Goal: Task Accomplishment & Management: Use online tool/utility

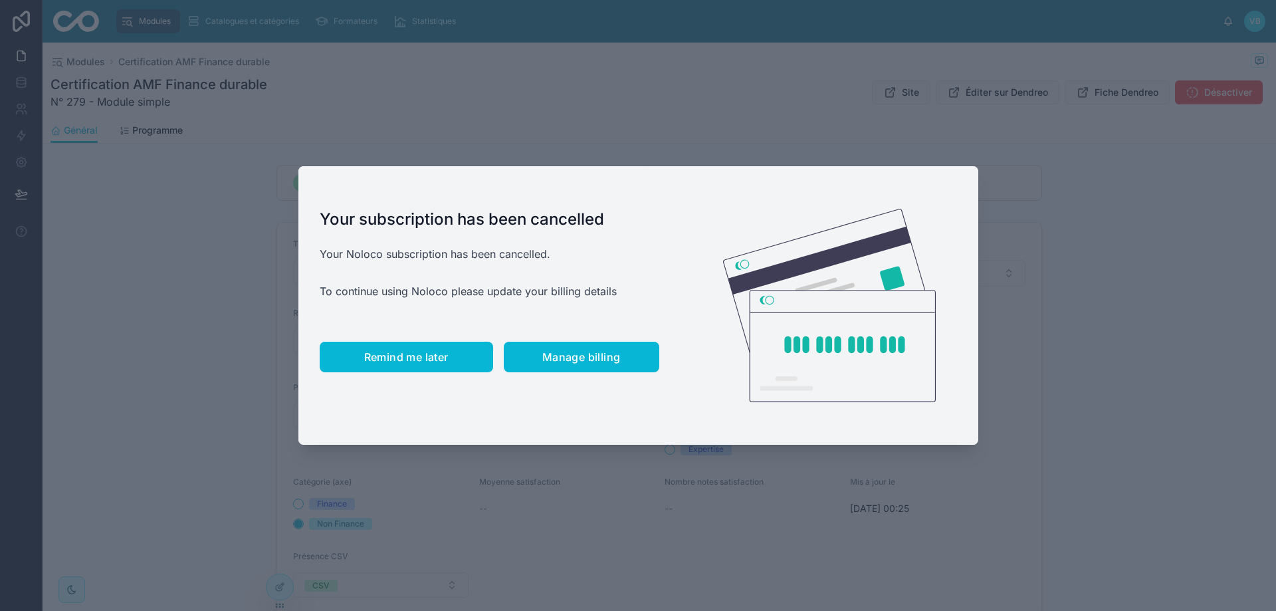
click at [441, 360] on span "Remind me later" at bounding box center [406, 356] width 84 height 13
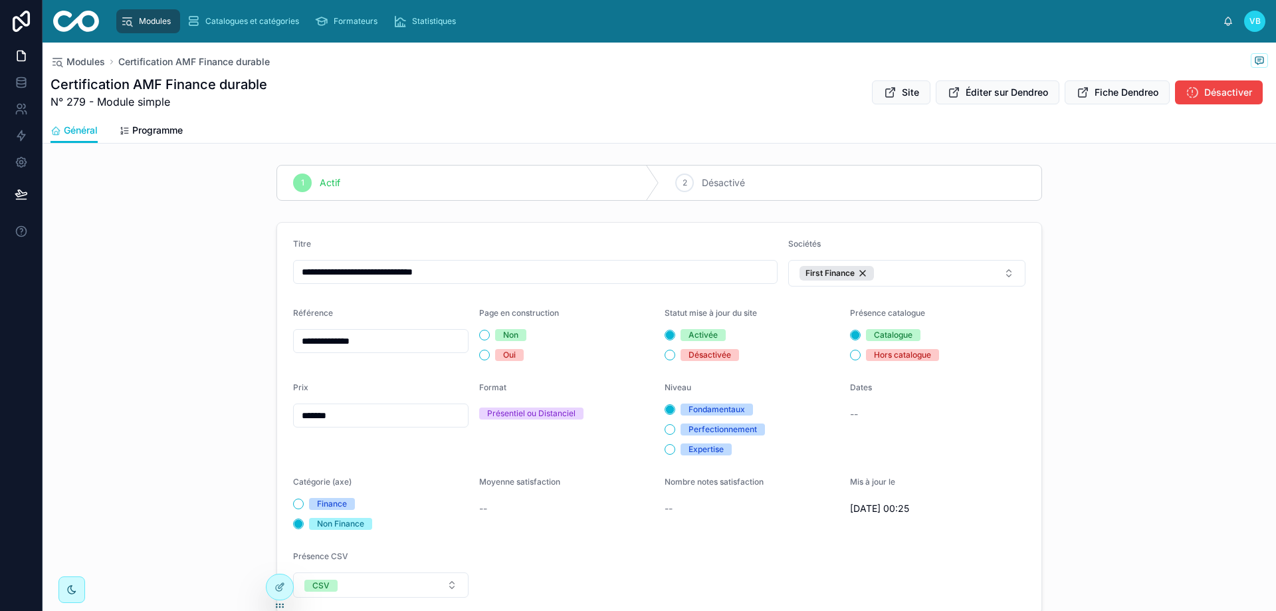
click at [538, 91] on div "Certification AMF Finance durable N° 279 - Module simple Site Éditer sur Dendre…" at bounding box center [660, 92] width 1218 height 35
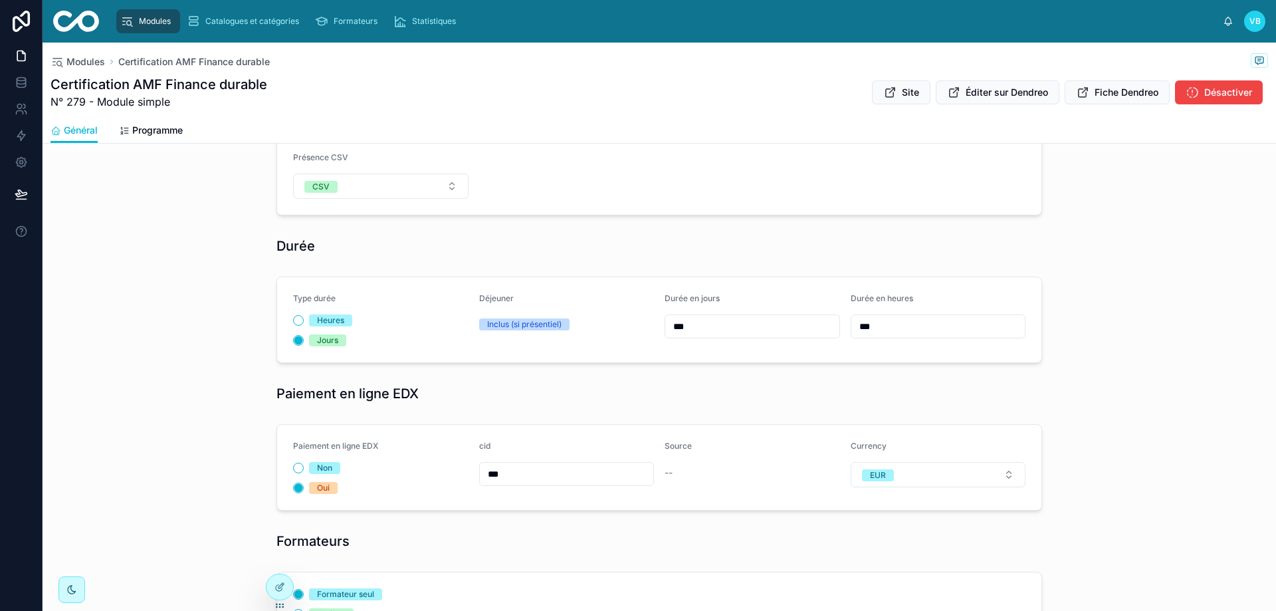
scroll to position [532, 0]
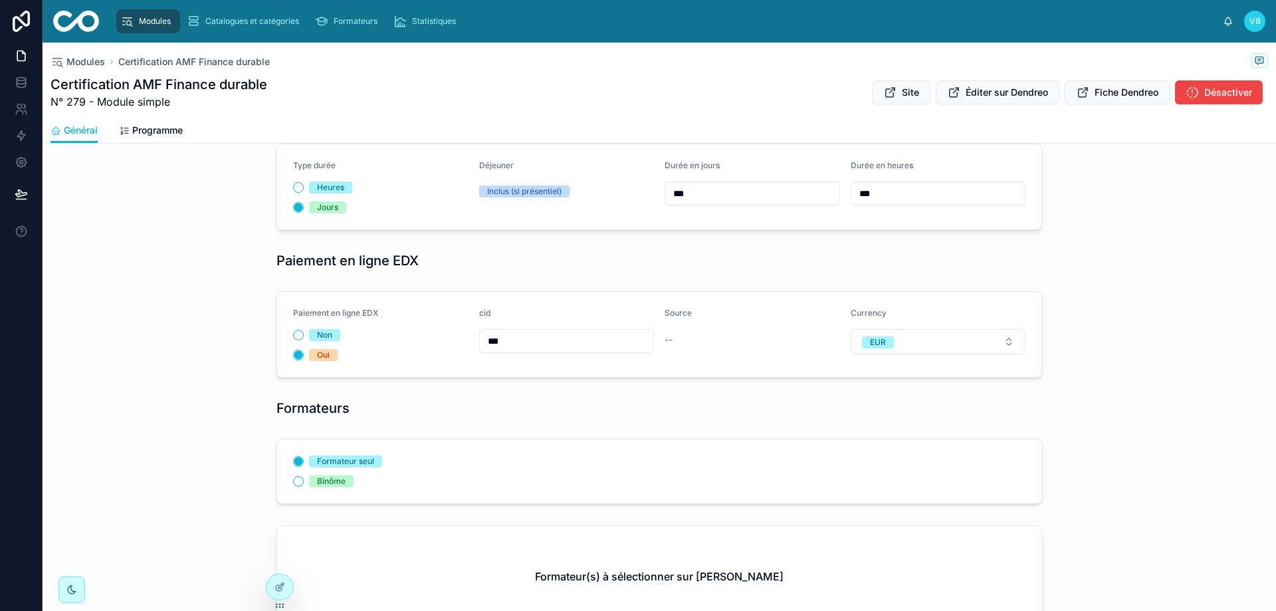
click at [711, 336] on div "--" at bounding box center [752, 339] width 175 height 13
drag, startPoint x: 687, startPoint y: 339, endPoint x: 657, endPoint y: 341, distance: 30.0
click at [657, 341] on form "Paiement en ligne EDX Non Oui cid *** Source -- Currency EUR" at bounding box center [659, 334] width 764 height 85
drag, startPoint x: 661, startPoint y: 340, endPoint x: 688, endPoint y: 340, distance: 26.6
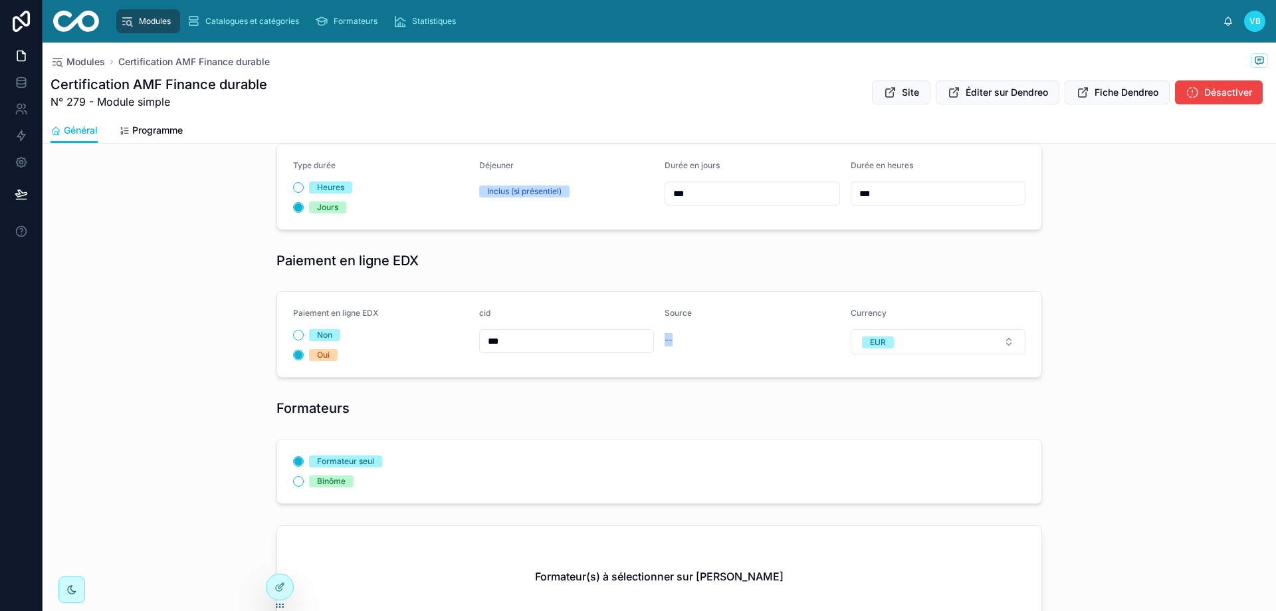
click at [688, 340] on div "--" at bounding box center [752, 339] width 175 height 13
click at [272, 590] on div at bounding box center [280, 586] width 27 height 25
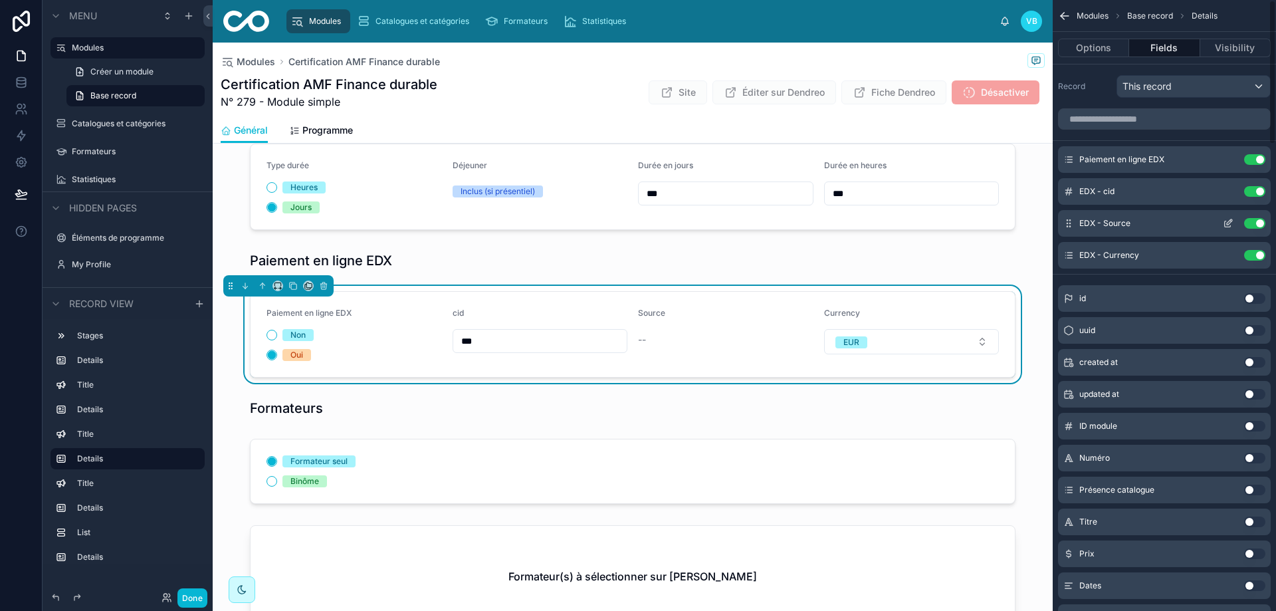
click at [1228, 221] on icon "scrollable content" at bounding box center [1228, 223] width 11 height 11
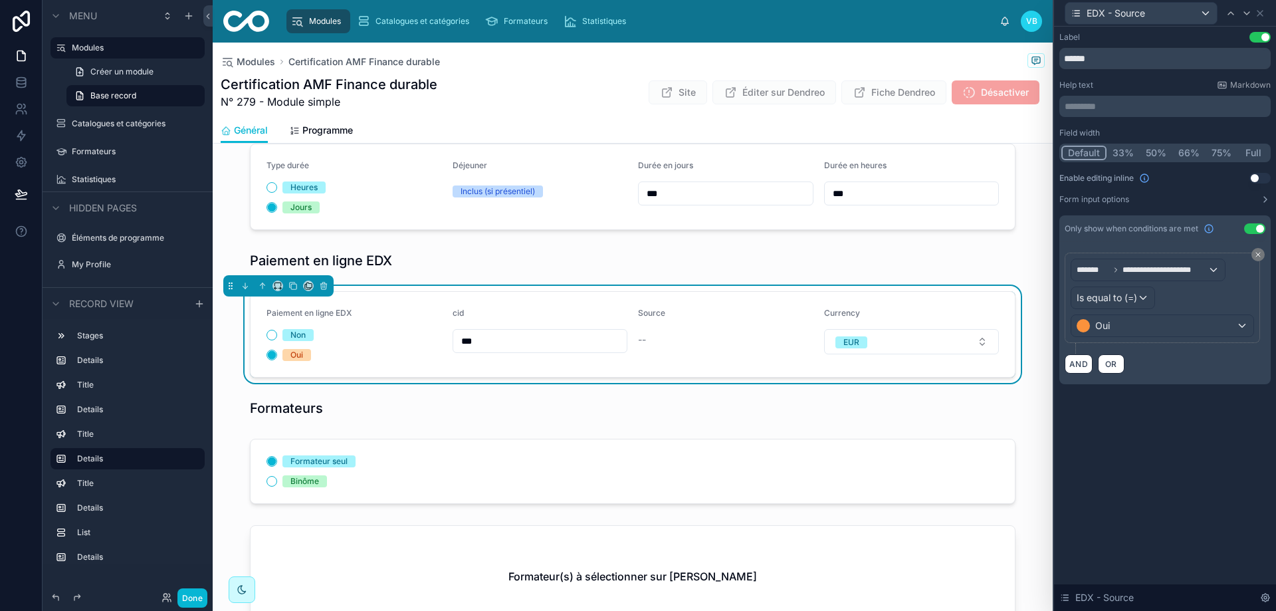
drag, startPoint x: 1265, startPoint y: 199, endPoint x: 1256, endPoint y: 182, distance: 19.3
click at [1256, 182] on div "Field width Default 33% 50% 66% 75% Full Enable editing inline Use setting Form…" at bounding box center [1164, 166] width 211 height 77
click at [1256, 178] on button "Use setting" at bounding box center [1260, 178] width 21 height 11
click at [714, 349] on button "Select a EDX - Source" at bounding box center [725, 341] width 175 height 25
click at [715, 346] on span "Select a EDX - Source" at bounding box center [697, 341] width 96 height 13
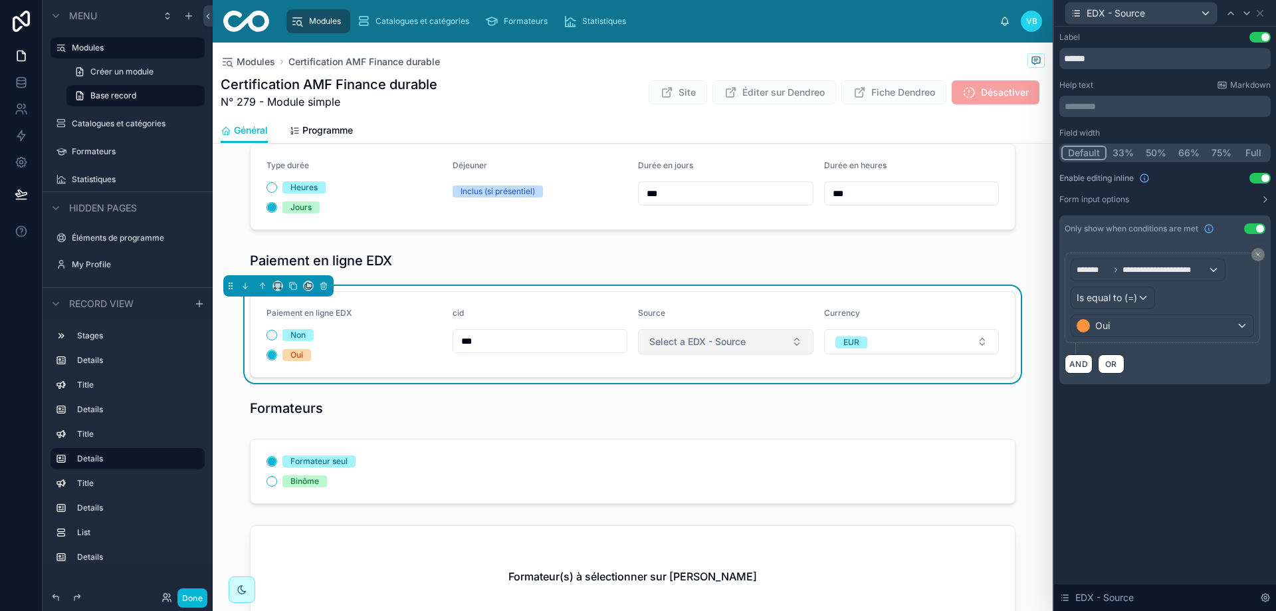
click at [715, 346] on span "Select a EDX - Source" at bounding box center [697, 341] width 96 height 13
click at [715, 294] on form "Paiement en ligne EDX Non Oui cid *** Source Select a EDX - Source Currency EUR" at bounding box center [633, 334] width 764 height 85
click at [1225, 420] on div "**********" at bounding box center [1165, 319] width 222 height 584
click at [1265, 177] on button "Use setting" at bounding box center [1260, 178] width 21 height 11
click at [1195, 429] on div "**********" at bounding box center [1165, 319] width 222 height 584
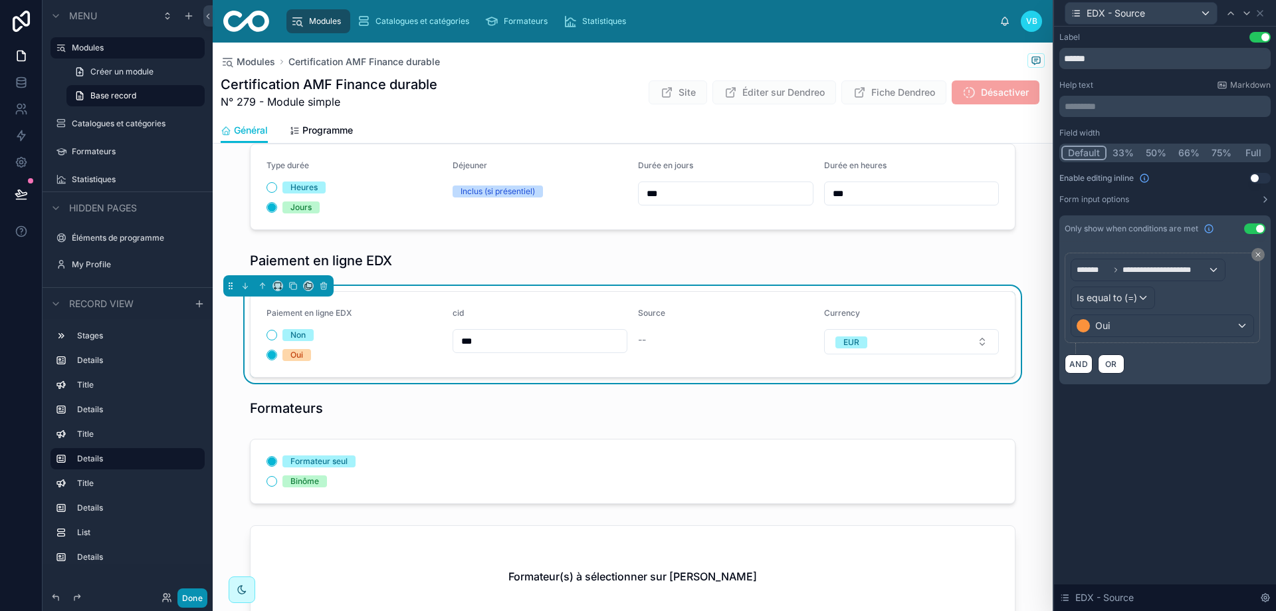
click at [196, 598] on button "Done" at bounding box center [192, 597] width 30 height 19
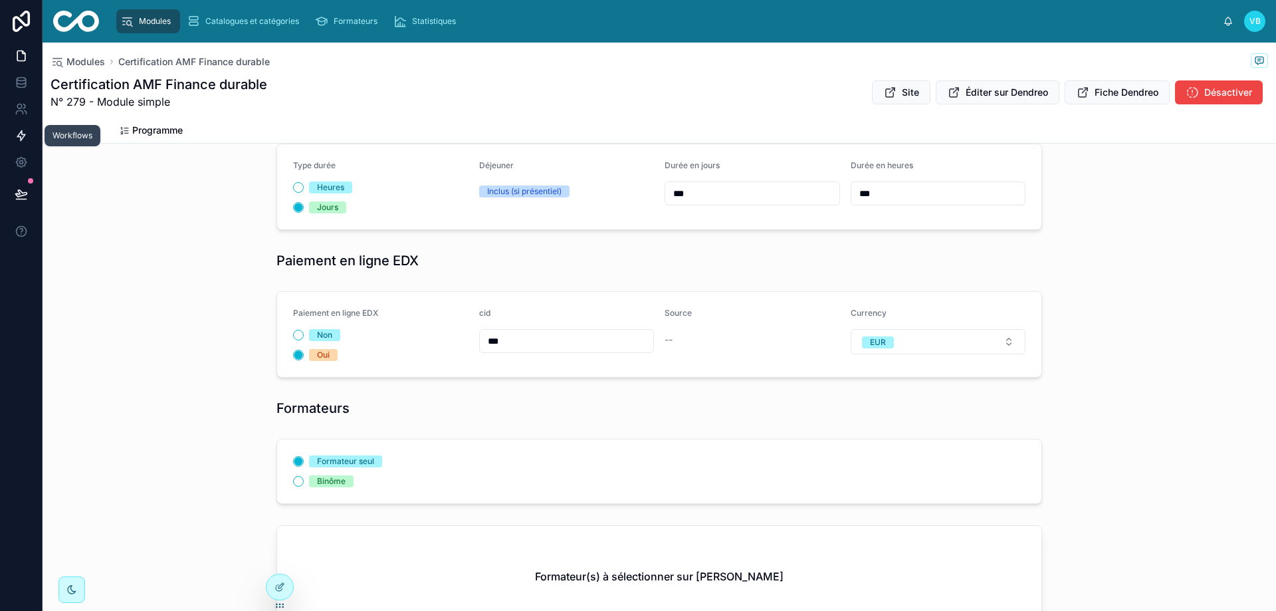
click at [25, 132] on icon at bounding box center [21, 135] width 13 height 13
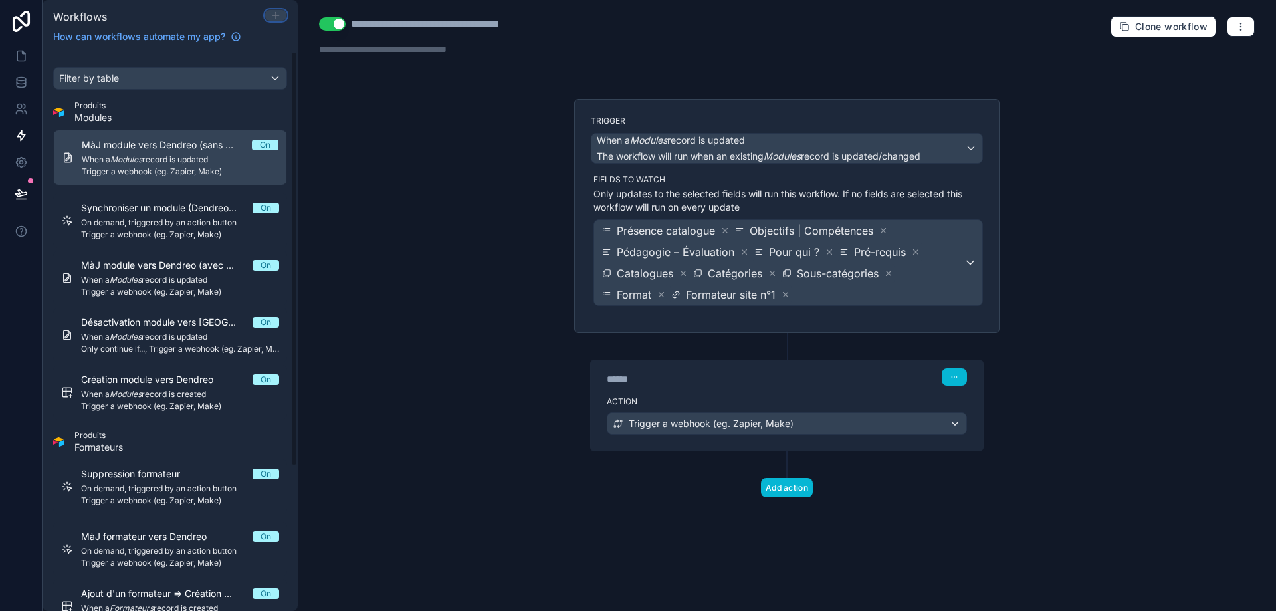
click at [277, 13] on icon at bounding box center [276, 15] width 11 height 11
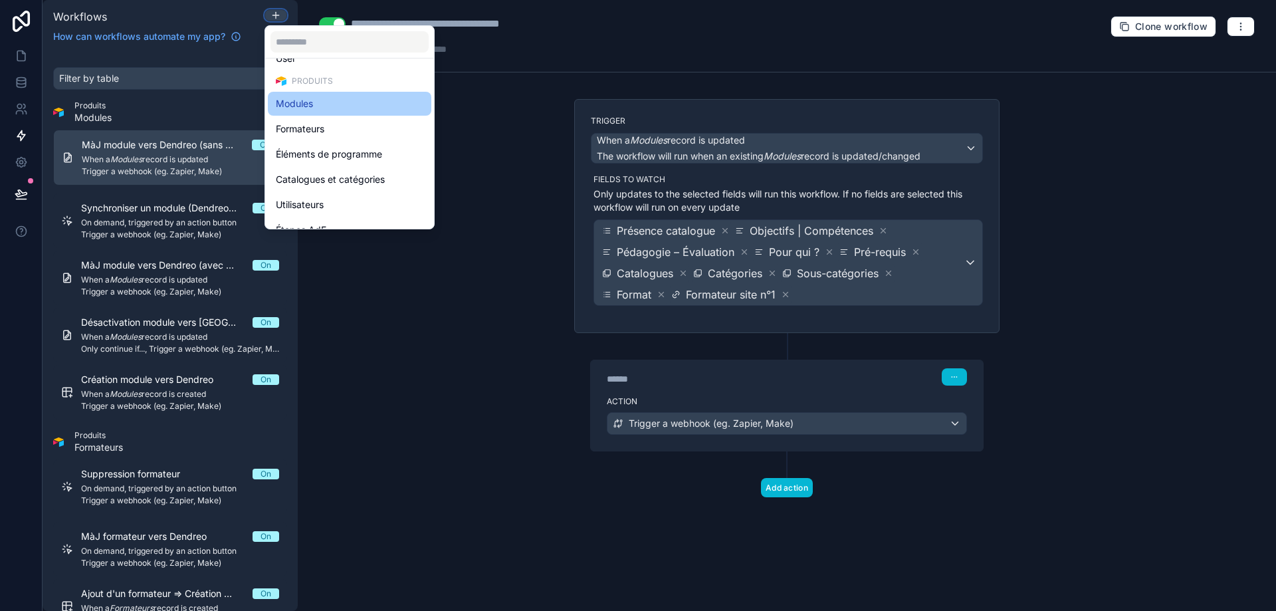
scroll to position [66, 0]
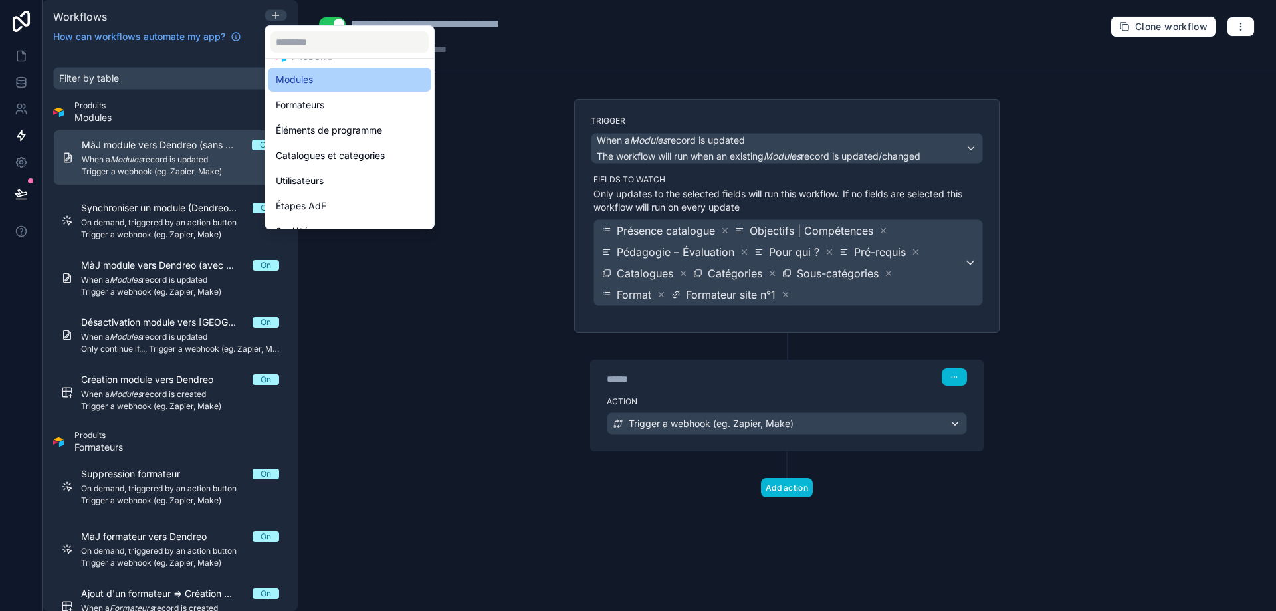
click at [334, 81] on div "Modules" at bounding box center [350, 80] width 148 height 16
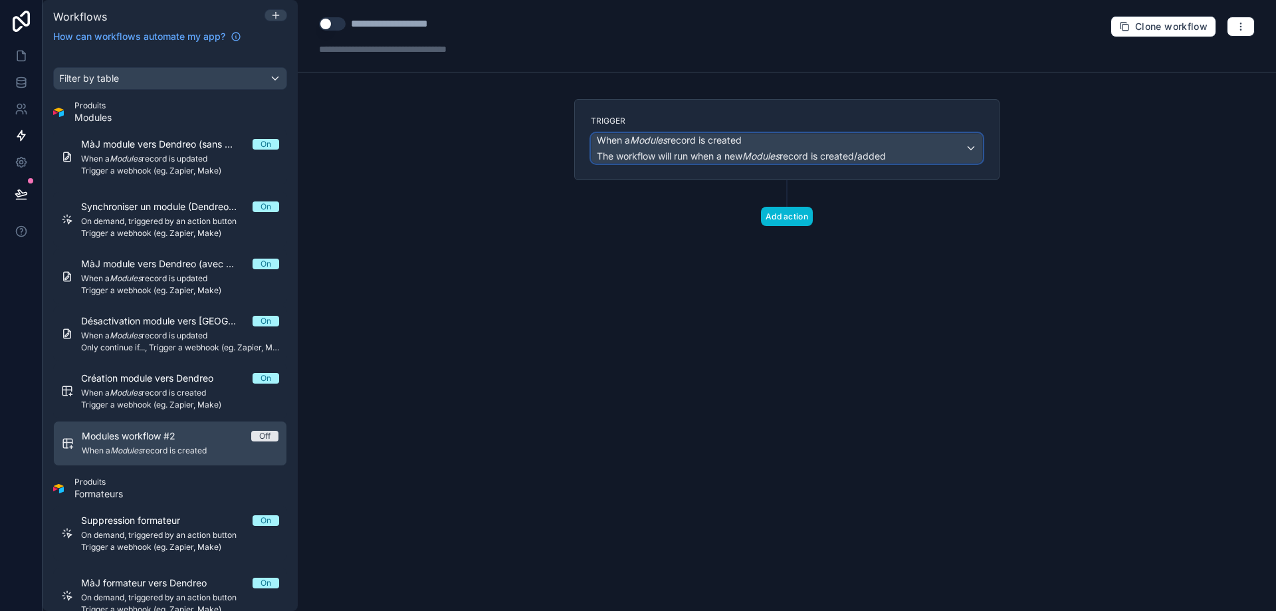
click at [770, 149] on div "When a Modules record is created The workflow will run when a new Modules recor…" at bounding box center [741, 148] width 289 height 29
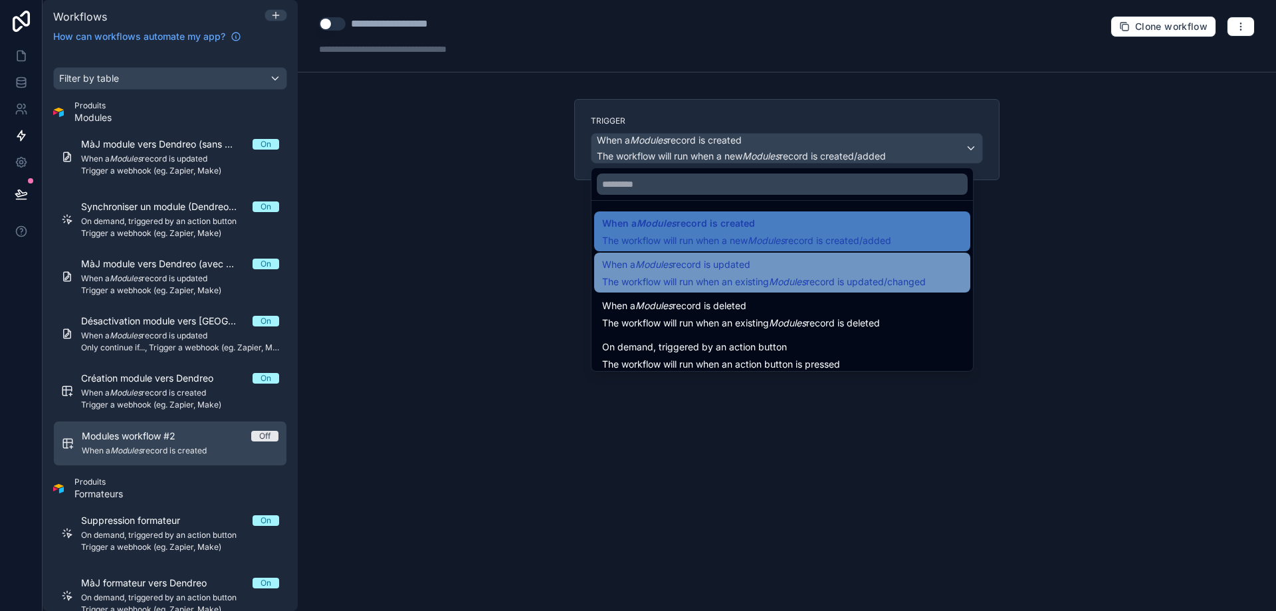
click at [769, 282] on span "The workflow will run when an existing Modules record is updated/changed" at bounding box center [764, 281] width 324 height 11
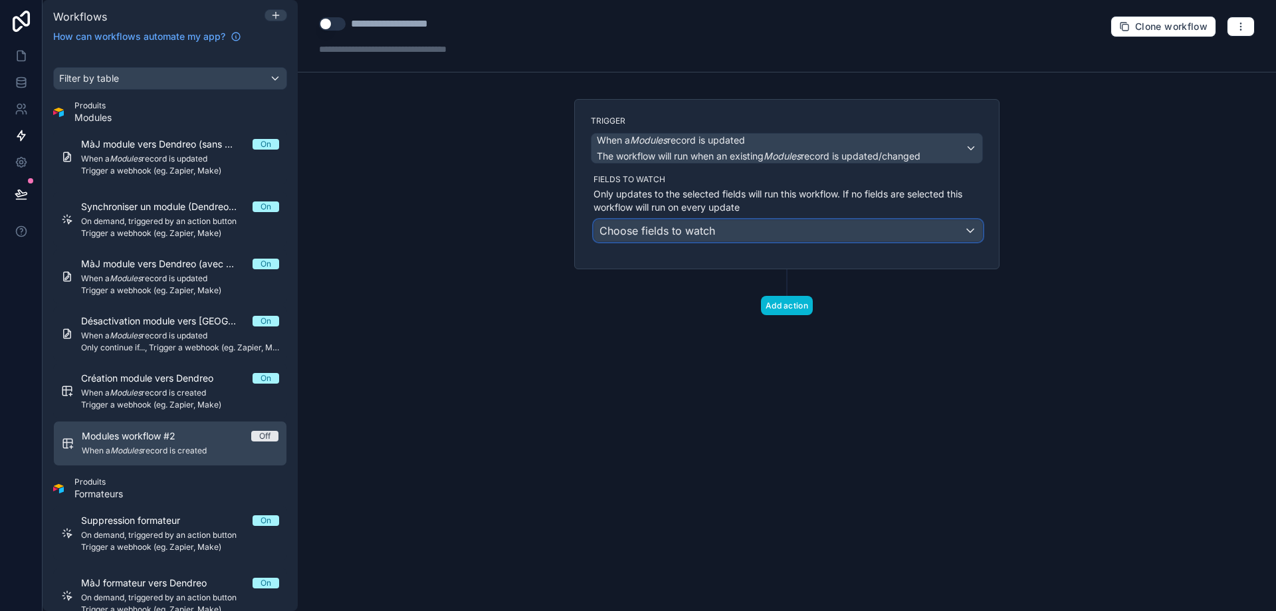
click at [767, 233] on div "Choose fields to watch" at bounding box center [788, 230] width 388 height 21
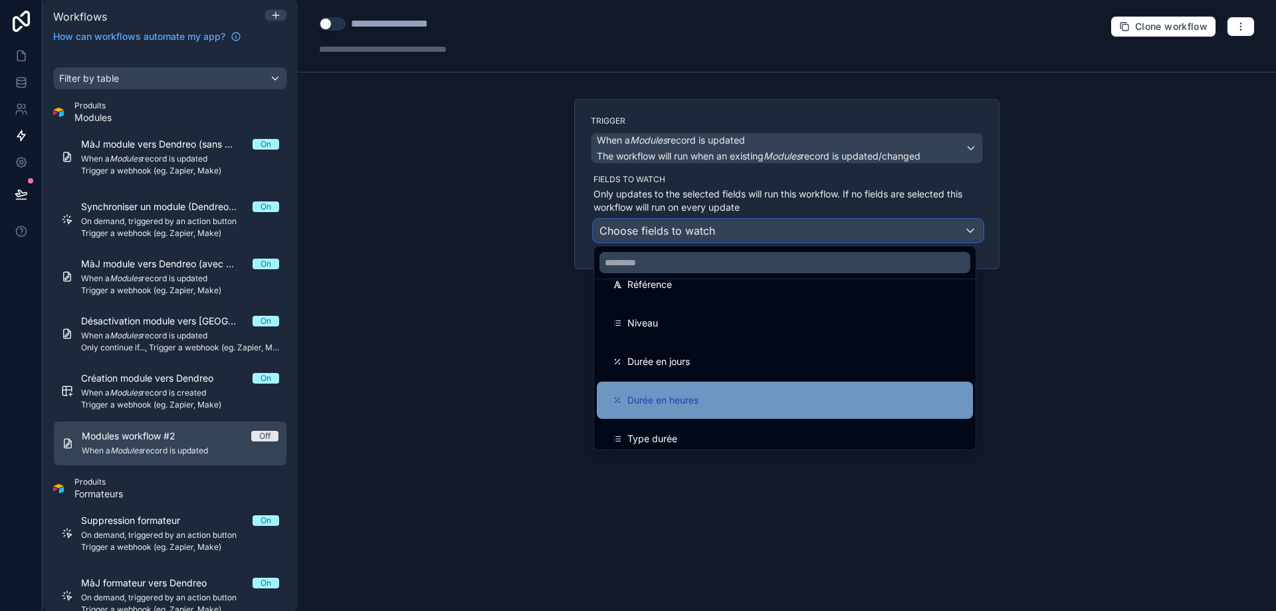
scroll to position [399, 0]
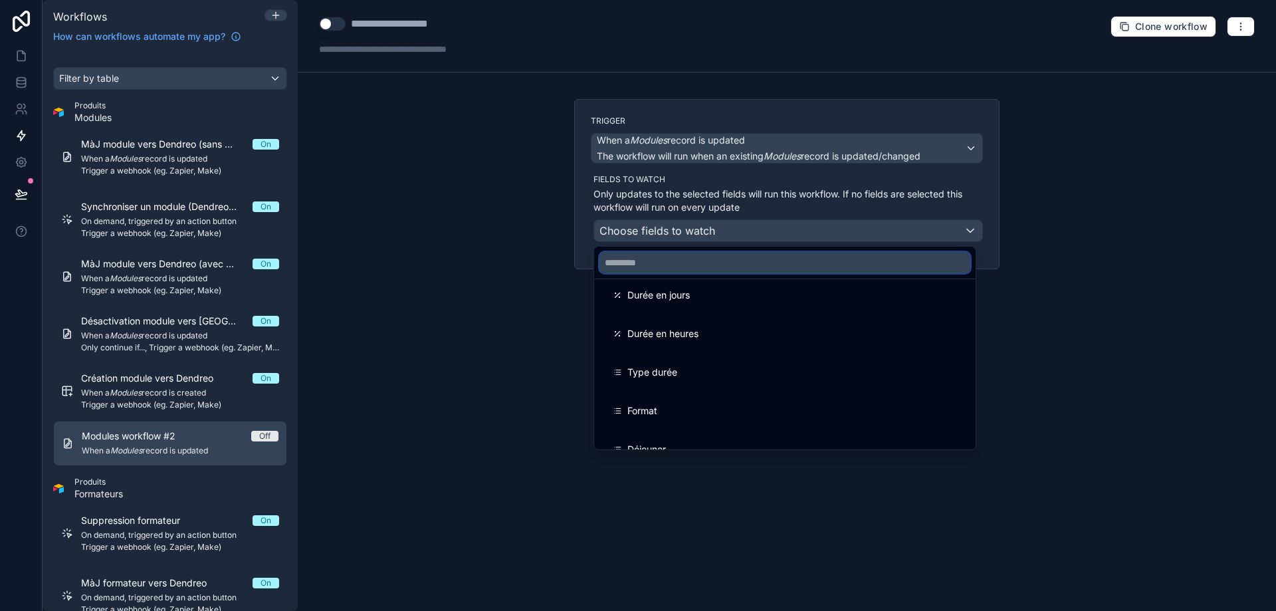
click at [716, 273] on input "text" at bounding box center [785, 262] width 371 height 21
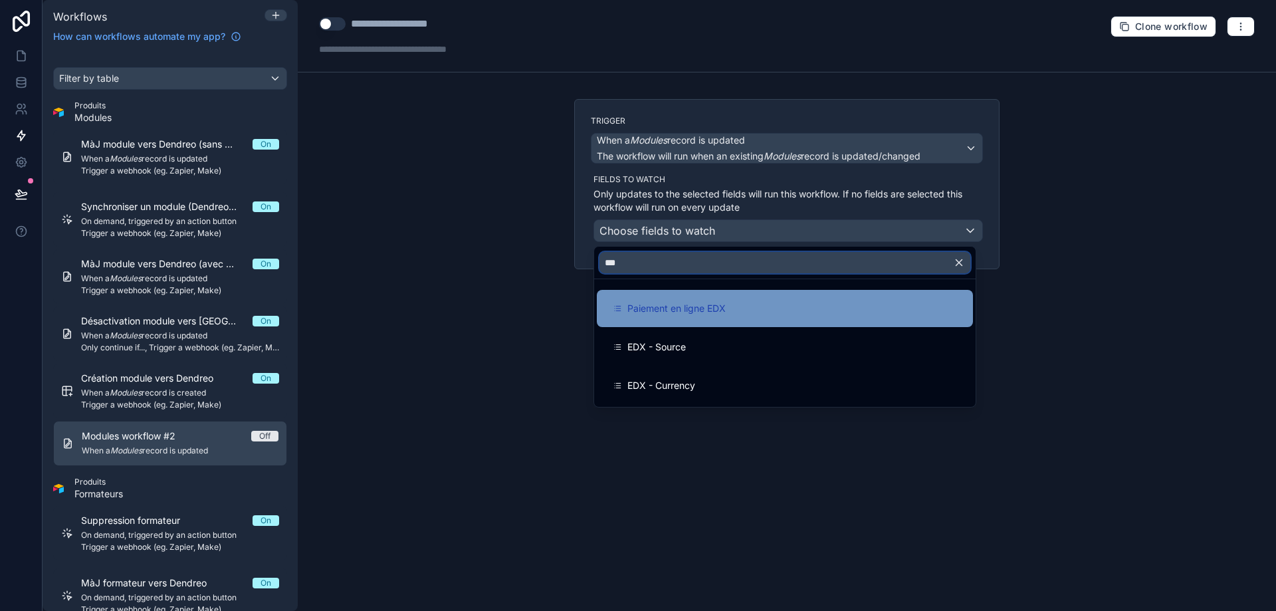
type input "***"
click at [719, 311] on span "Paiement en ligne EDX" at bounding box center [676, 308] width 98 height 16
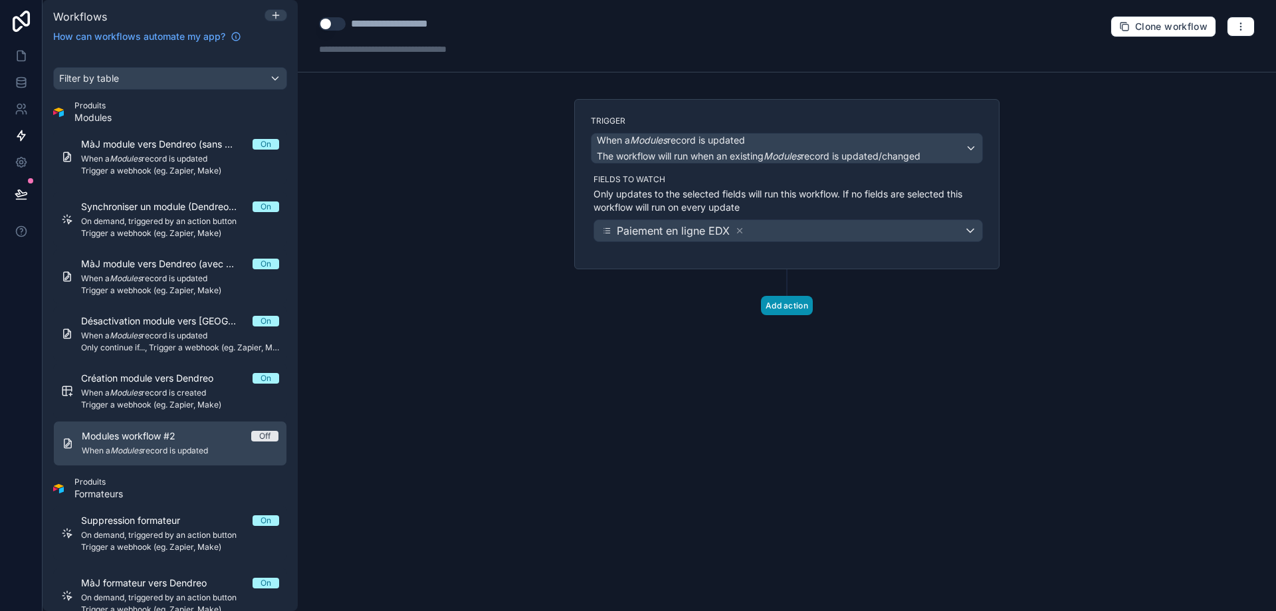
click at [800, 308] on button "Add action" at bounding box center [787, 305] width 52 height 19
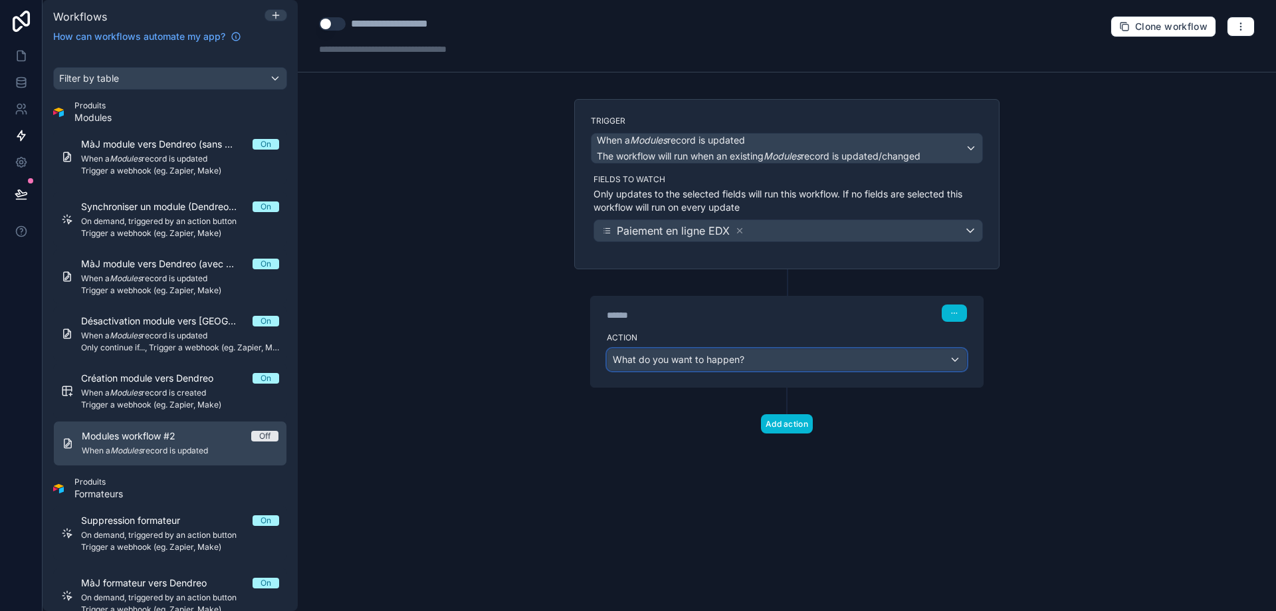
click at [711, 358] on span "What do you want to happen?" at bounding box center [679, 359] width 132 height 11
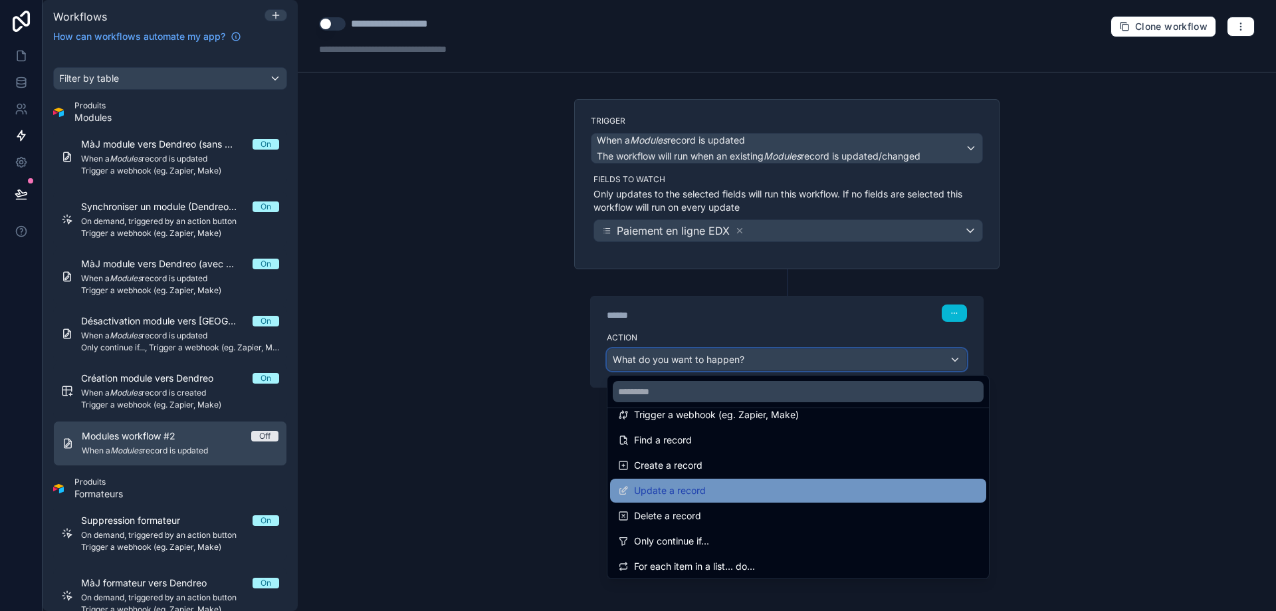
scroll to position [133, 0]
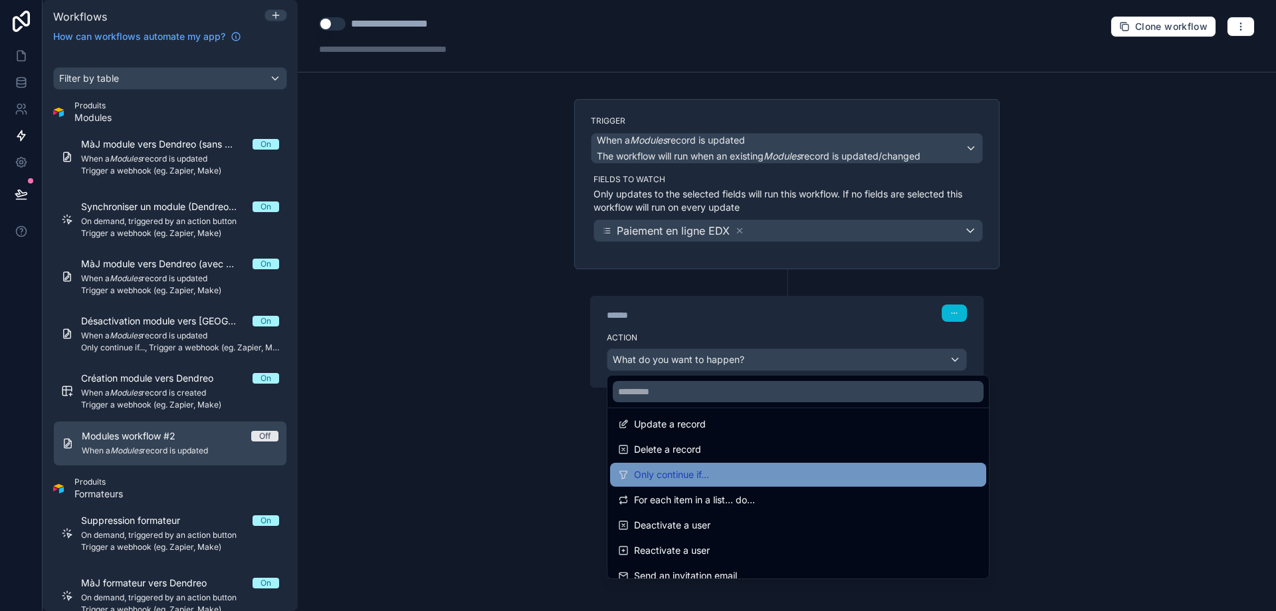
click at [734, 477] on div "Only continue if..." at bounding box center [798, 475] width 360 height 16
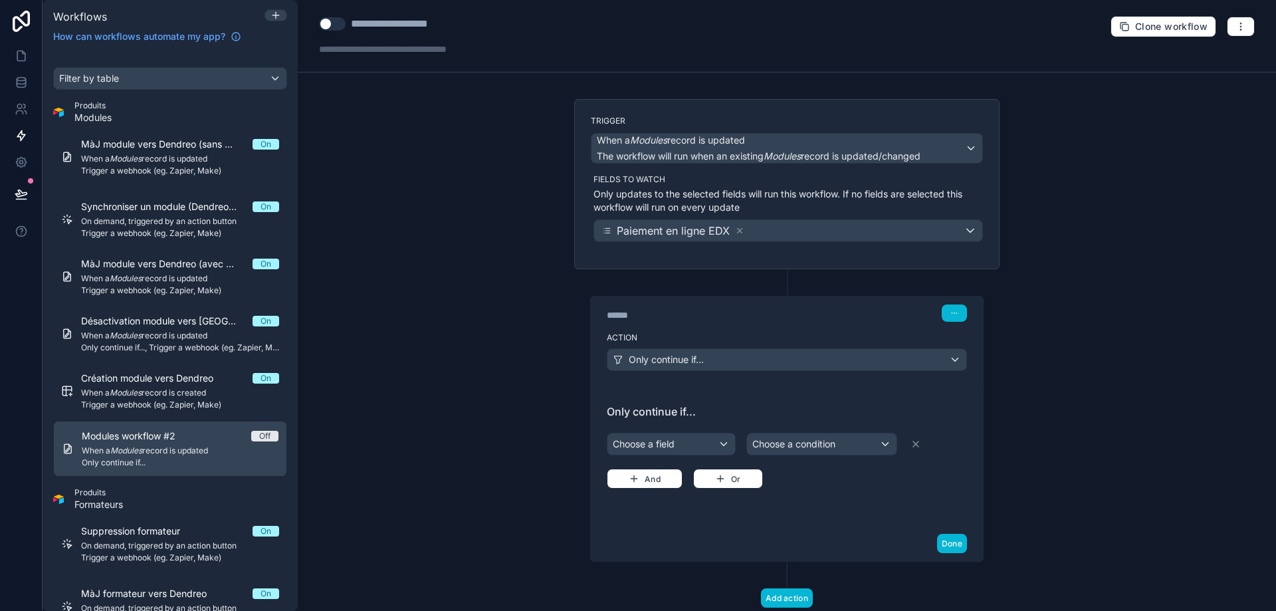
click at [707, 429] on div "Only continue if... Choose a field Choose a condition And Or" at bounding box center [787, 456] width 360 height 106
click at [707, 434] on div "Choose a field" at bounding box center [672, 443] width 128 height 21
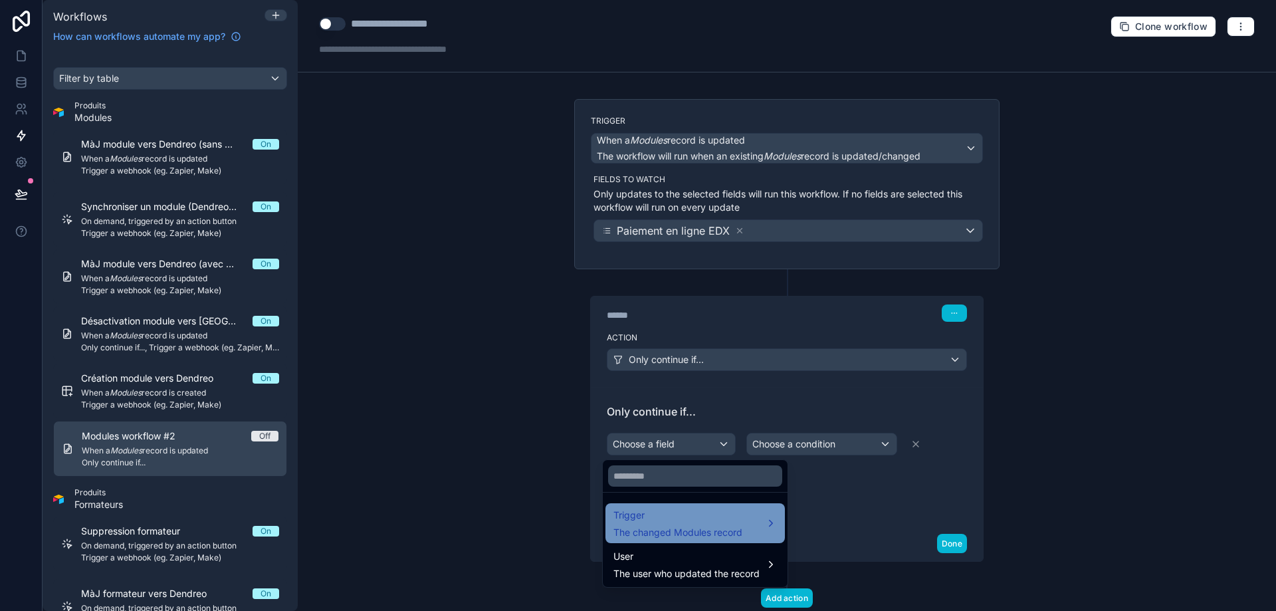
click at [694, 521] on span "Trigger" at bounding box center [677, 515] width 129 height 16
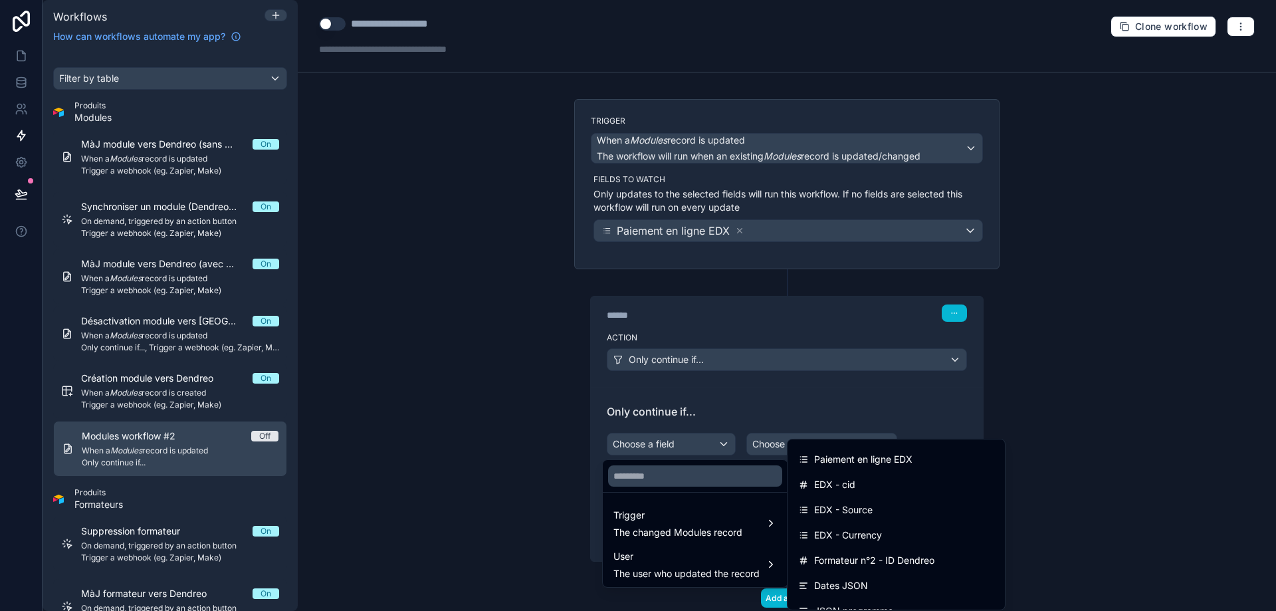
scroll to position [1063, 0]
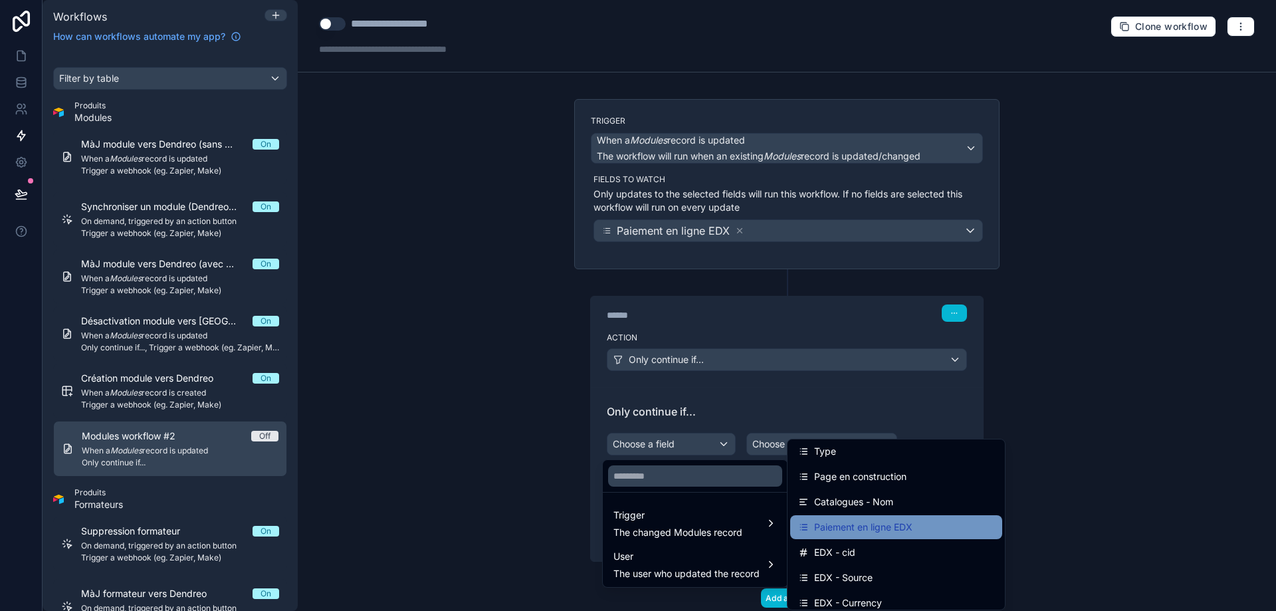
click at [939, 524] on div "Paiement en ligne EDX" at bounding box center [896, 527] width 196 height 16
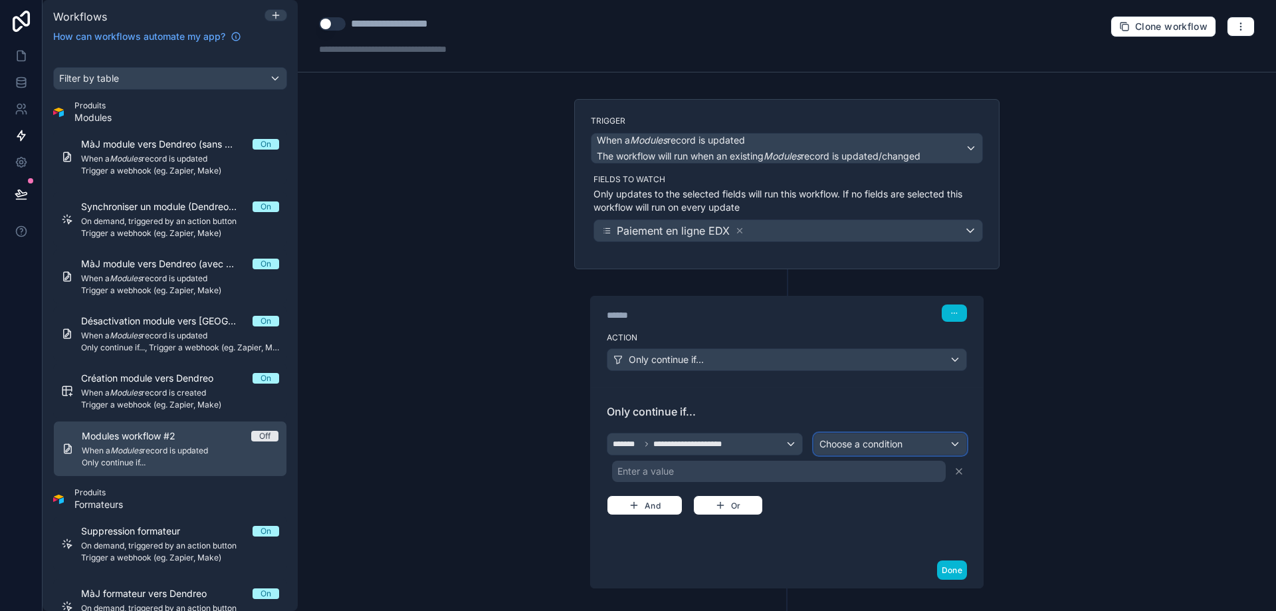
click at [859, 437] on span "Choose a condition" at bounding box center [861, 443] width 83 height 13
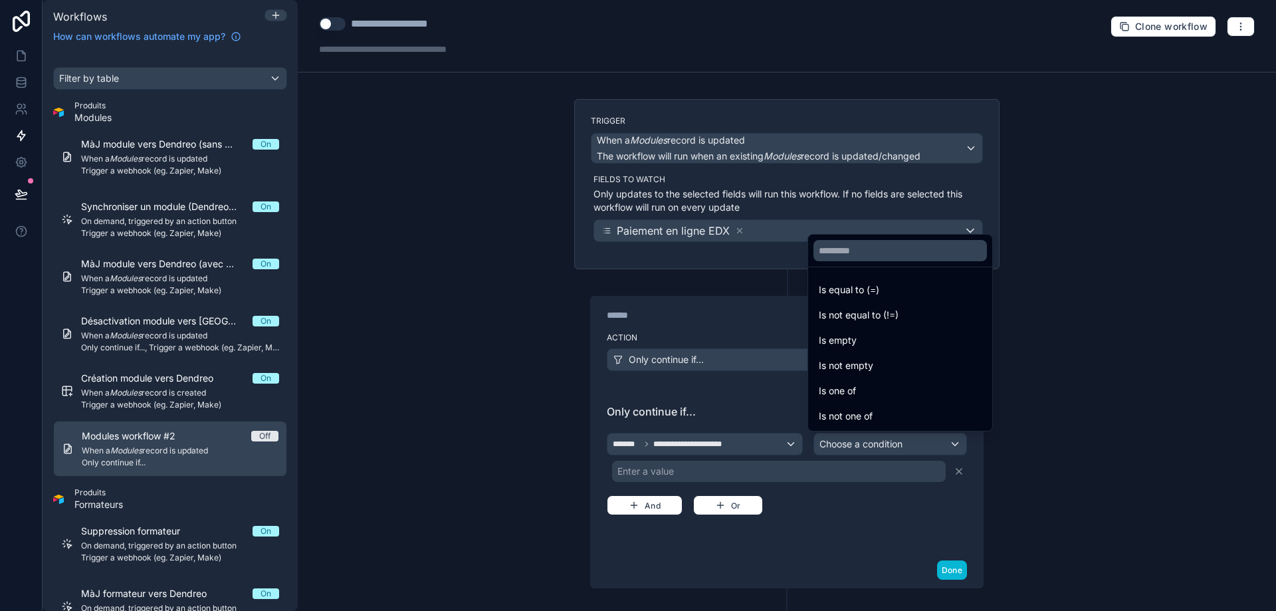
click at [854, 290] on span "Is equal to (=)" at bounding box center [849, 290] width 60 height 16
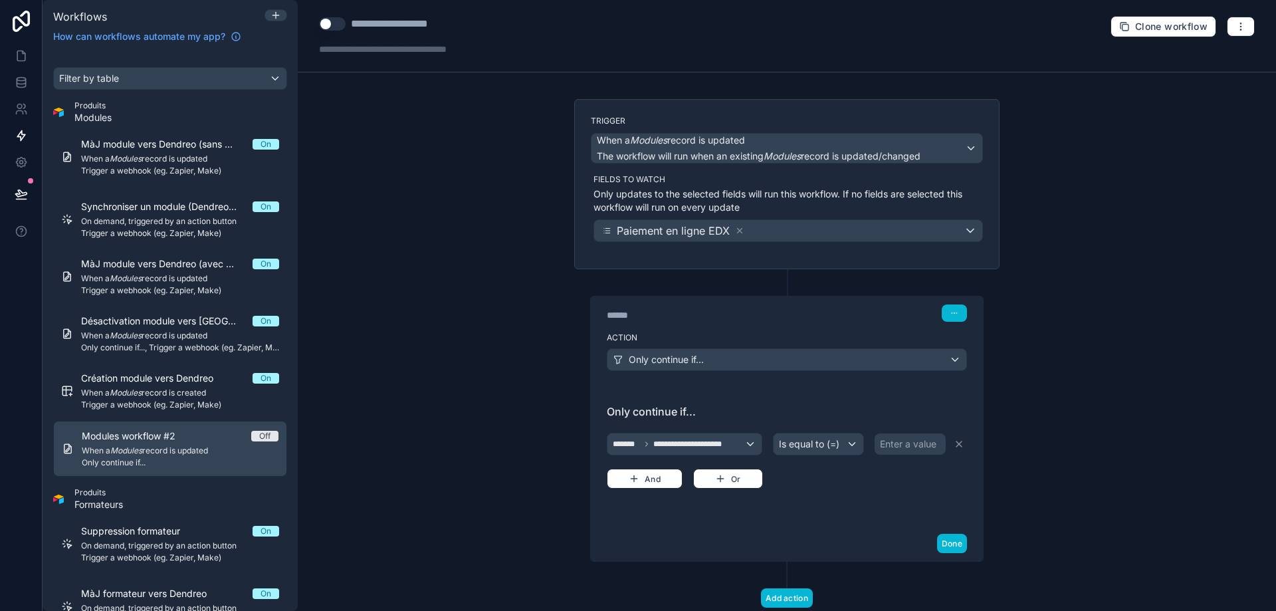
click at [904, 446] on div "Enter a value" at bounding box center [908, 443] width 56 height 13
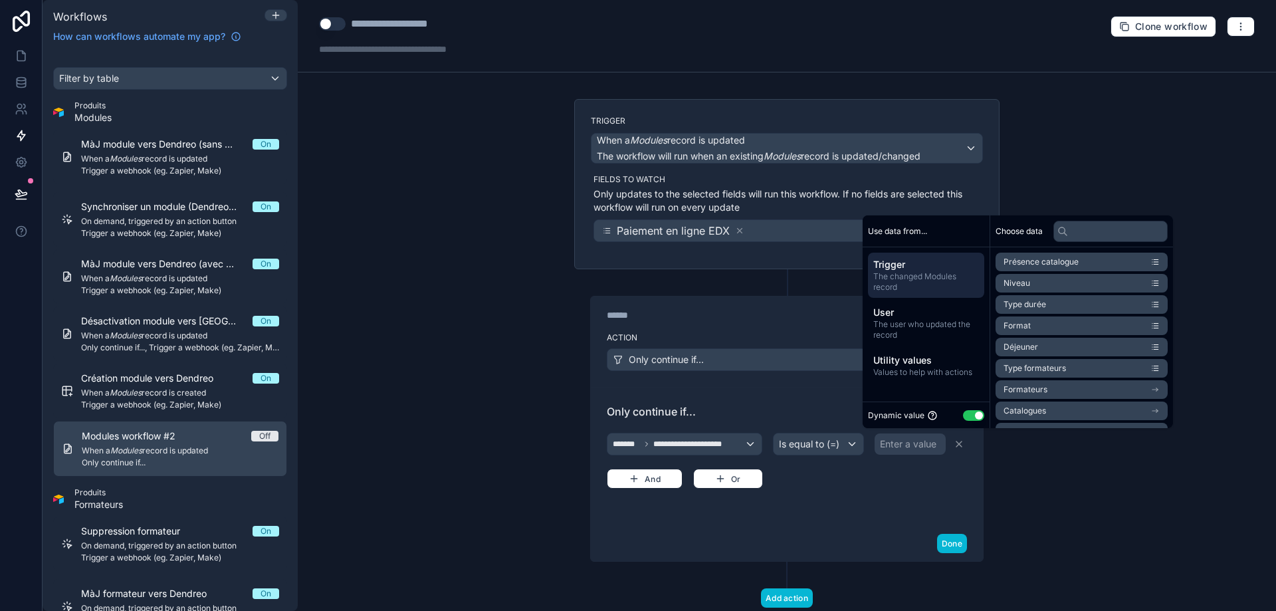
click at [980, 419] on button "Use setting" at bounding box center [973, 415] width 21 height 11
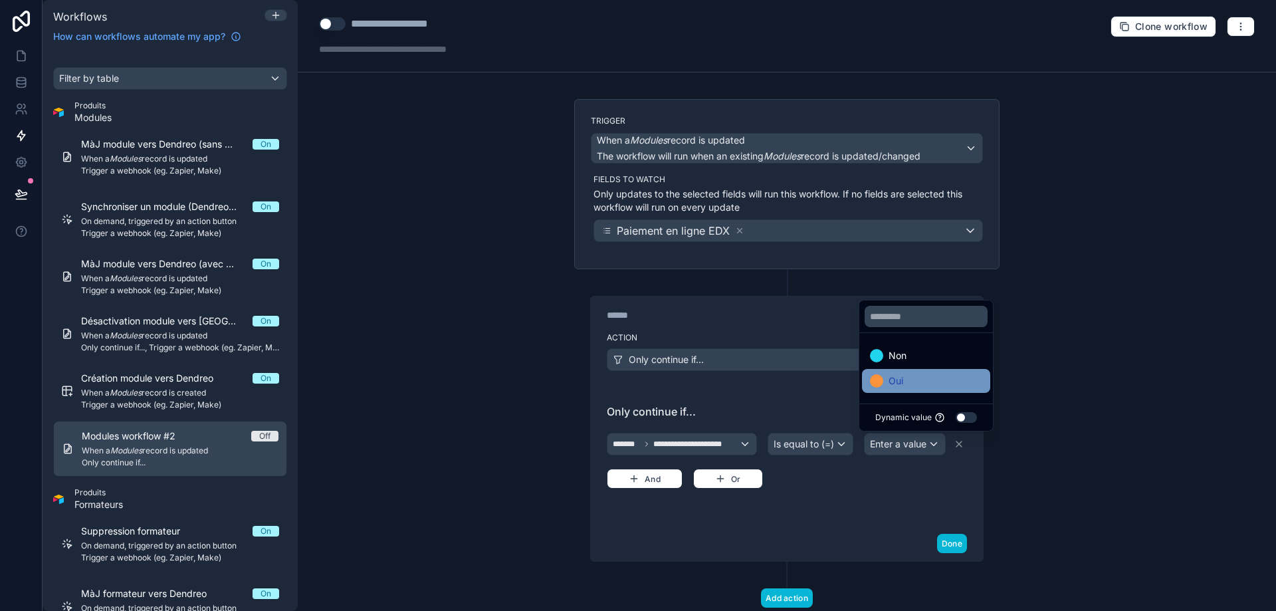
click at [927, 387] on div "Oui" at bounding box center [926, 381] width 112 height 16
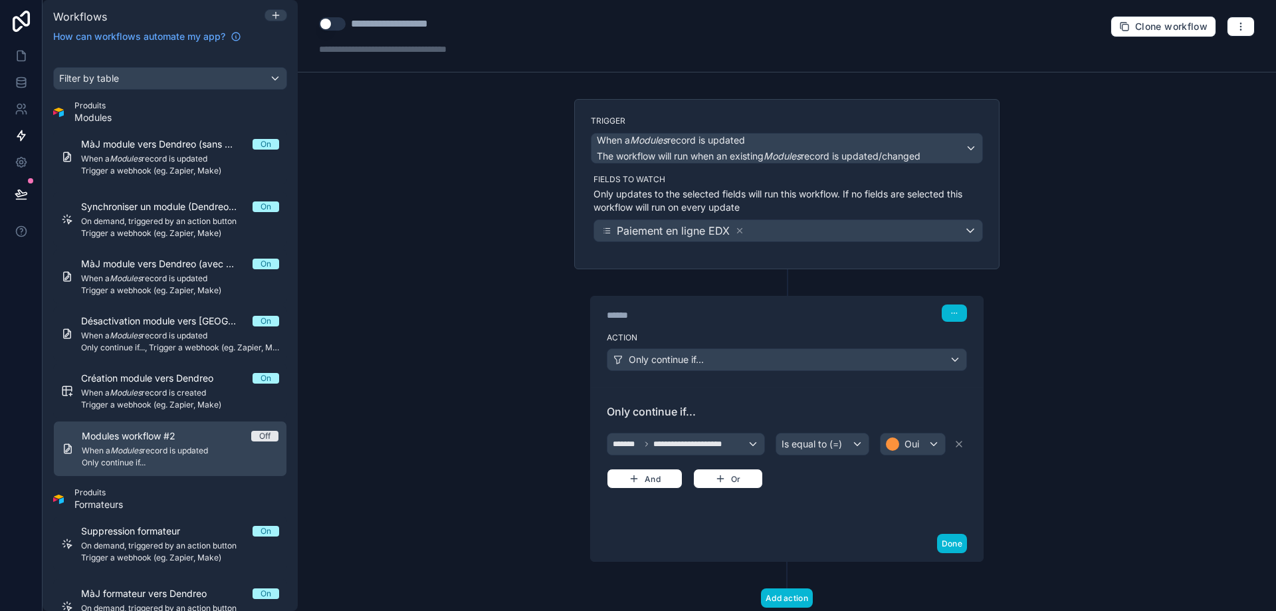
click at [859, 502] on div "**********" at bounding box center [787, 456] width 360 height 106
click at [950, 542] on button "Done" at bounding box center [952, 543] width 30 height 19
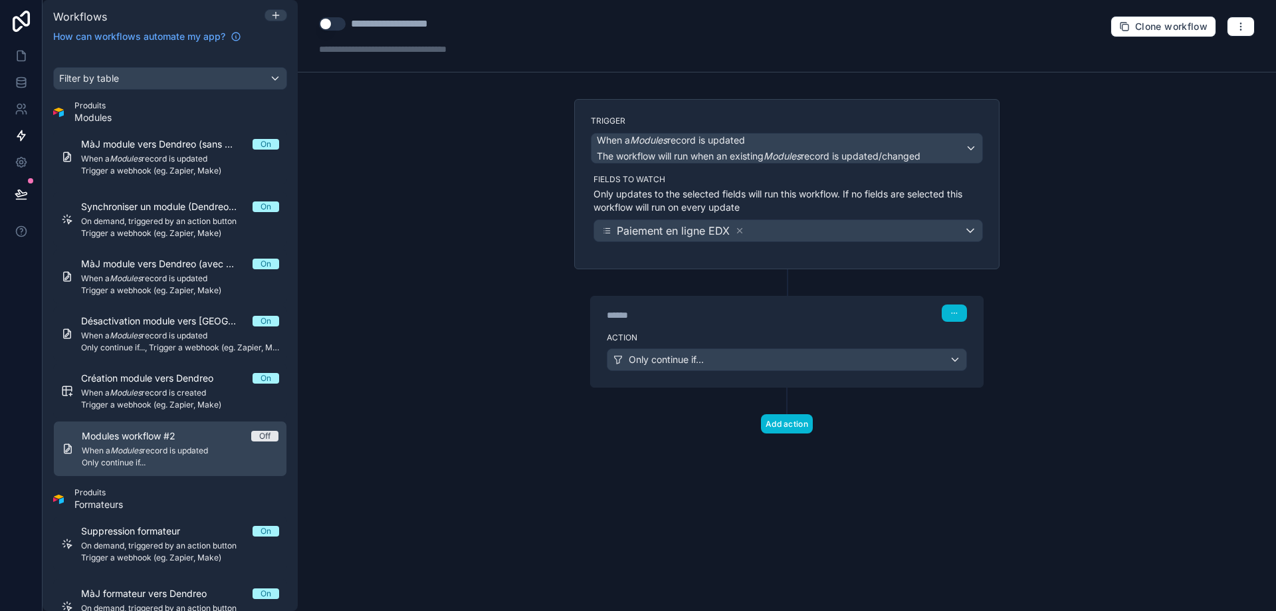
click at [760, 407] on div "Add action" at bounding box center [786, 411] width 425 height 46
click at [786, 427] on button "Add action" at bounding box center [787, 423] width 52 height 19
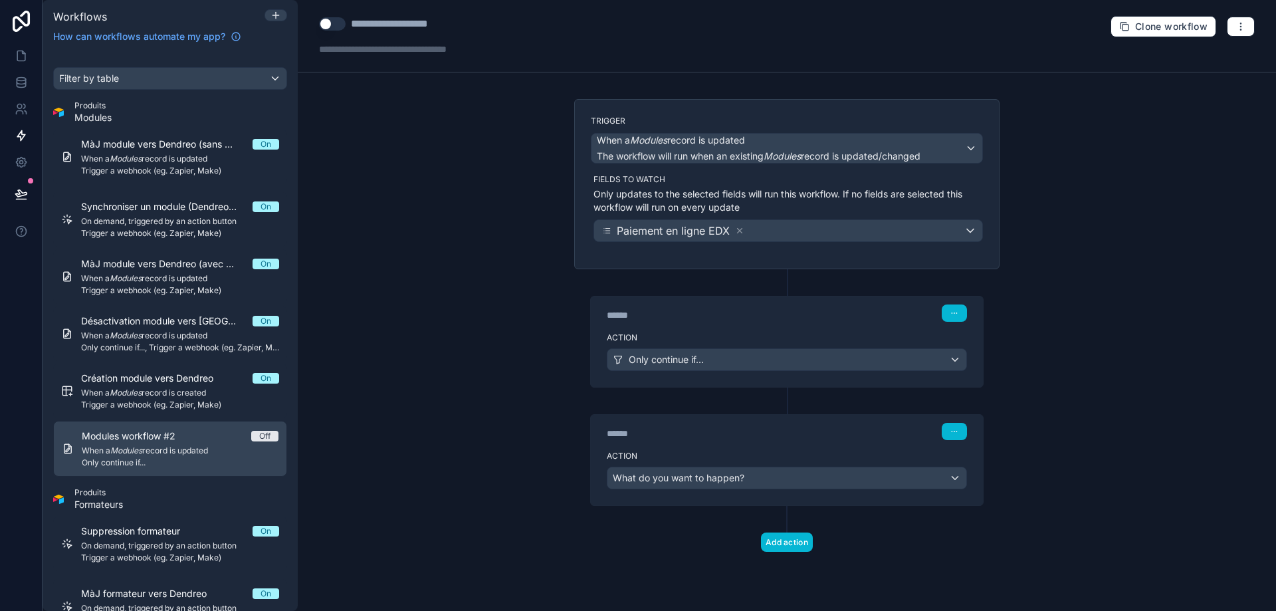
click at [770, 489] on div "Action What do you want to happen?" at bounding box center [787, 475] width 392 height 60
click at [764, 476] on div "What do you want to happen?" at bounding box center [787, 477] width 359 height 21
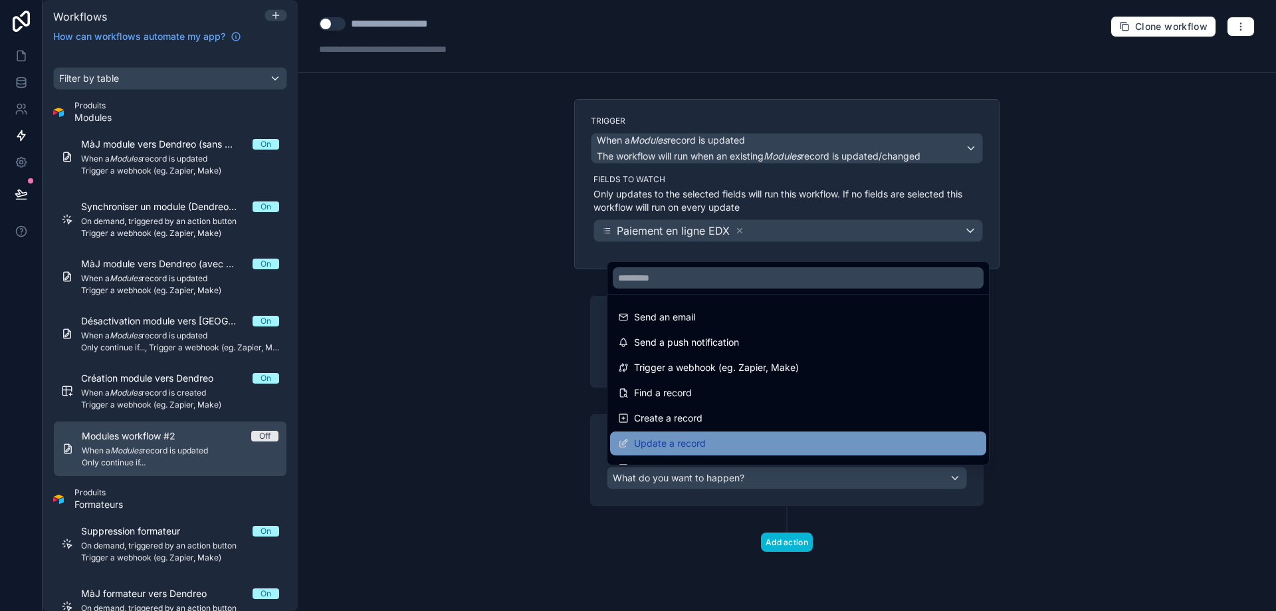
click at [746, 442] on div "Update a record" at bounding box center [798, 443] width 360 height 16
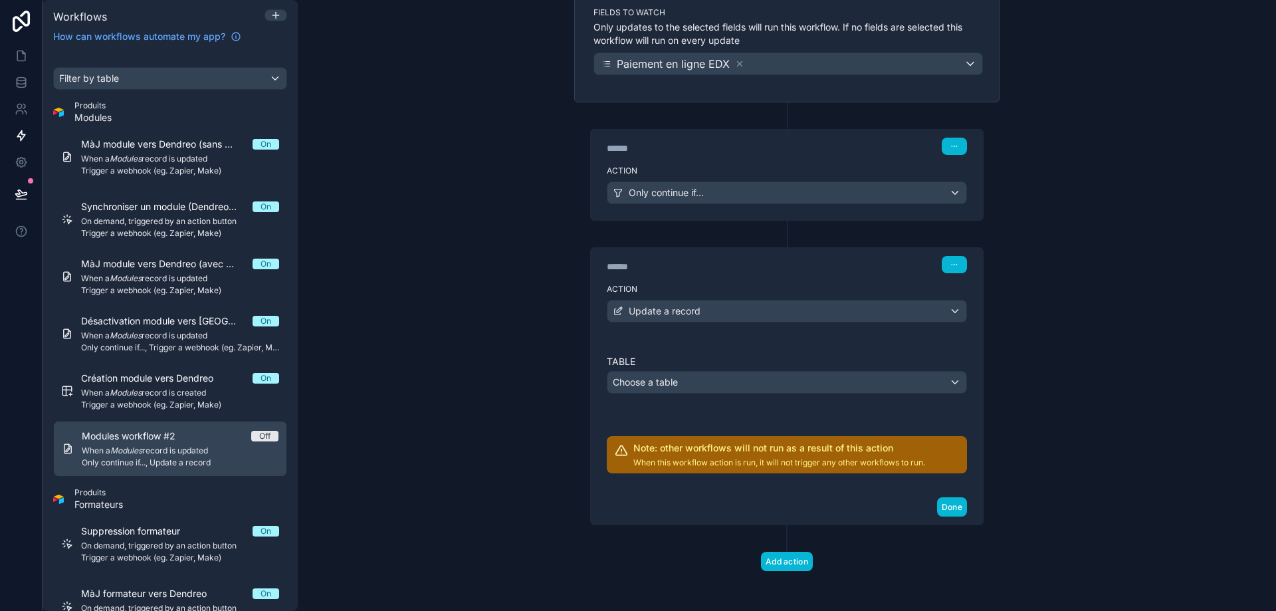
scroll to position [169, 0]
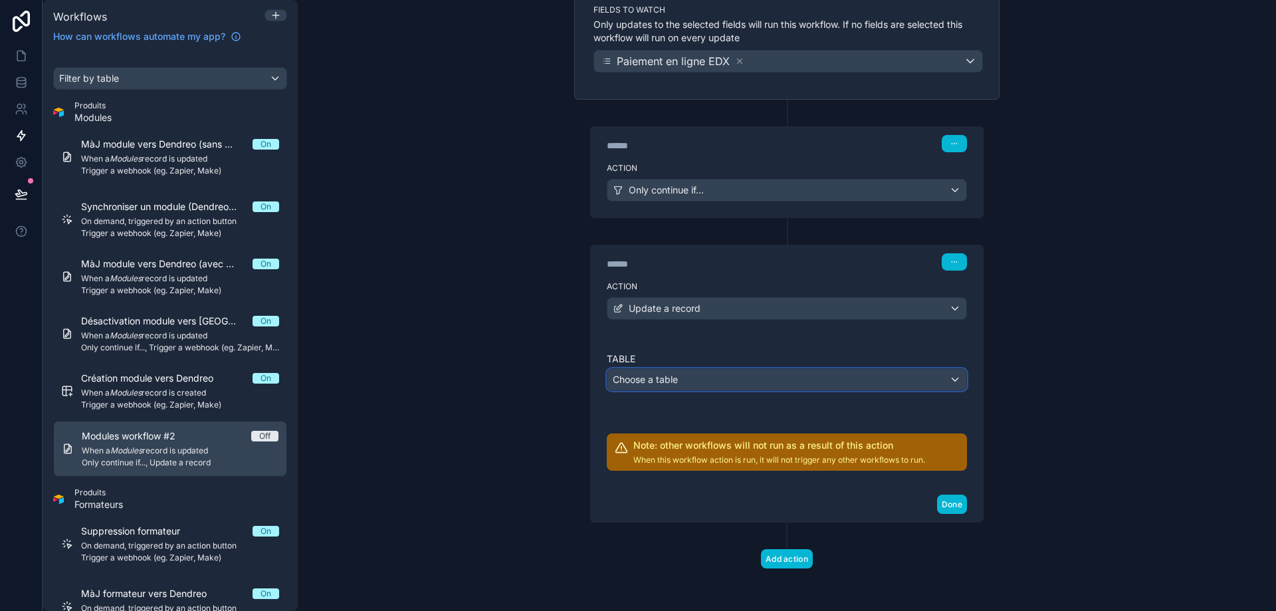
click at [707, 382] on div "Choose a table" at bounding box center [787, 379] width 359 height 21
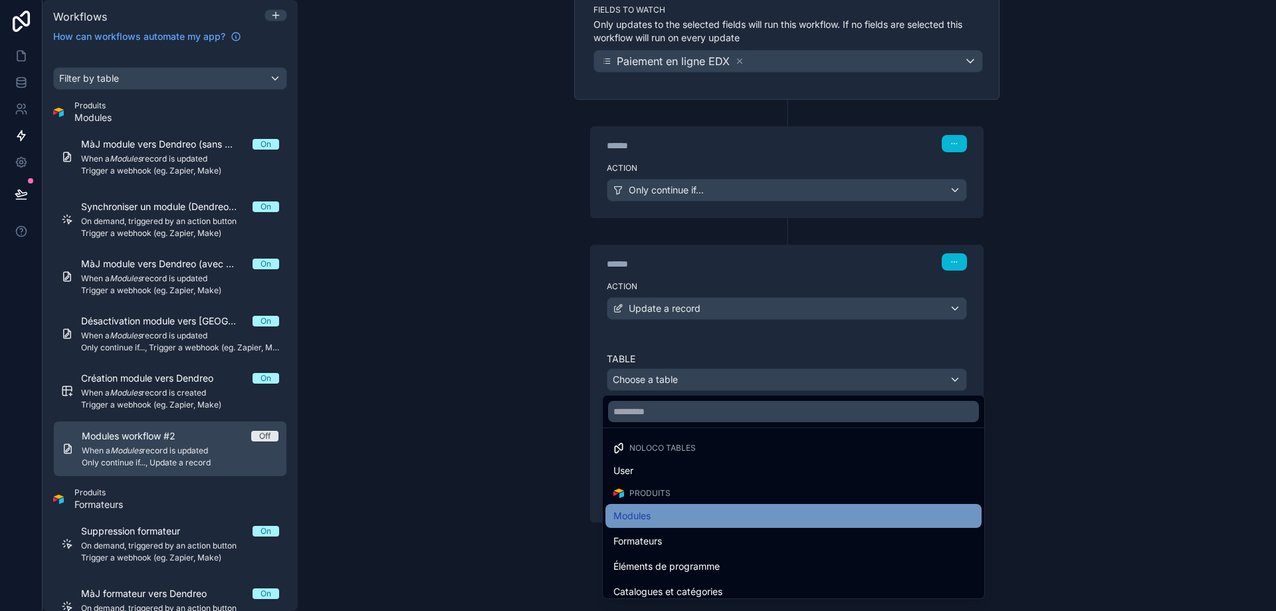
click at [695, 514] on div "Modules" at bounding box center [793, 516] width 360 height 16
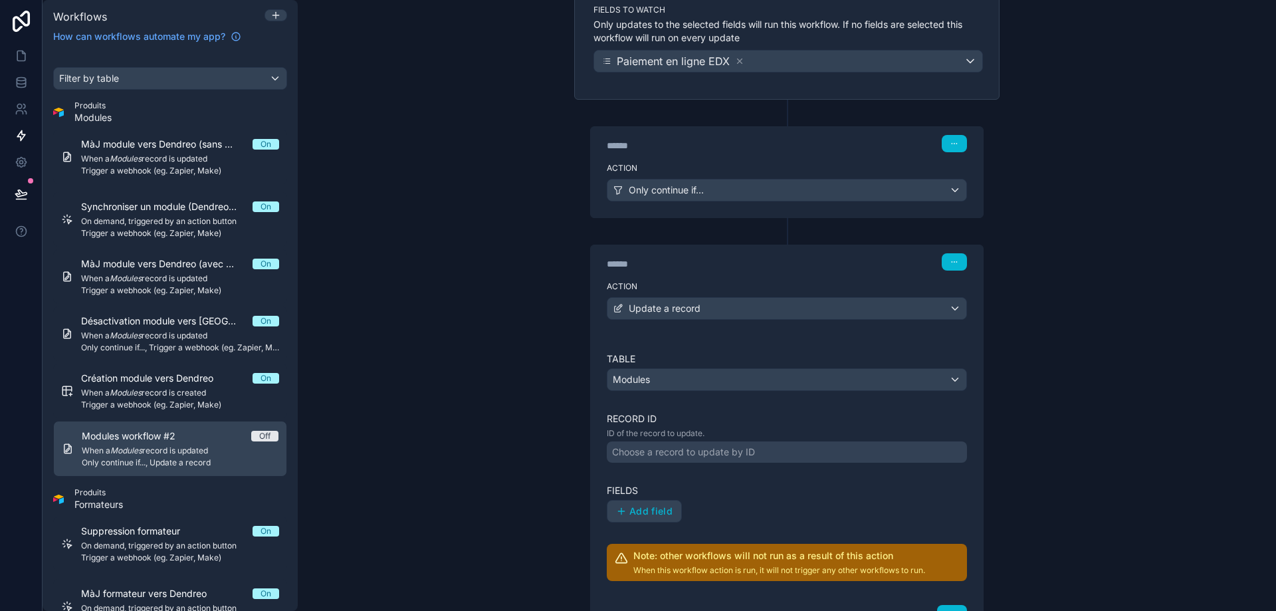
click at [712, 457] on div "Choose a record to update by ID" at bounding box center [683, 451] width 143 height 13
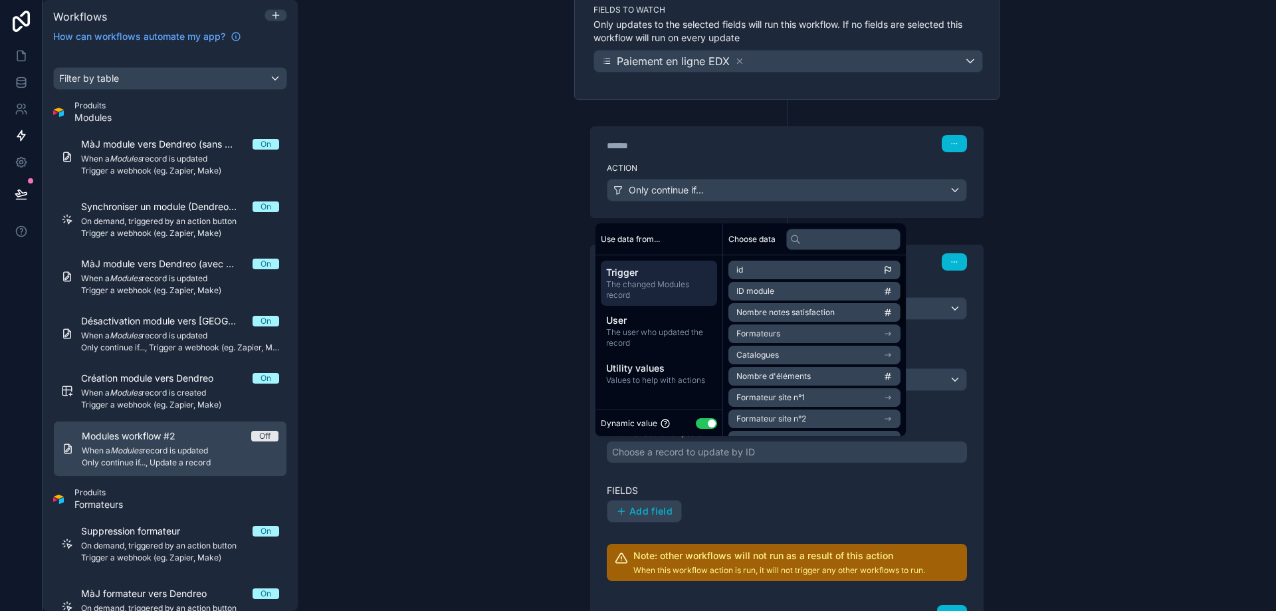
click at [751, 265] on li "id" at bounding box center [814, 270] width 172 height 19
click at [629, 512] on span "Add field" at bounding box center [650, 511] width 43 height 12
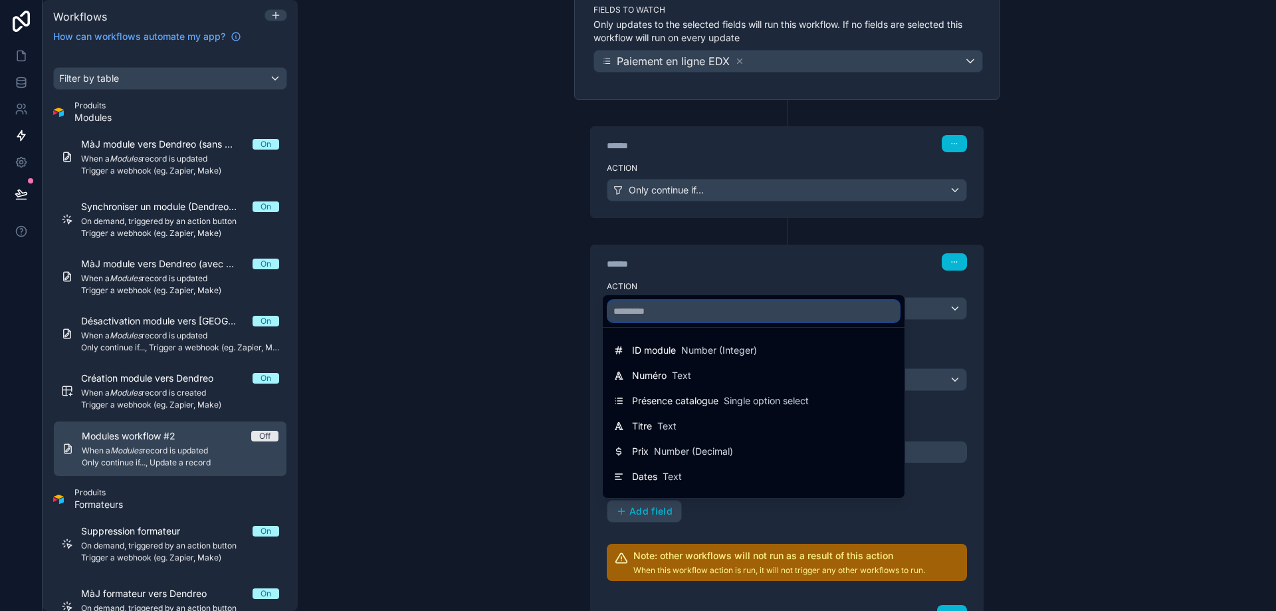
click at [705, 310] on input "text" at bounding box center [753, 310] width 291 height 21
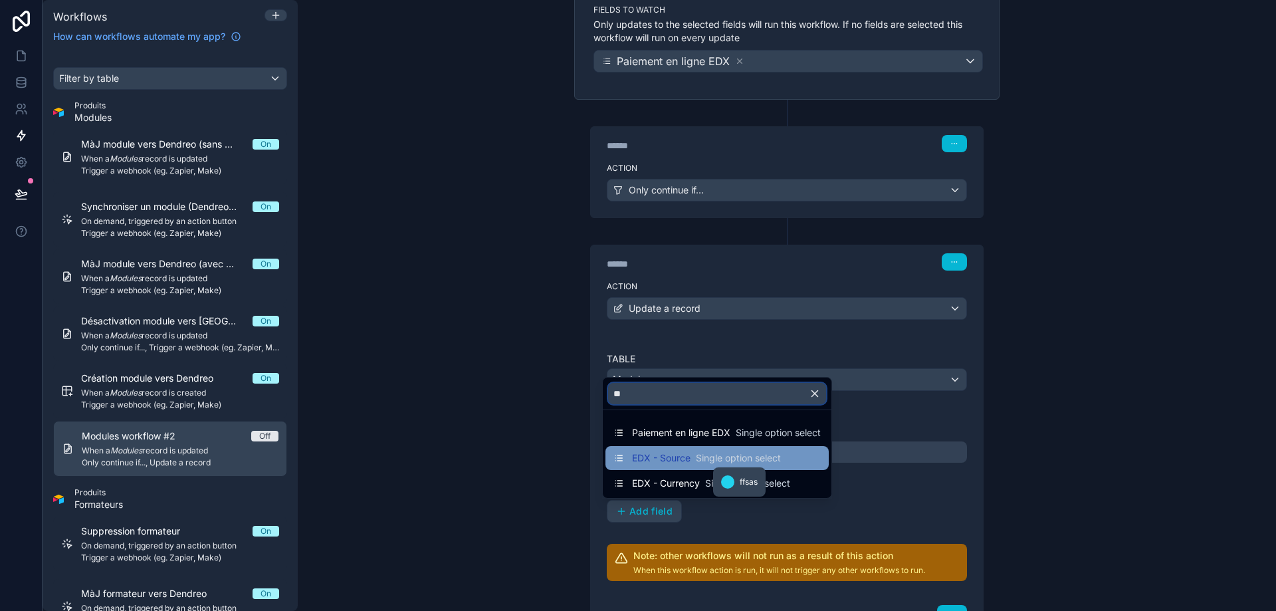
type input "**"
click at [727, 456] on span "Single option select" at bounding box center [738, 457] width 85 height 13
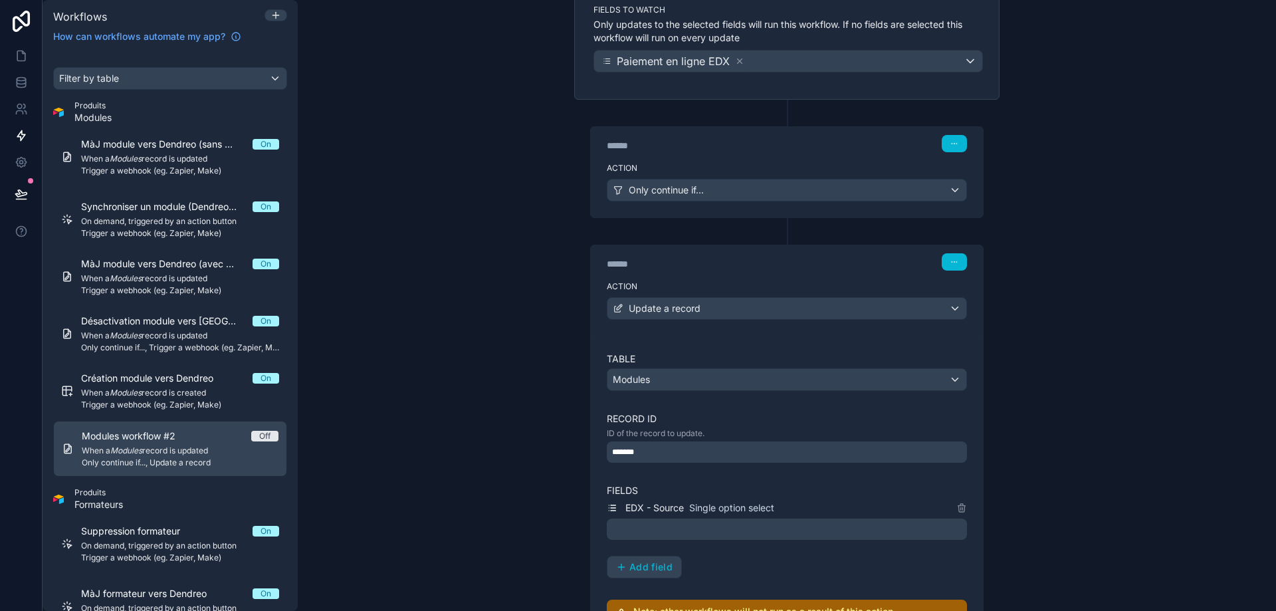
click at [678, 525] on div at bounding box center [787, 528] width 360 height 21
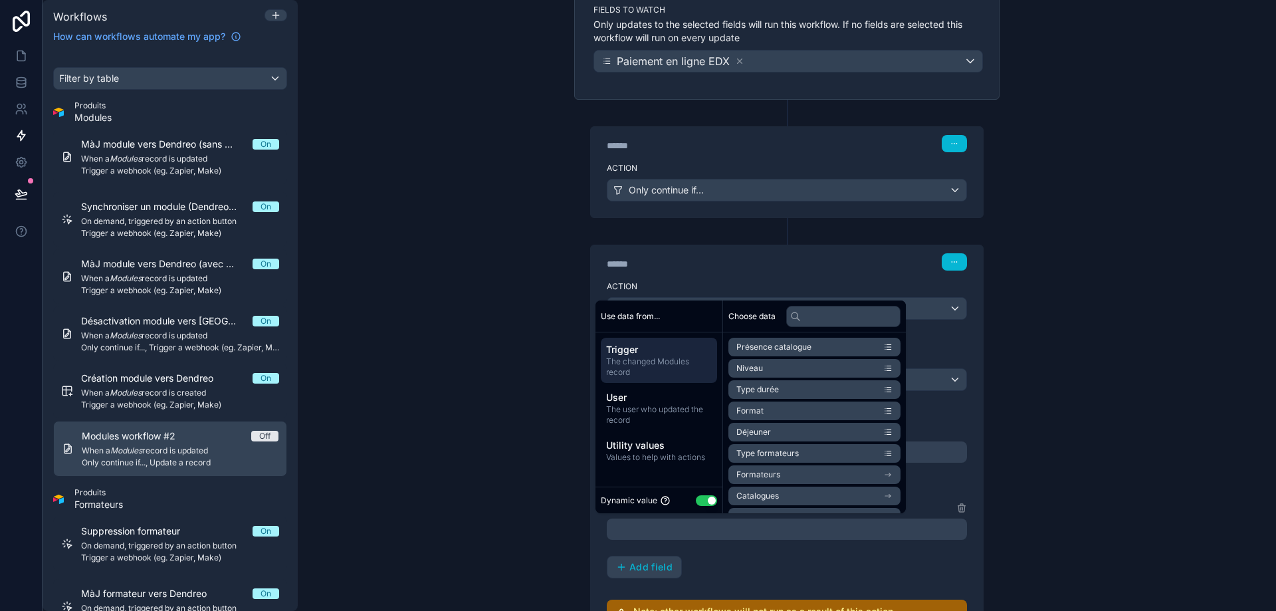
click at [703, 500] on button "Use setting" at bounding box center [706, 500] width 21 height 11
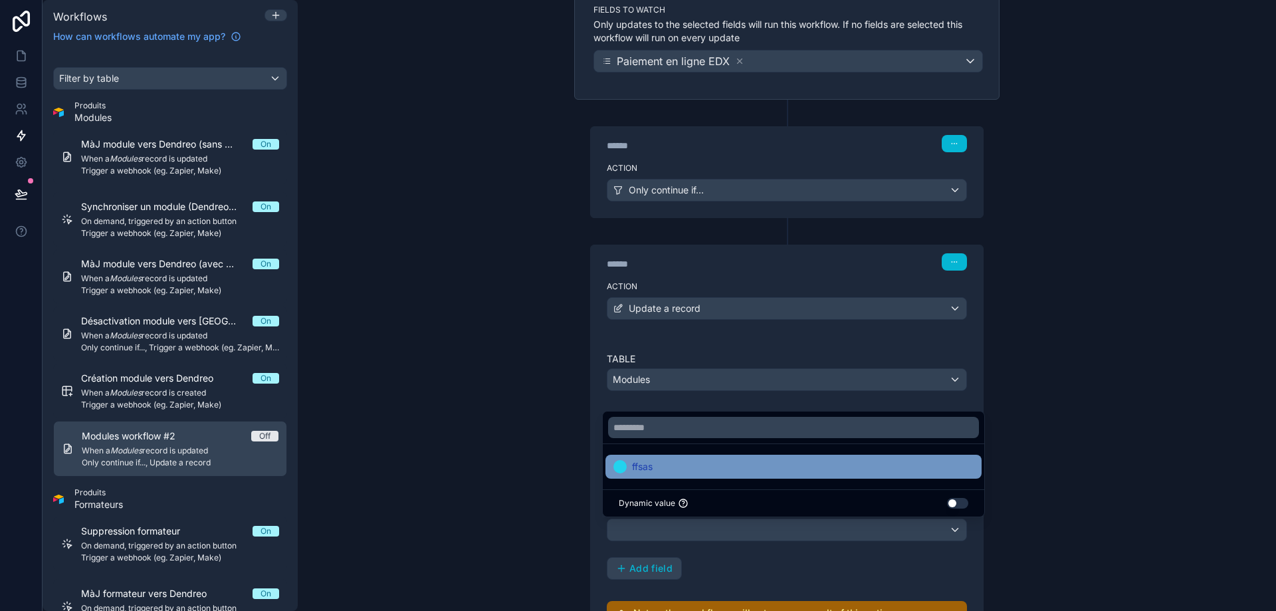
click at [687, 467] on div "ffsas" at bounding box center [793, 467] width 360 height 16
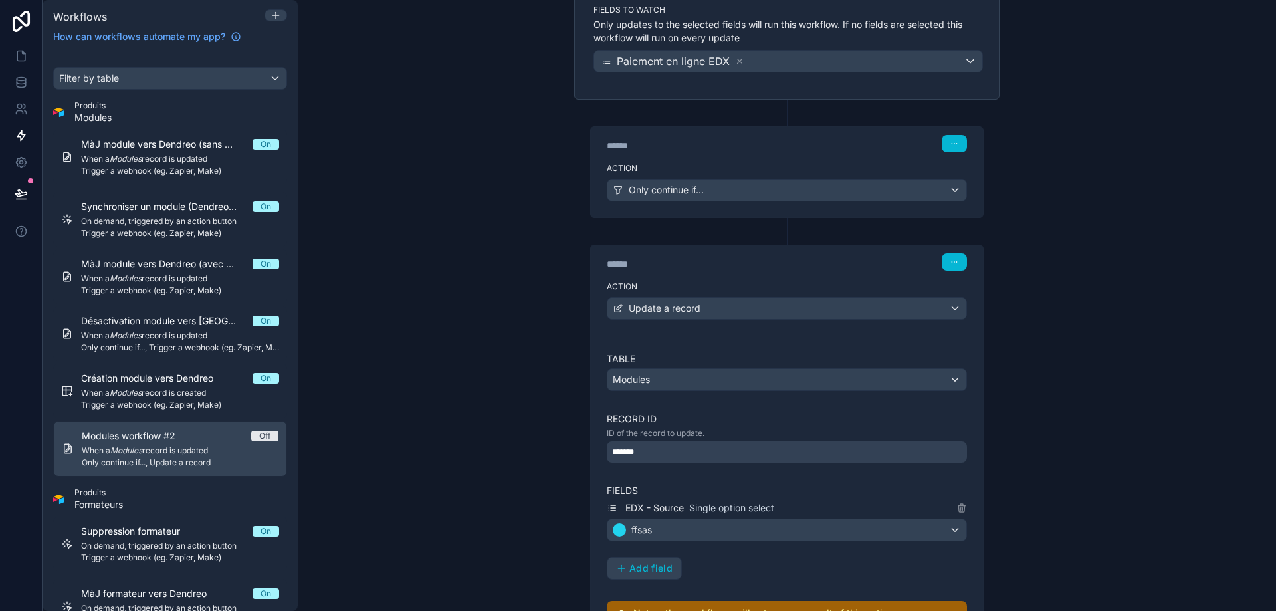
click at [765, 564] on div "EDX - Source Single option select ffsas Add field" at bounding box center [787, 540] width 360 height 80
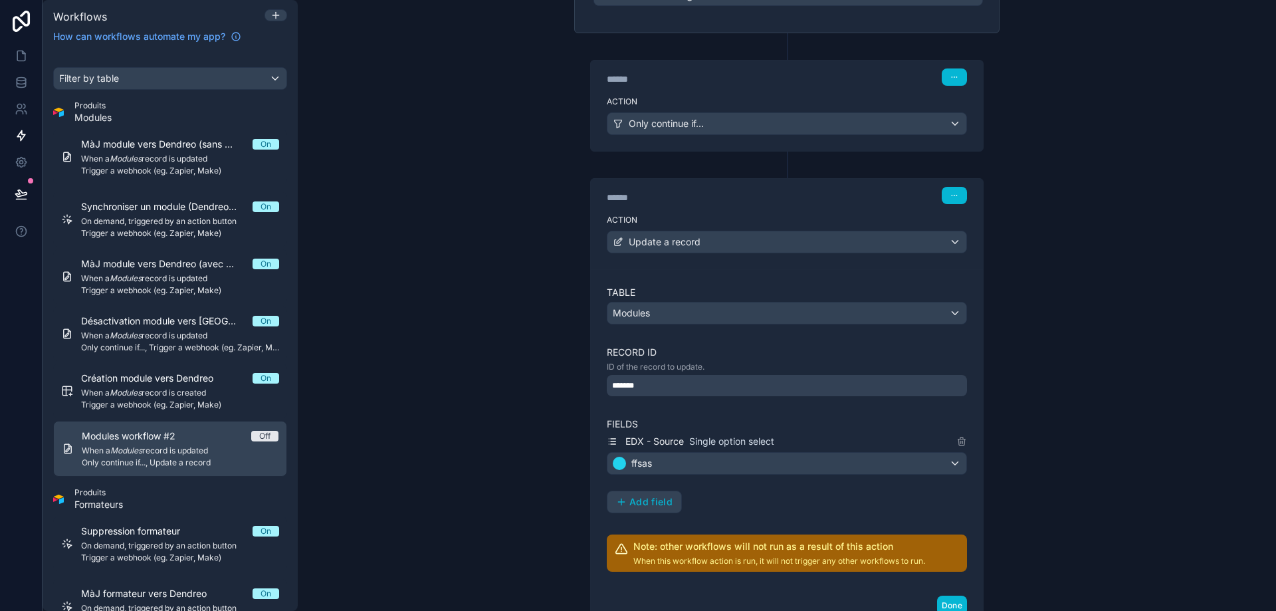
scroll to position [337, 0]
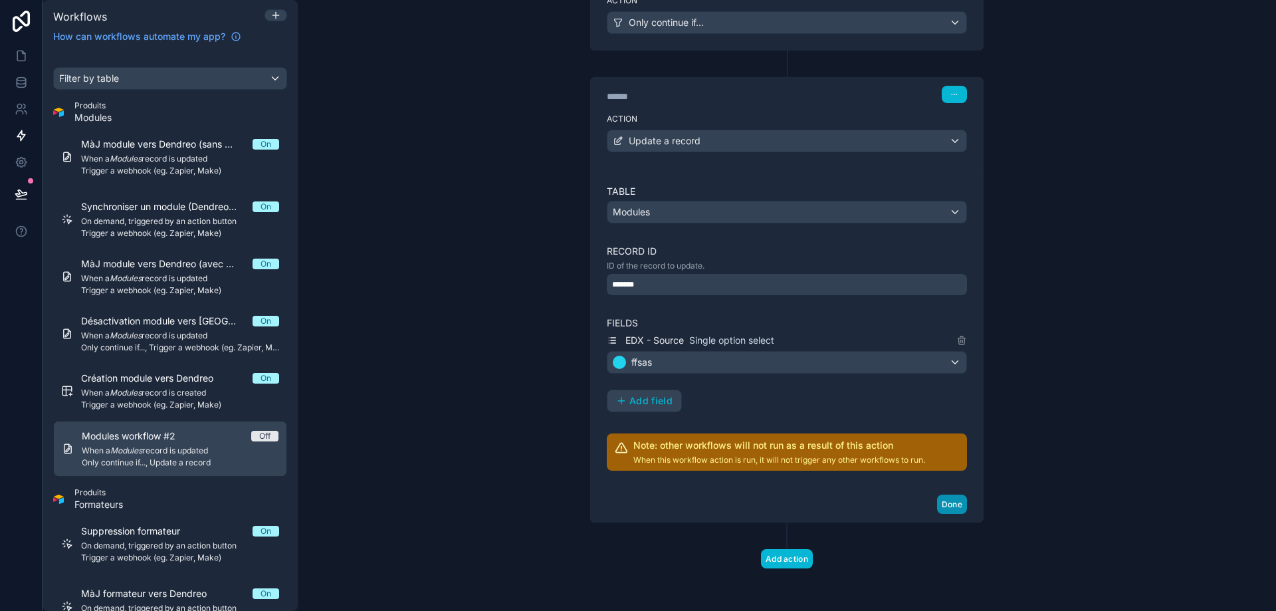
click at [947, 504] on button "Done" at bounding box center [952, 504] width 30 height 19
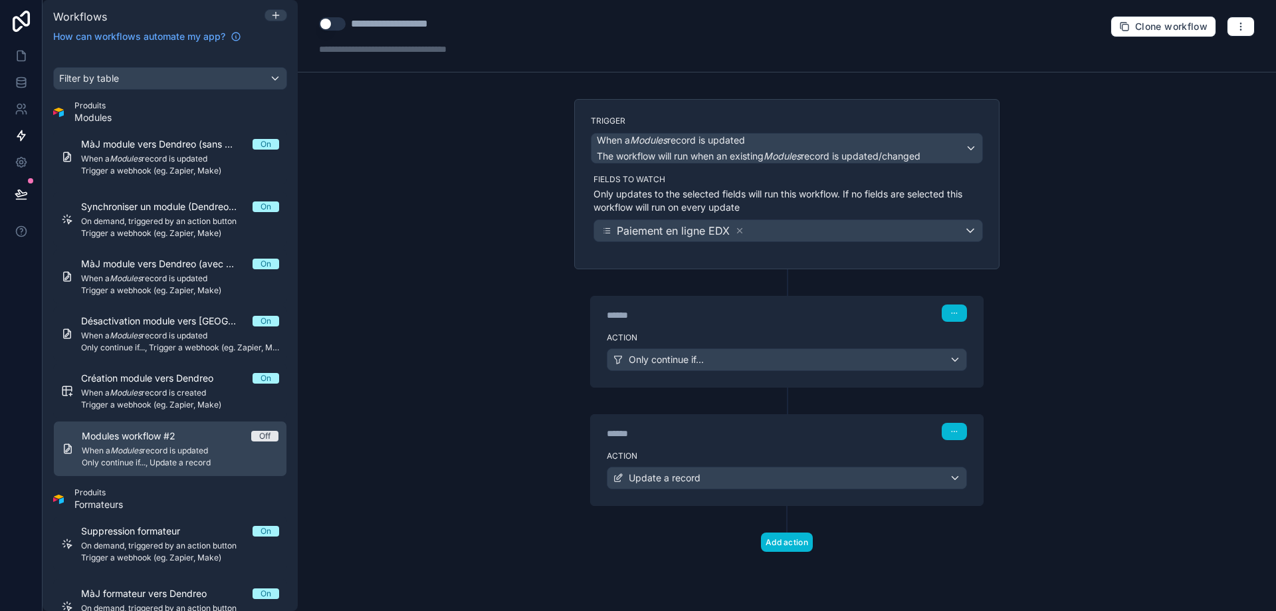
click at [376, 26] on div "**********" at bounding box center [411, 24] width 120 height 16
type div "**********"
click at [453, 233] on div "**********" at bounding box center [787, 305] width 978 height 611
click at [331, 27] on button "Use setting" at bounding box center [332, 23] width 27 height 13
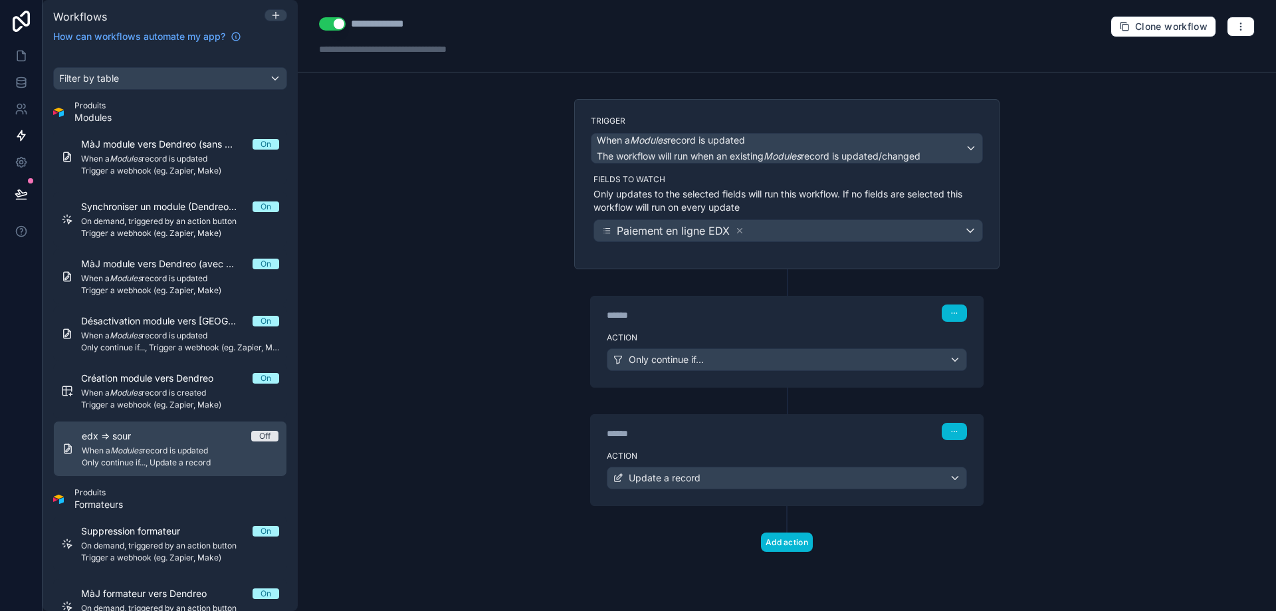
click at [431, 160] on div "**********" at bounding box center [787, 305] width 978 height 611
click at [23, 51] on icon at bounding box center [21, 55] width 13 height 13
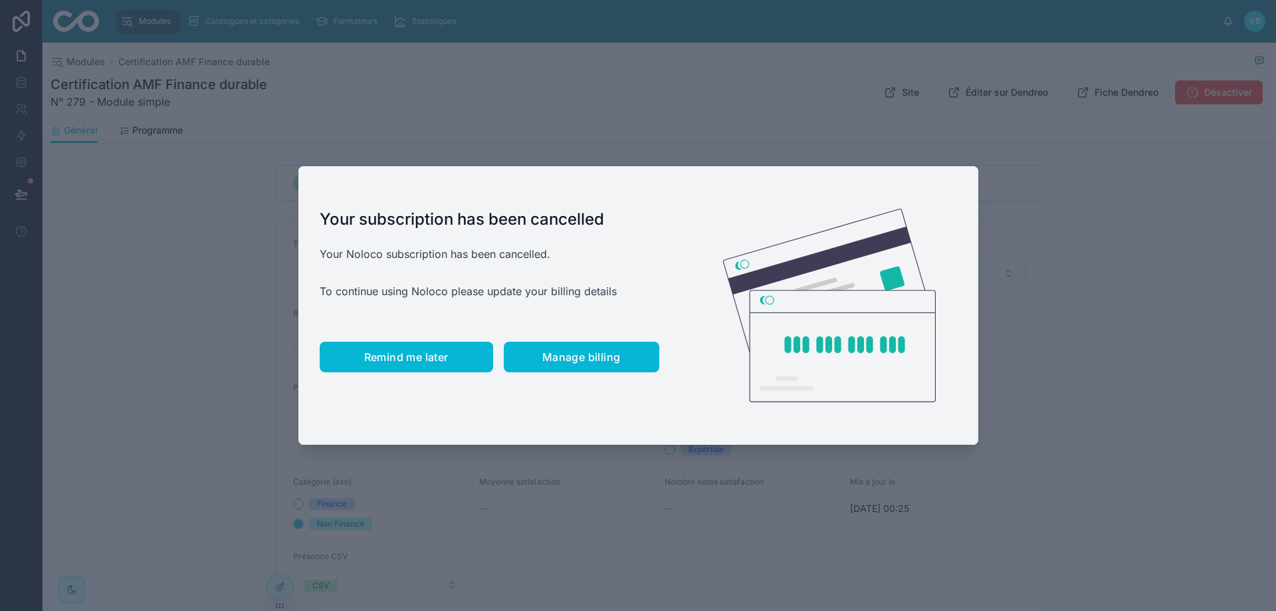
click at [430, 350] on span "Remind me later" at bounding box center [406, 356] width 84 height 13
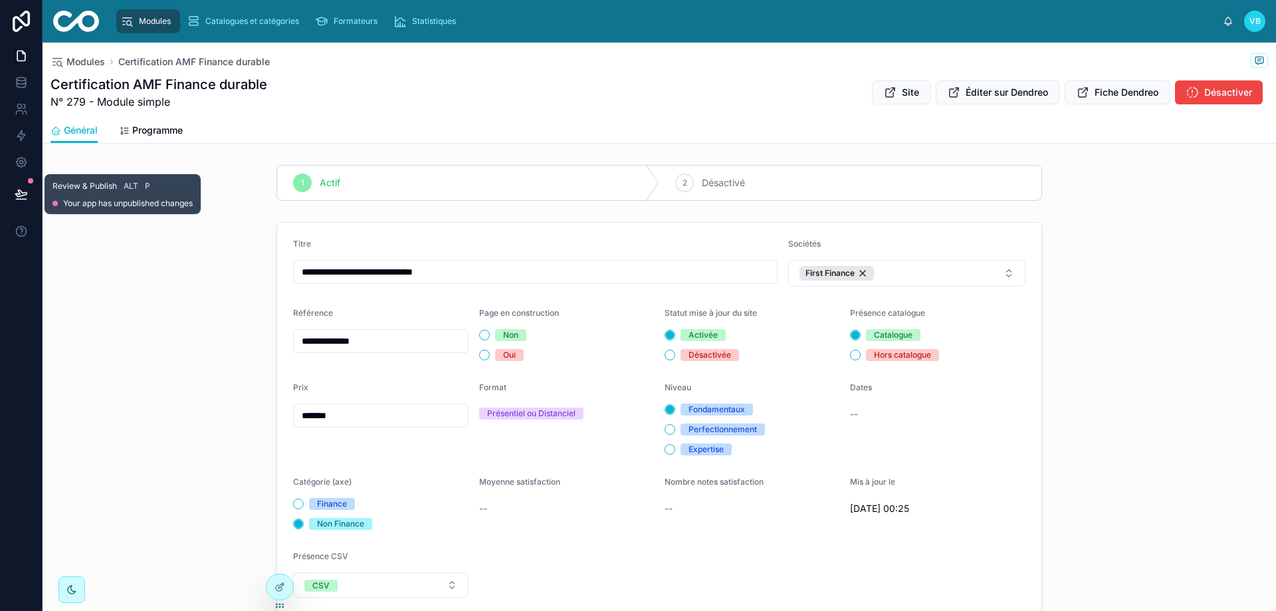
click at [26, 191] on icon at bounding box center [21, 193] width 13 height 13
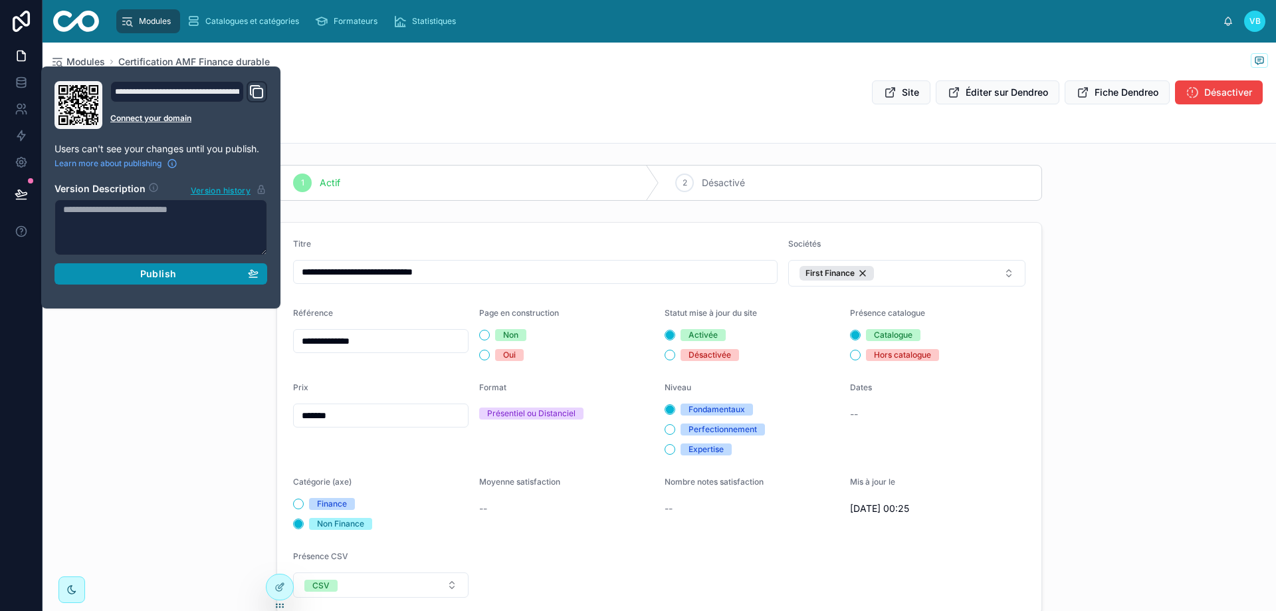
click at [173, 282] on button "Publish" at bounding box center [161, 273] width 213 height 21
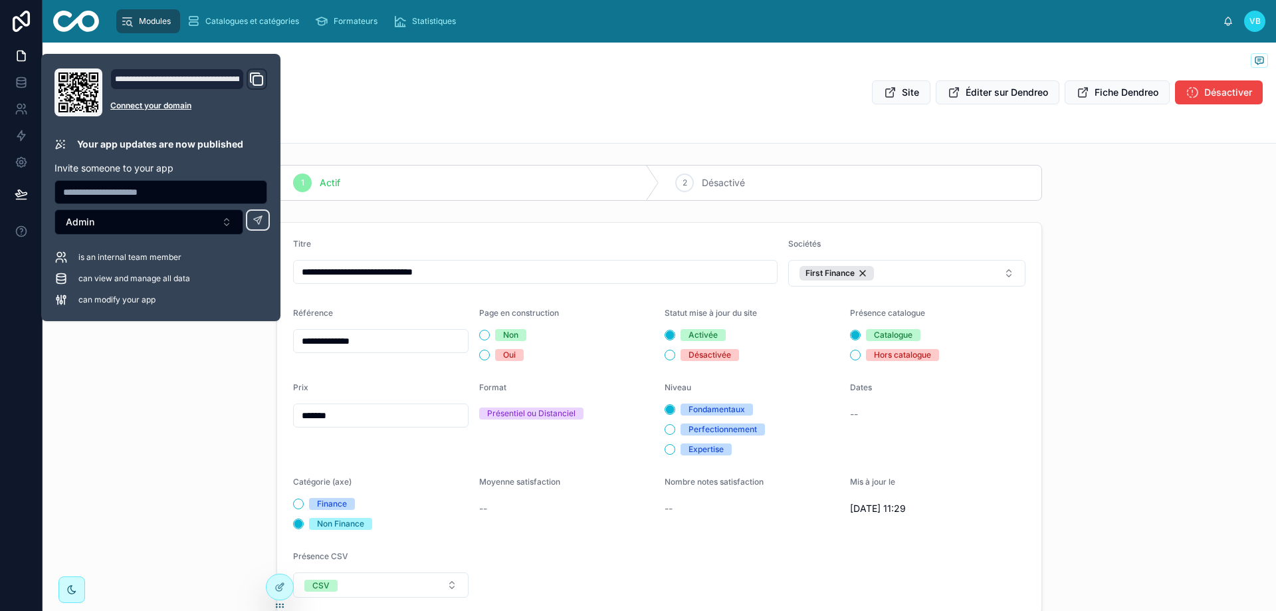
click at [177, 423] on div "**********" at bounding box center [660, 418] width 1234 height 403
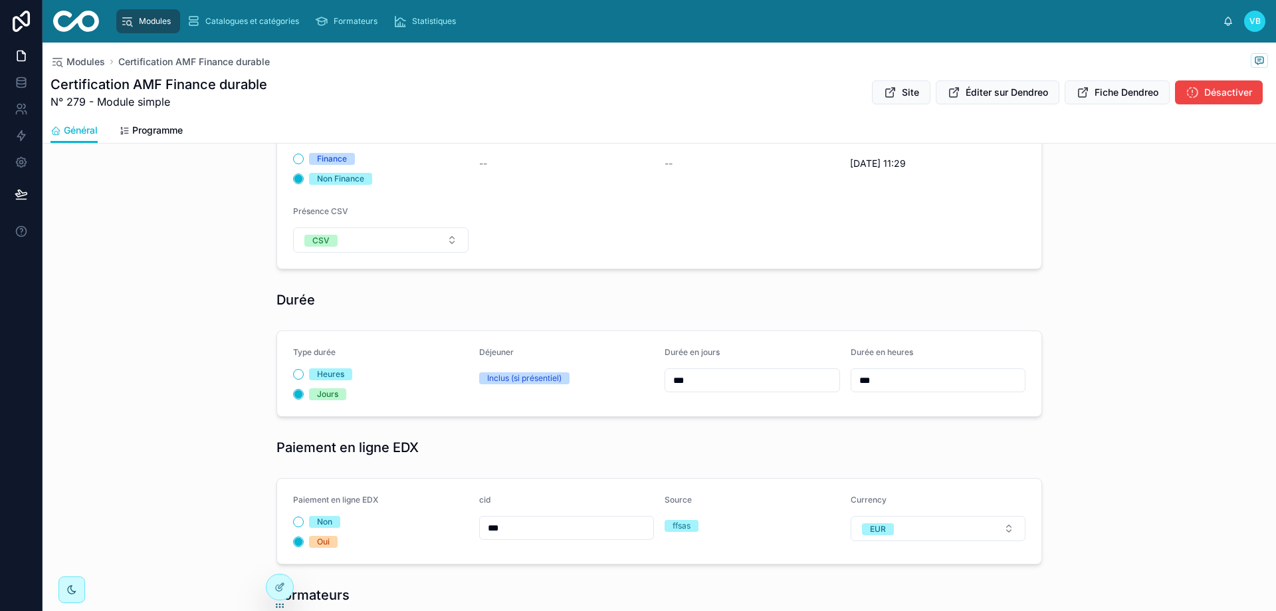
scroll to position [465, 0]
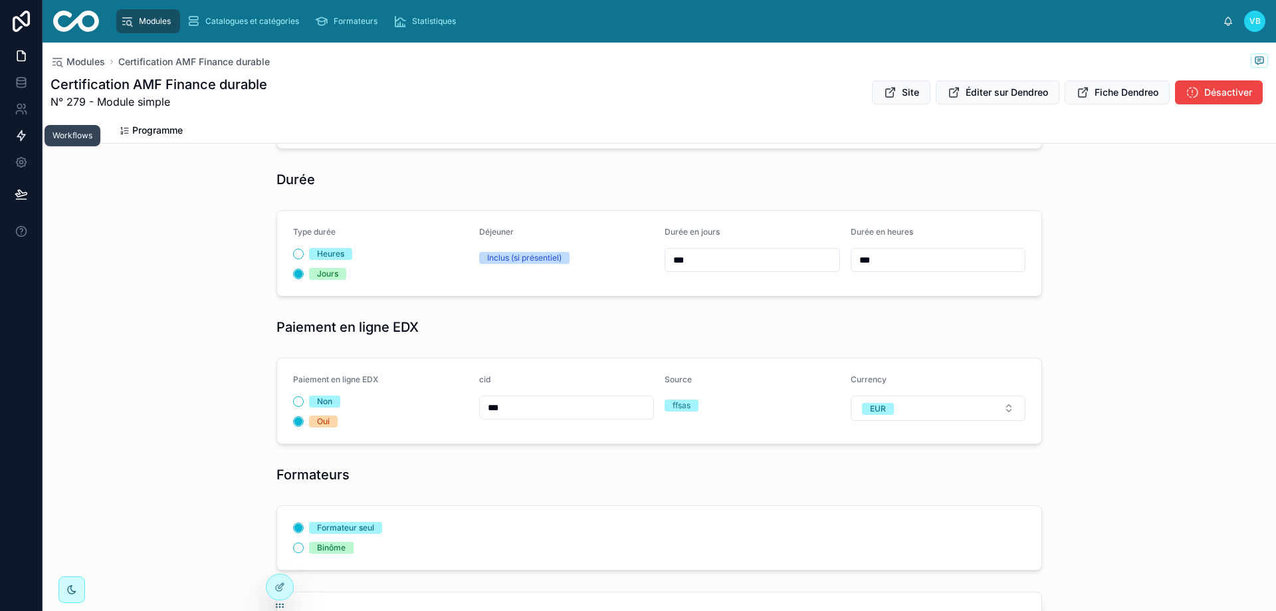
click at [22, 130] on icon at bounding box center [21, 135] width 13 height 13
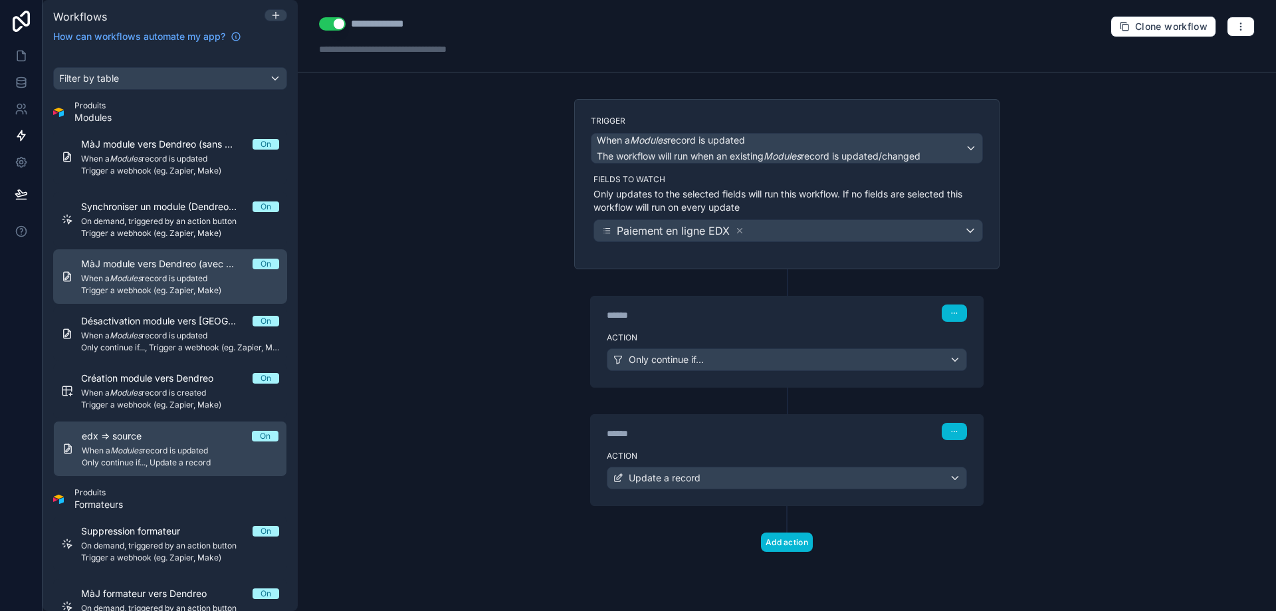
click at [198, 283] on span "When a Modules record is updated" at bounding box center [180, 278] width 198 height 11
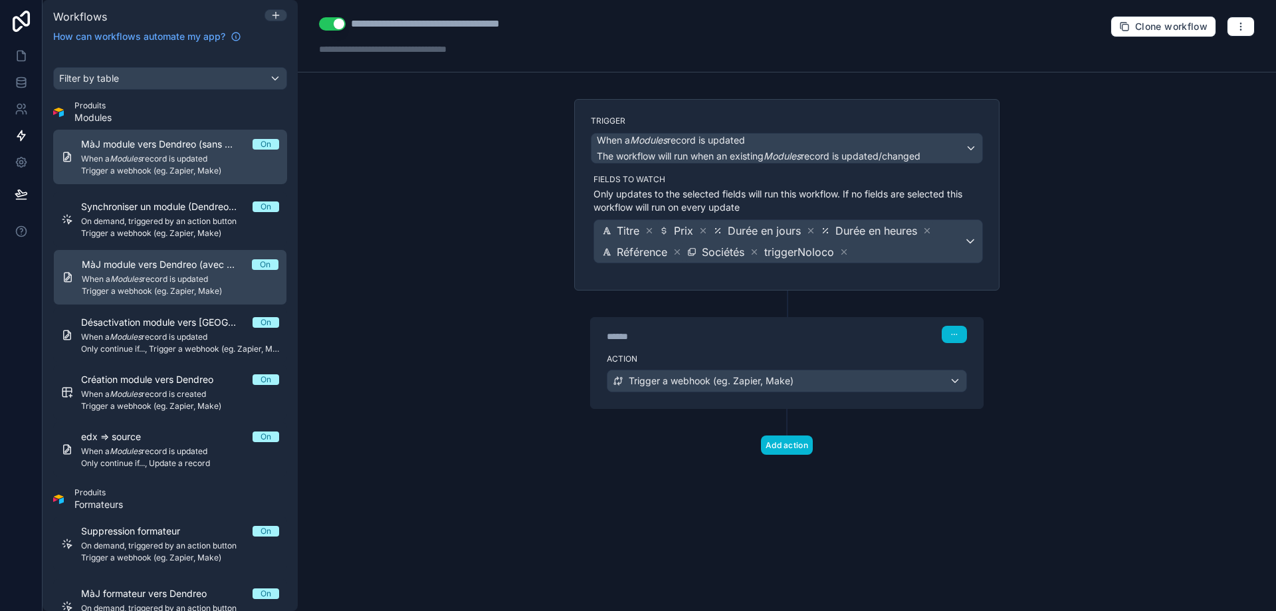
click at [183, 147] on span "MàJ module vers Dendreo (sans MàJ SF)" at bounding box center [166, 144] width 171 height 13
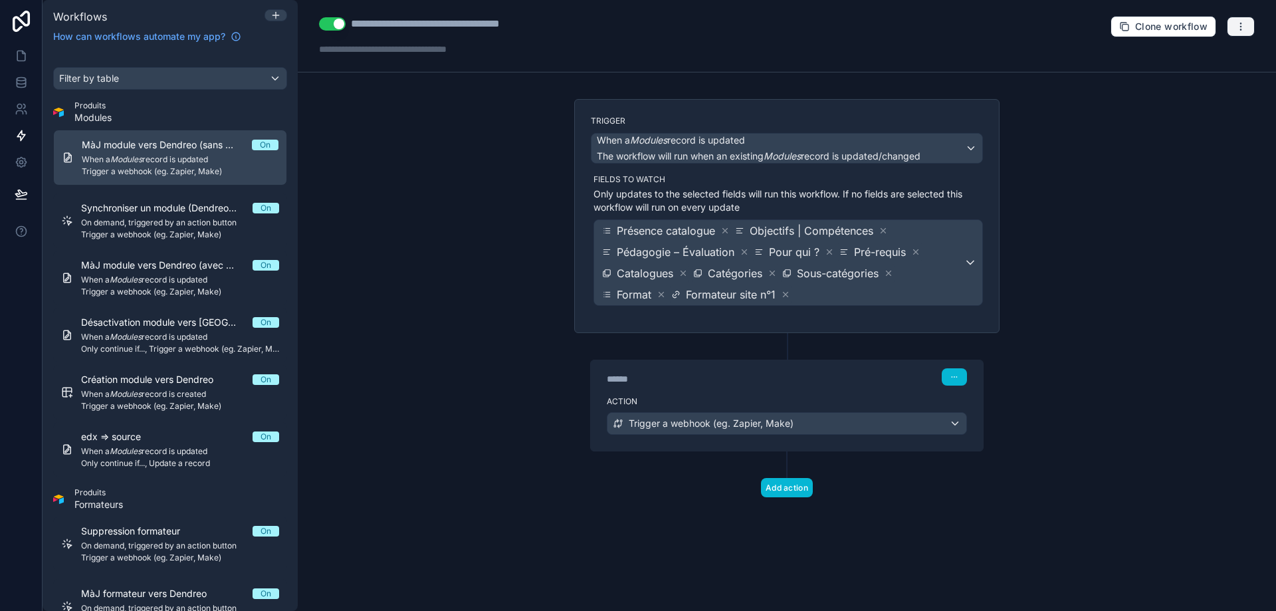
click at [1242, 25] on icon "button" at bounding box center [1241, 26] width 11 height 11
click at [1218, 72] on button "Run history" at bounding box center [1195, 78] width 96 height 21
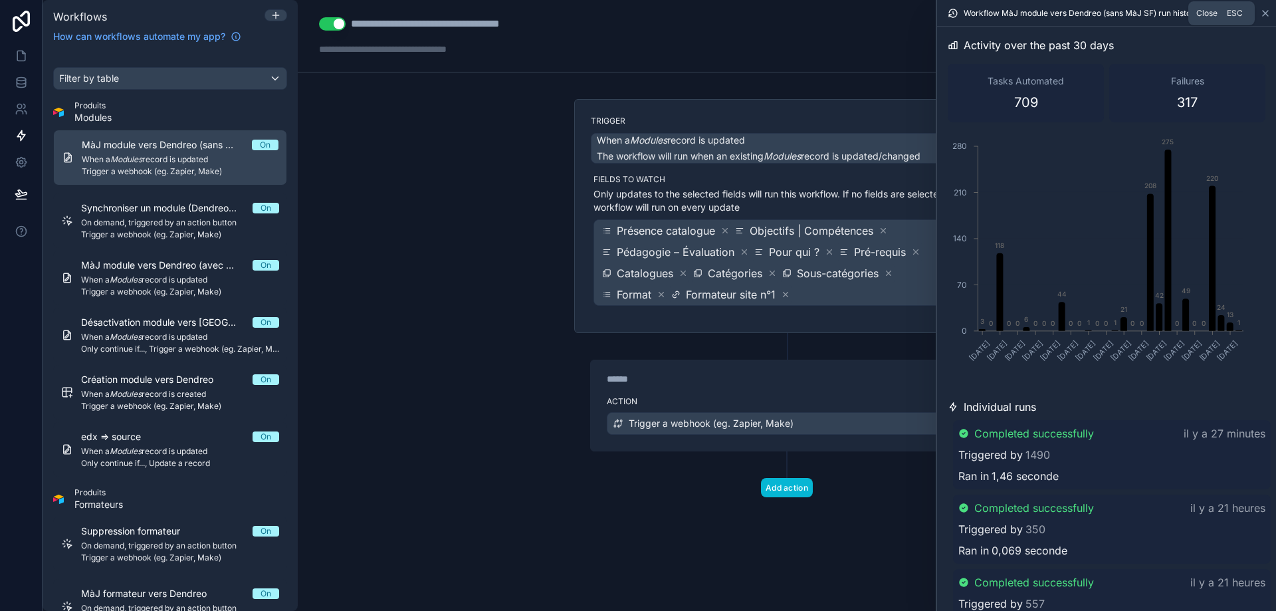
click at [1266, 14] on icon at bounding box center [1265, 13] width 11 height 11
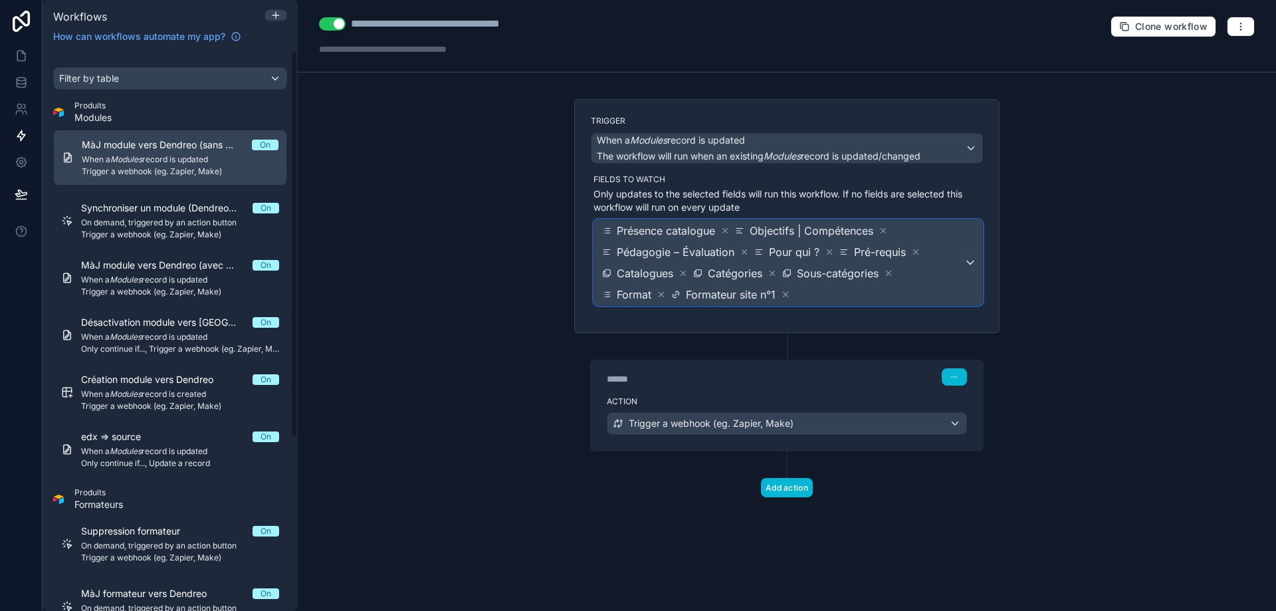
click at [830, 291] on span "Présence catalogue Objectifs | Compétences Pédagogie – Évaluation Pour qui ? Pr…" at bounding box center [782, 262] width 364 height 85
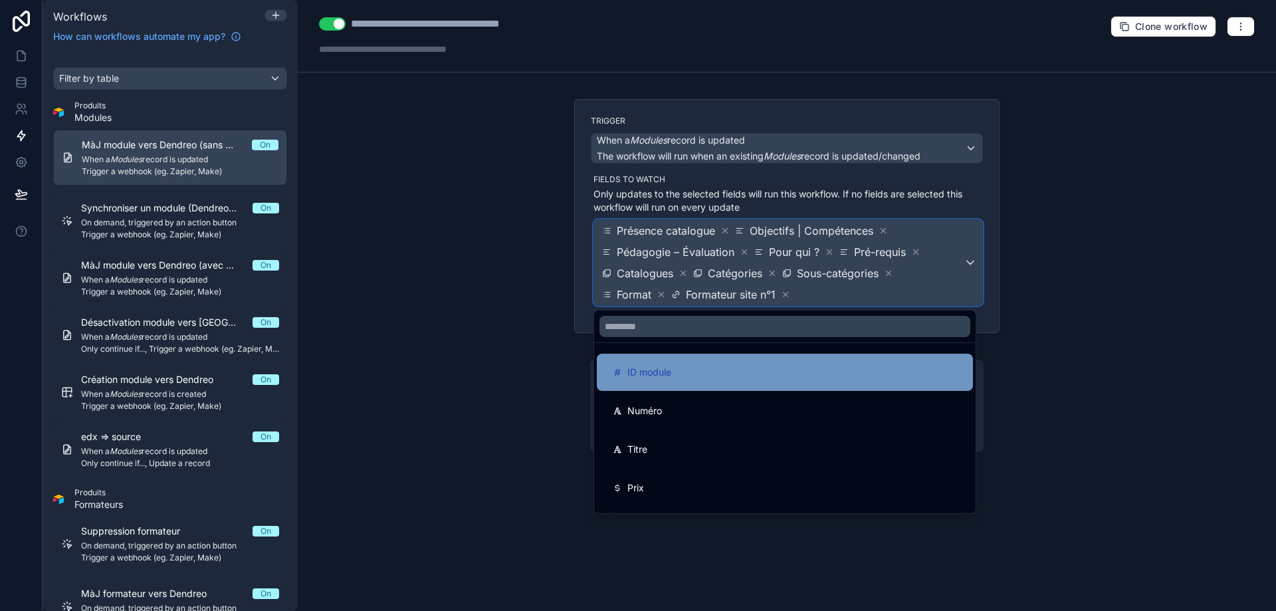
scroll to position [66, 0]
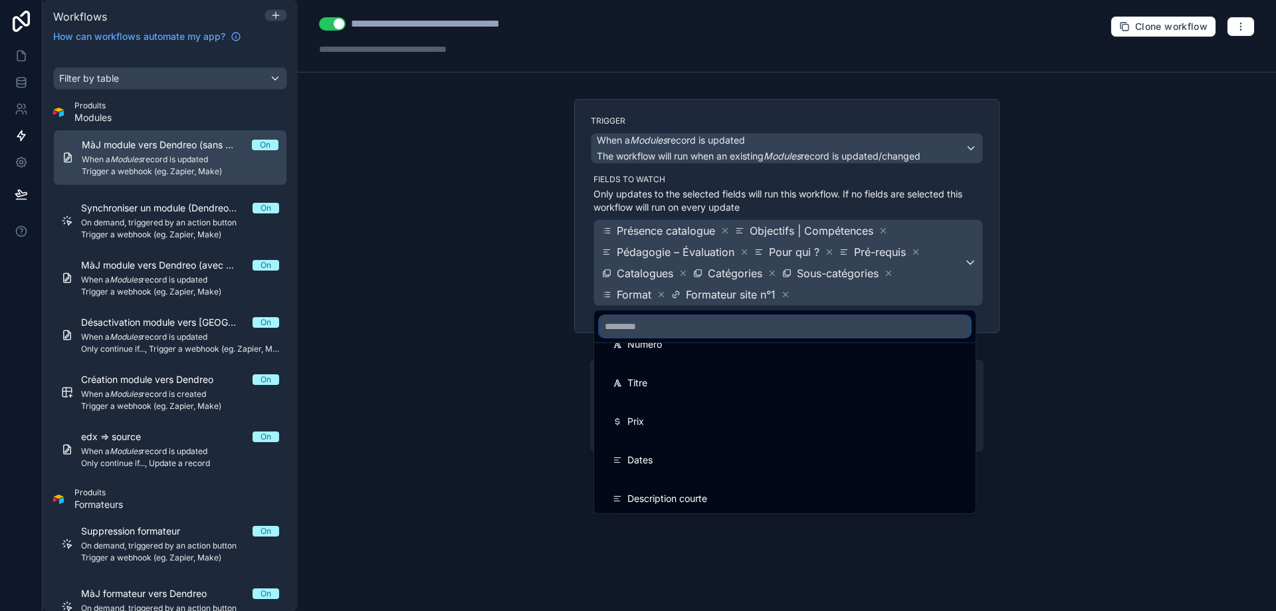
click at [683, 325] on input "text" at bounding box center [785, 326] width 371 height 21
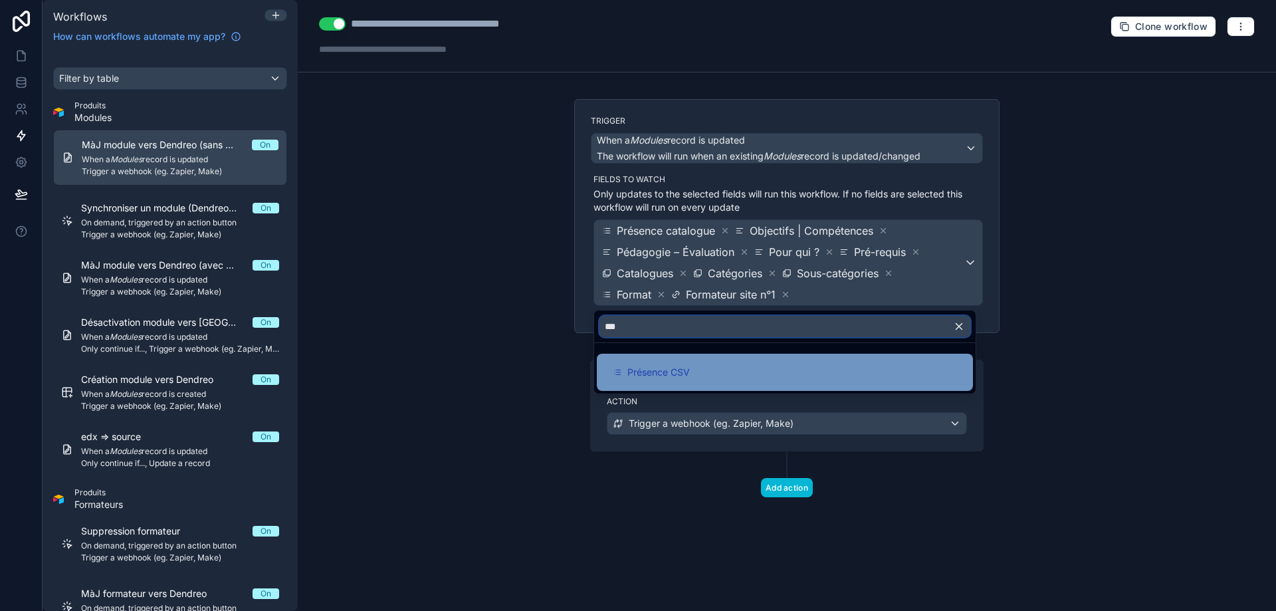
type input "***"
click at [700, 374] on div "Présence CSV" at bounding box center [785, 372] width 344 height 16
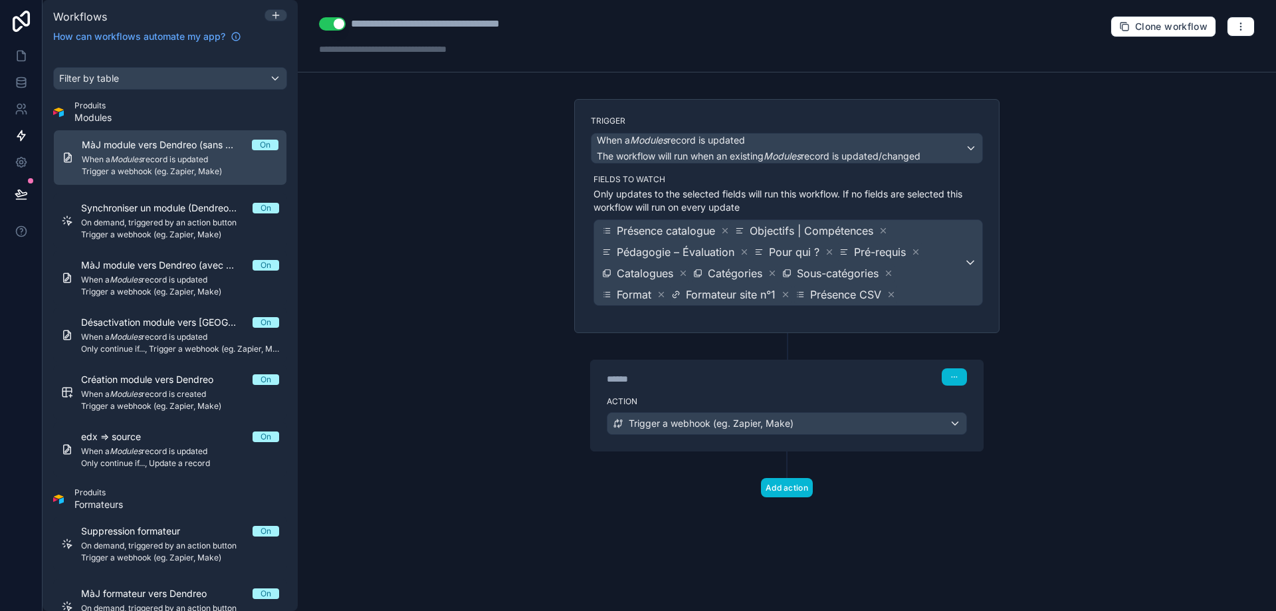
click at [464, 265] on div "**********" at bounding box center [787, 305] width 978 height 611
click at [401, 150] on div "**********" at bounding box center [787, 305] width 978 height 611
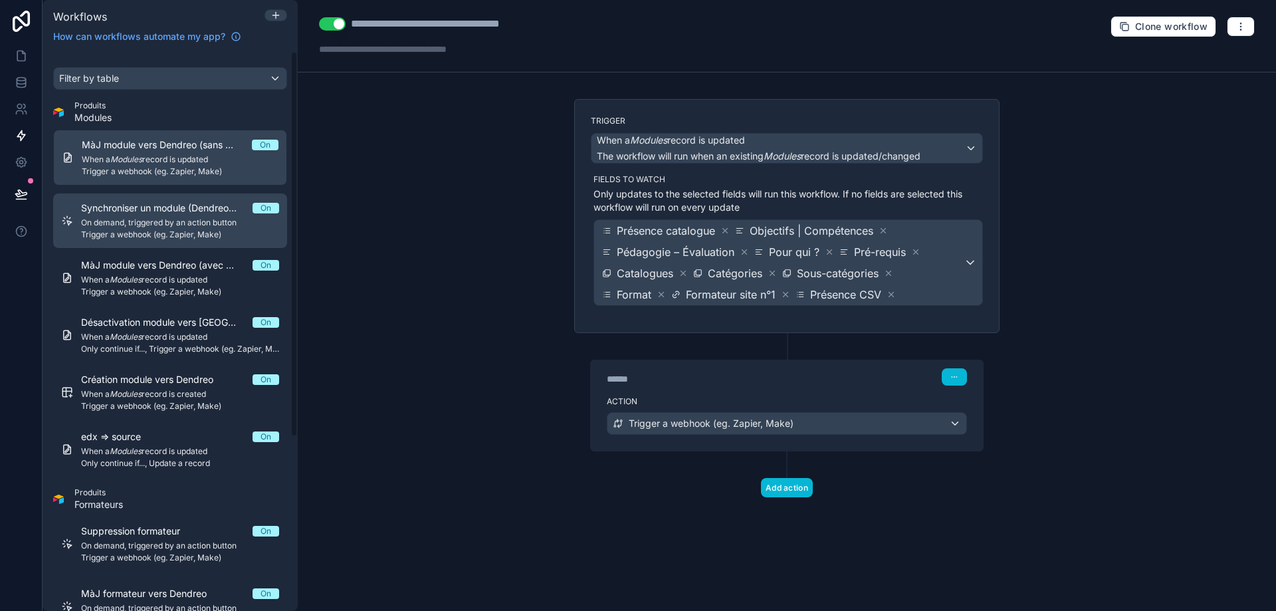
click at [183, 231] on span "Trigger a webhook (eg. Zapier, Make)" at bounding box center [180, 234] width 198 height 11
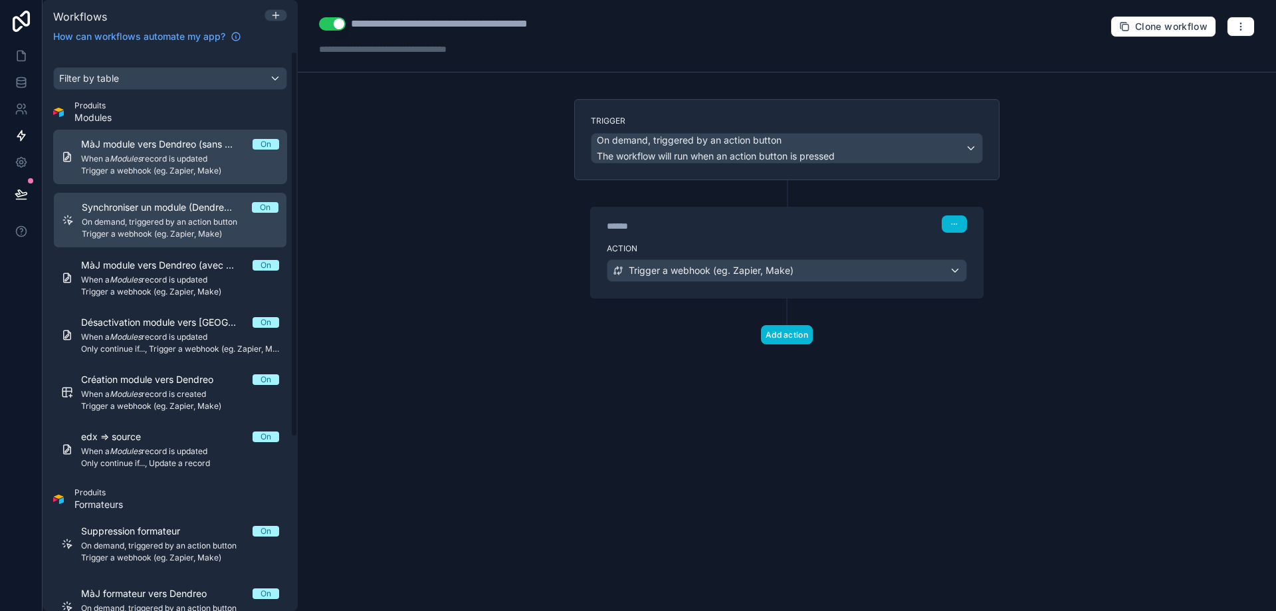
click at [181, 149] on span "MàJ module vers Dendreo (sans MàJ SF)" at bounding box center [166, 144] width 171 height 13
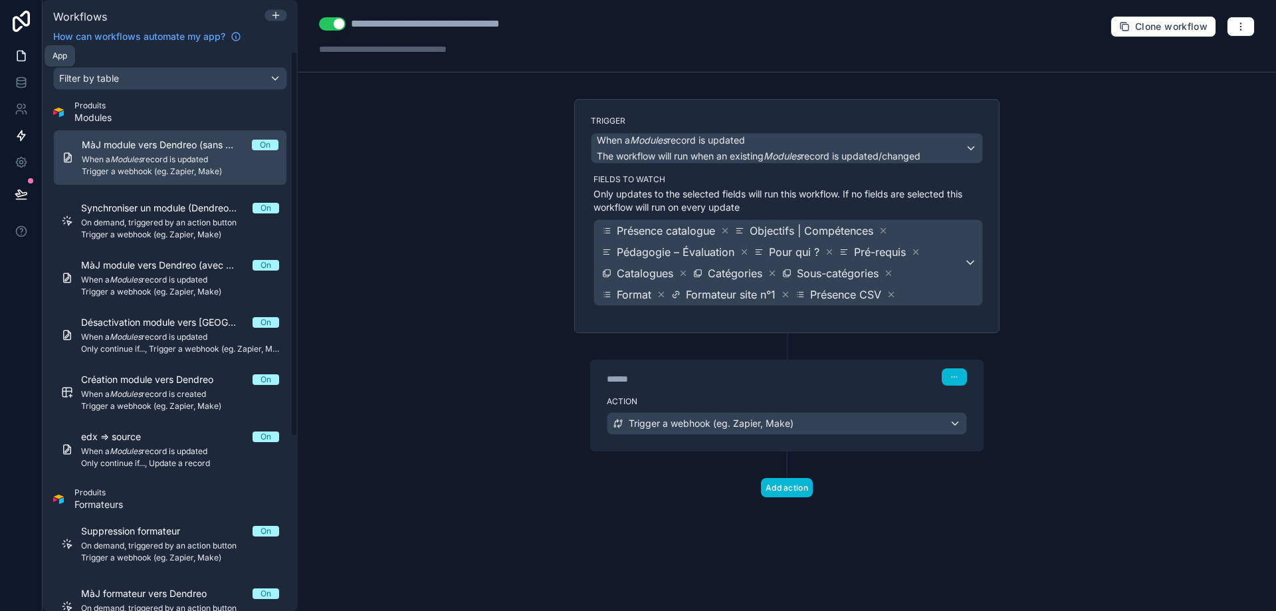
click at [25, 46] on link at bounding box center [21, 56] width 42 height 27
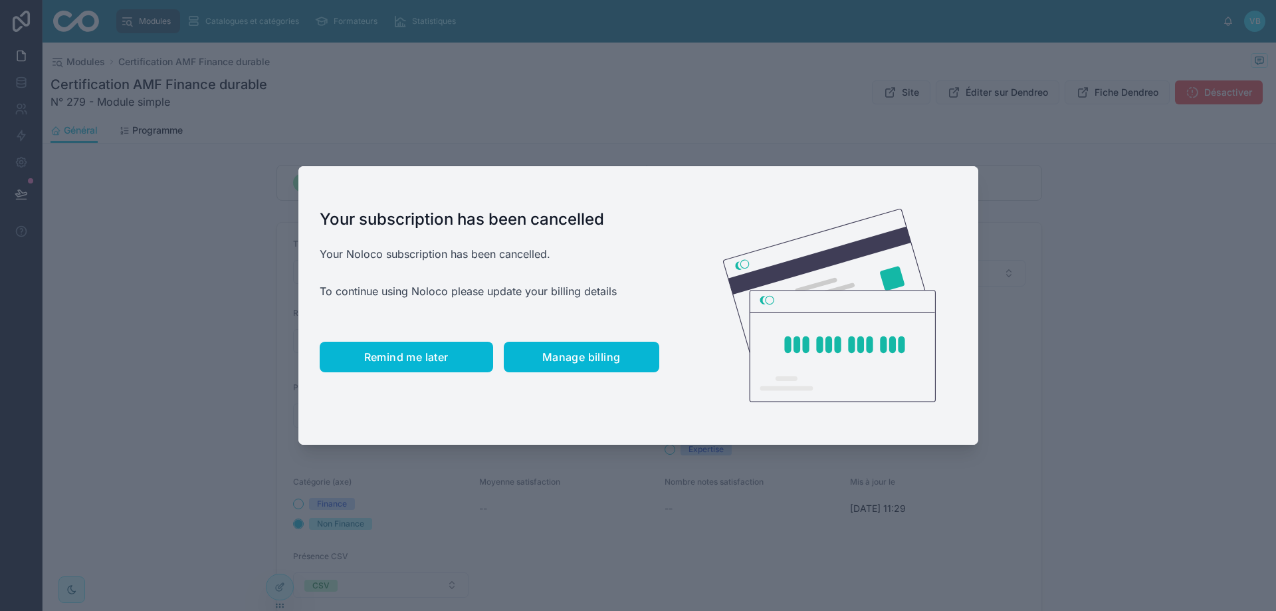
click at [433, 352] on span "Remind me later" at bounding box center [406, 356] width 84 height 13
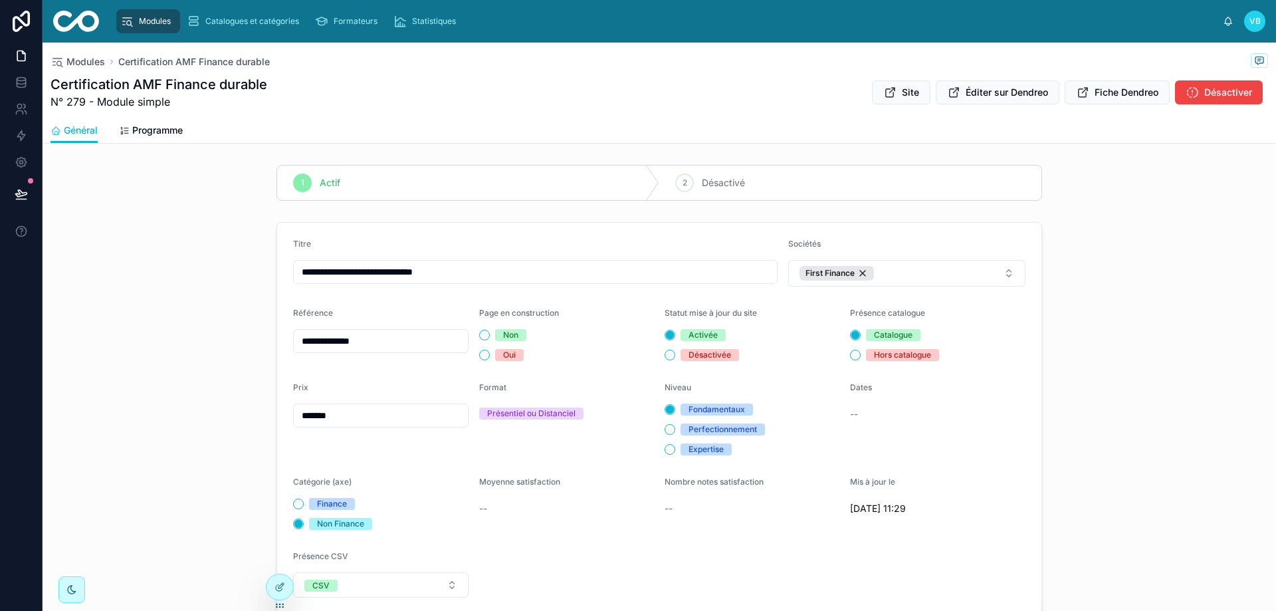
click at [1118, 360] on div "**********" at bounding box center [660, 418] width 1234 height 403
click at [1153, 378] on div "**********" at bounding box center [660, 418] width 1234 height 403
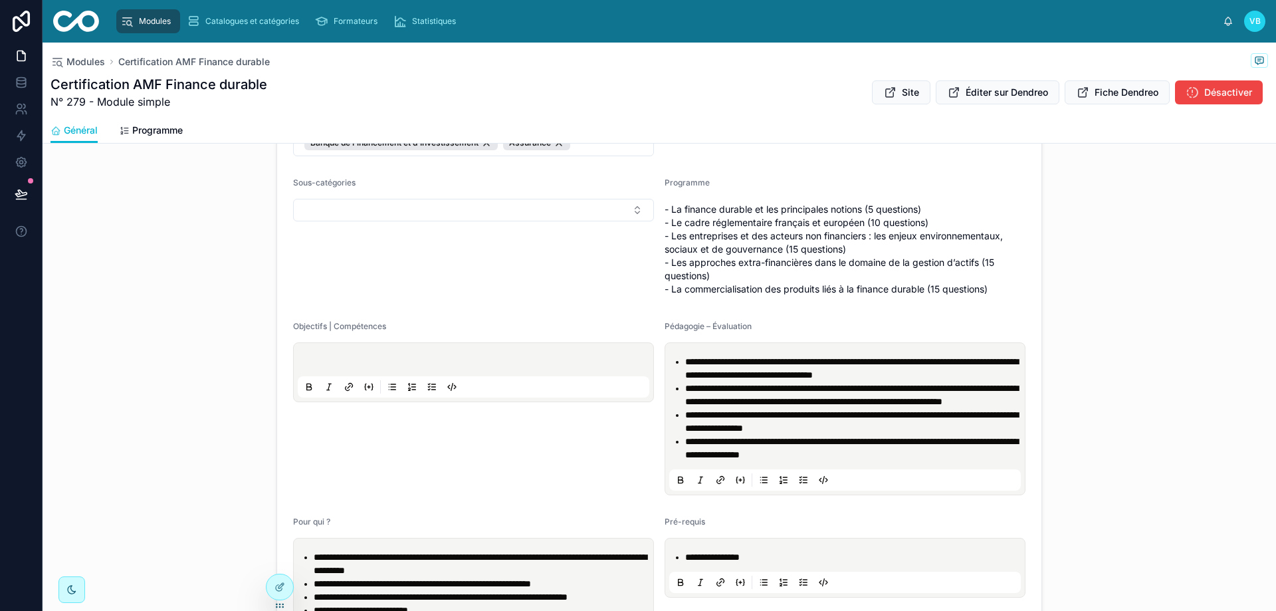
scroll to position [1093, 0]
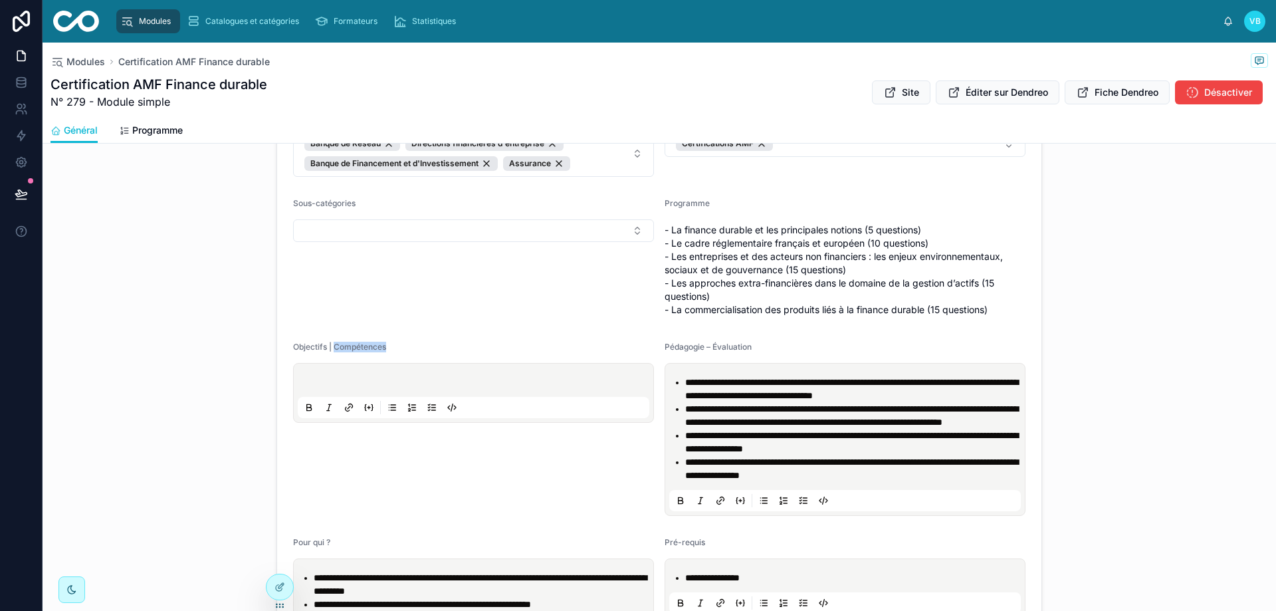
drag, startPoint x: 328, startPoint y: 349, endPoint x: 386, endPoint y: 346, distance: 57.9
click at [386, 346] on div "Objectifs | Compétences" at bounding box center [473, 350] width 361 height 16
click at [386, 345] on div "Objectifs | Compétences" at bounding box center [473, 350] width 361 height 16
drag, startPoint x: 384, startPoint y: 346, endPoint x: 329, endPoint y: 348, distance: 54.5
click at [329, 348] on div "Objectifs | Compétences" at bounding box center [473, 350] width 361 height 16
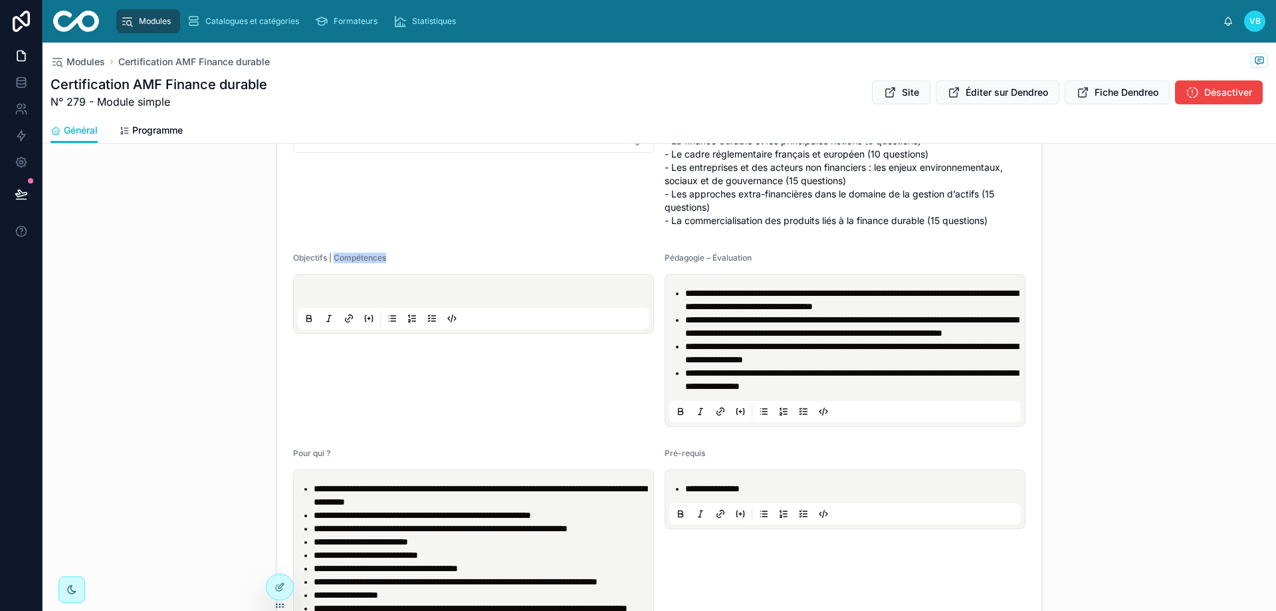
scroll to position [983, 0]
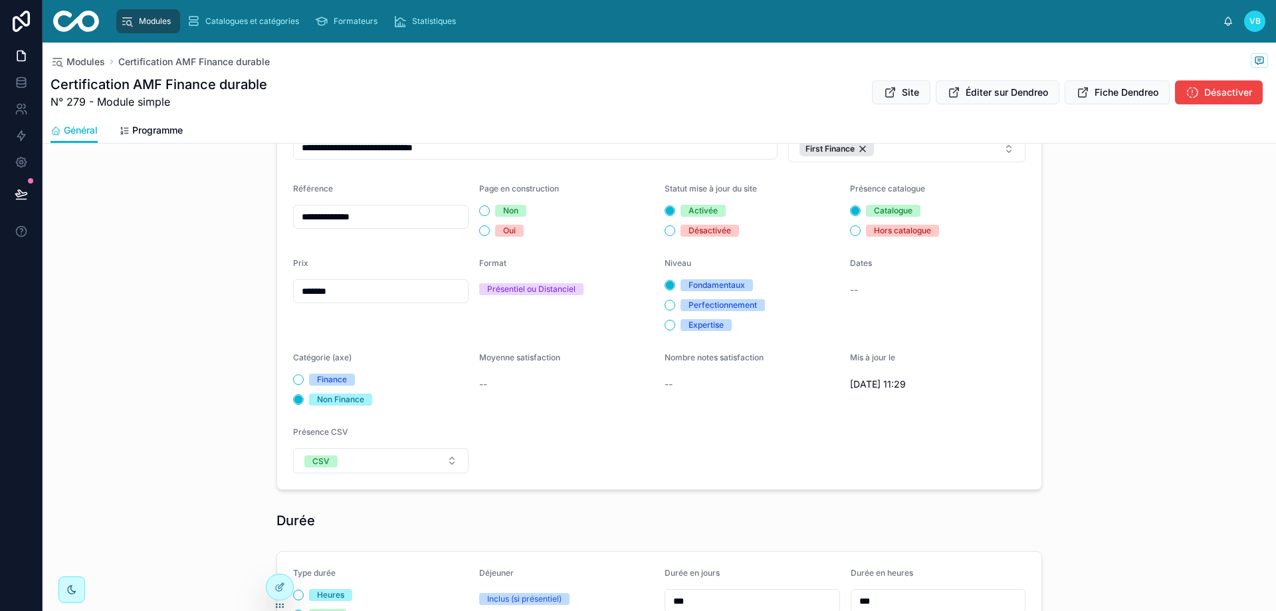
scroll to position [119, 0]
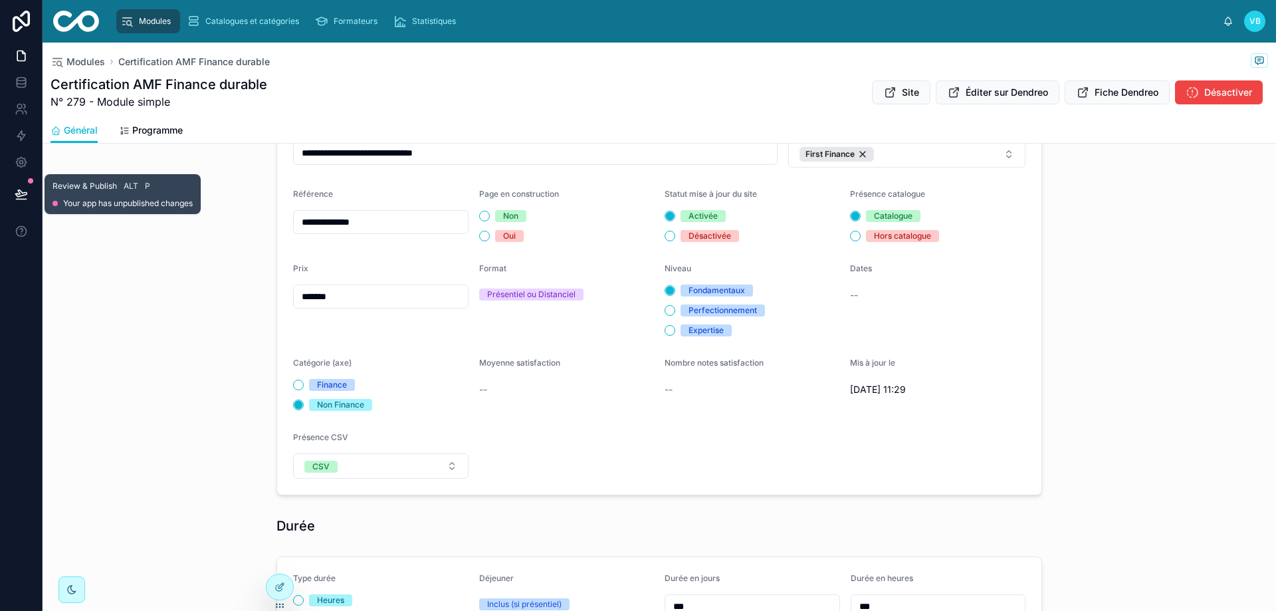
click at [19, 195] on icon at bounding box center [21, 193] width 13 height 13
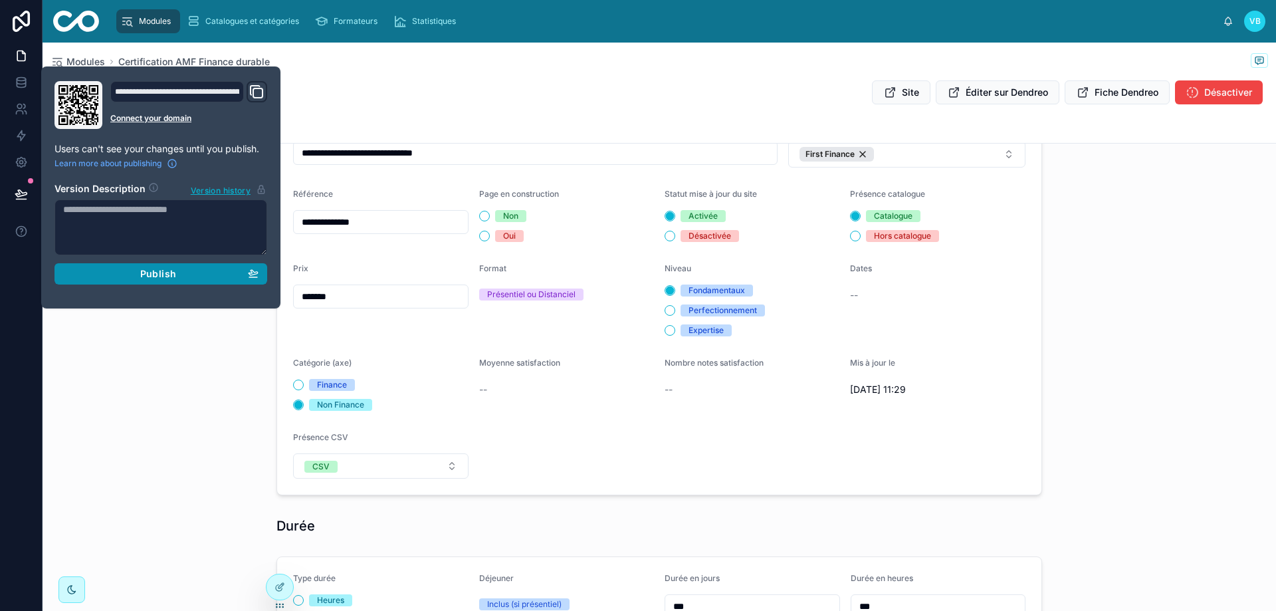
click at [164, 273] on span "Publish" at bounding box center [158, 274] width 36 height 12
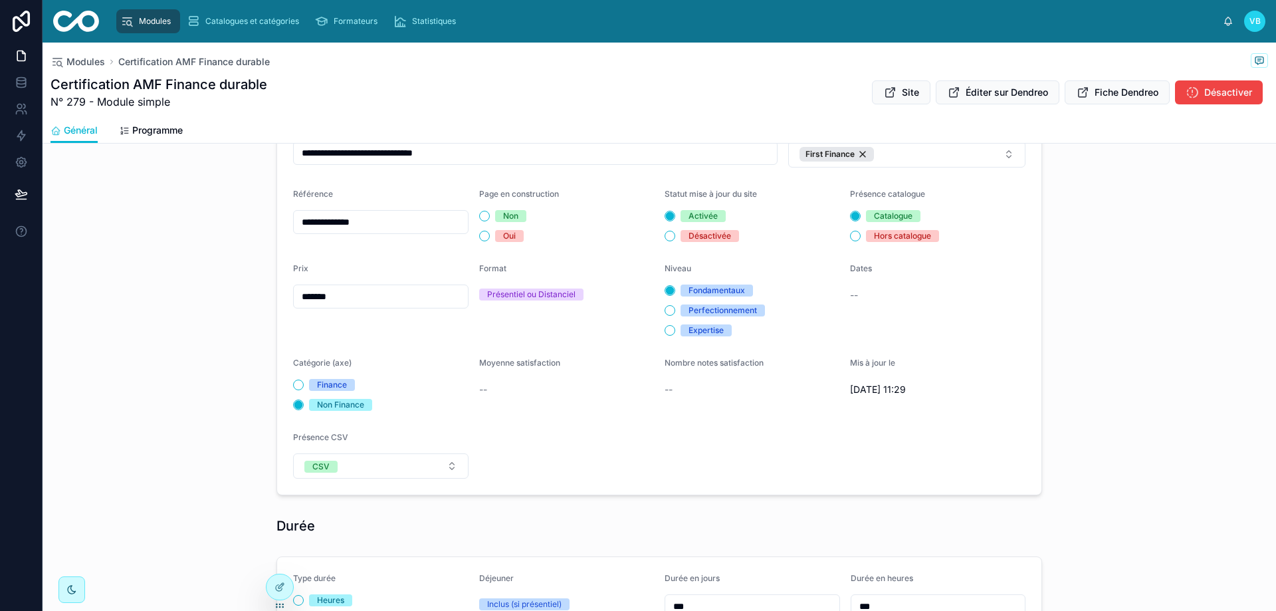
click at [175, 388] on div "**********" at bounding box center [660, 299] width 1234 height 403
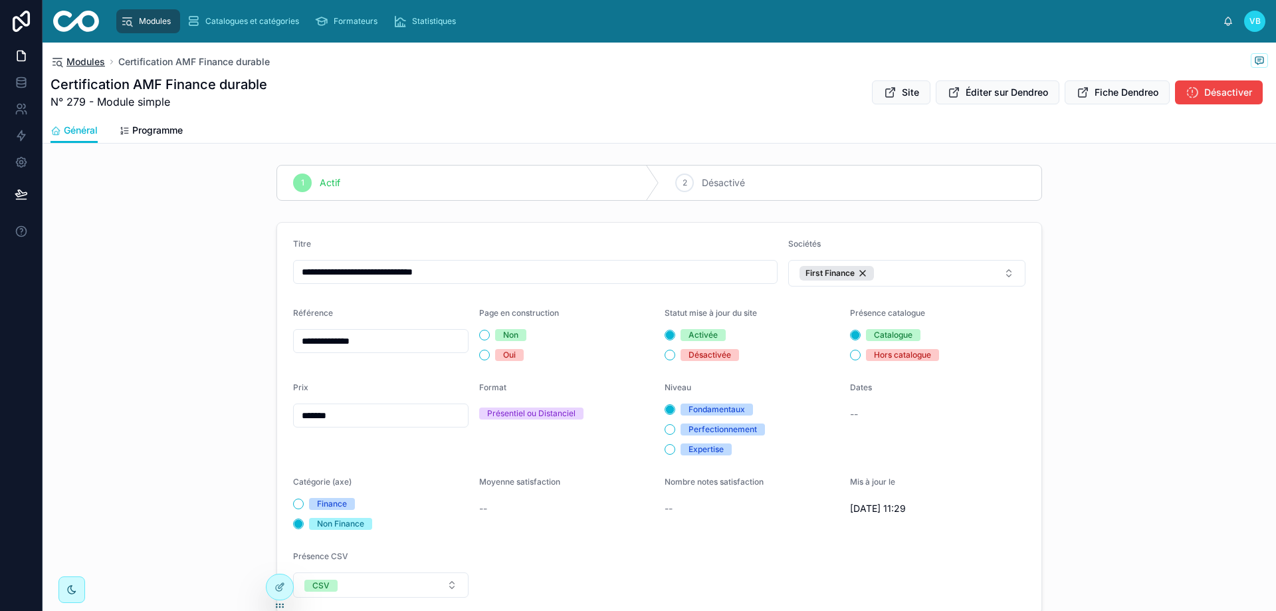
click at [72, 66] on span "Modules" at bounding box center [85, 61] width 39 height 13
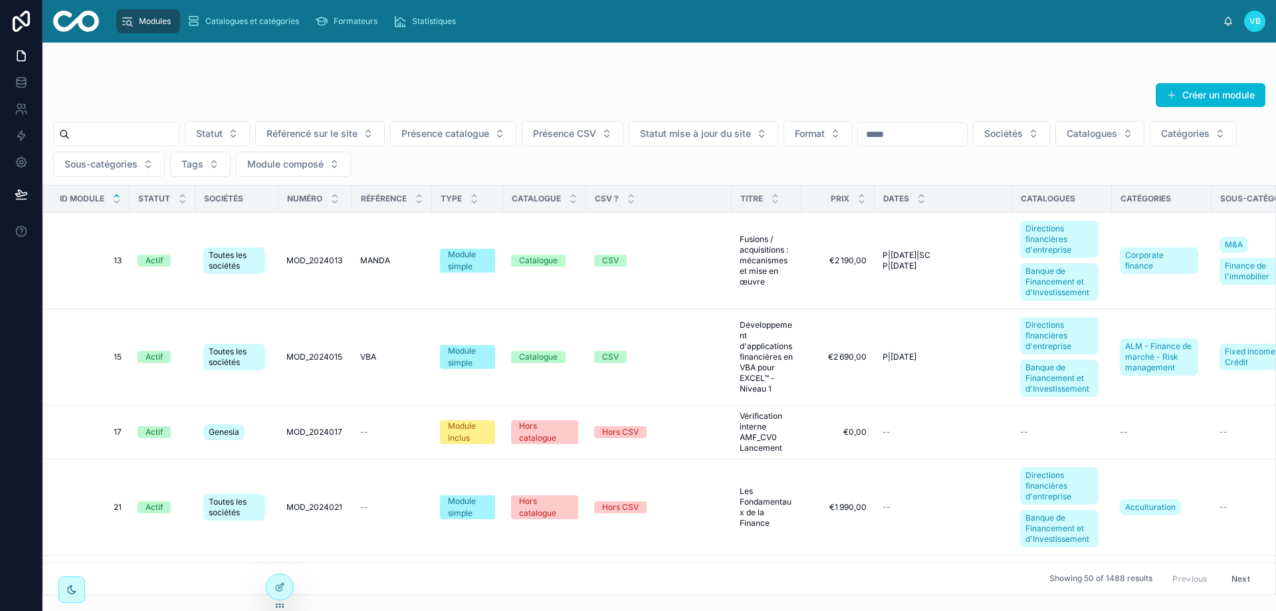
click at [140, 132] on input "text" at bounding box center [124, 134] width 109 height 19
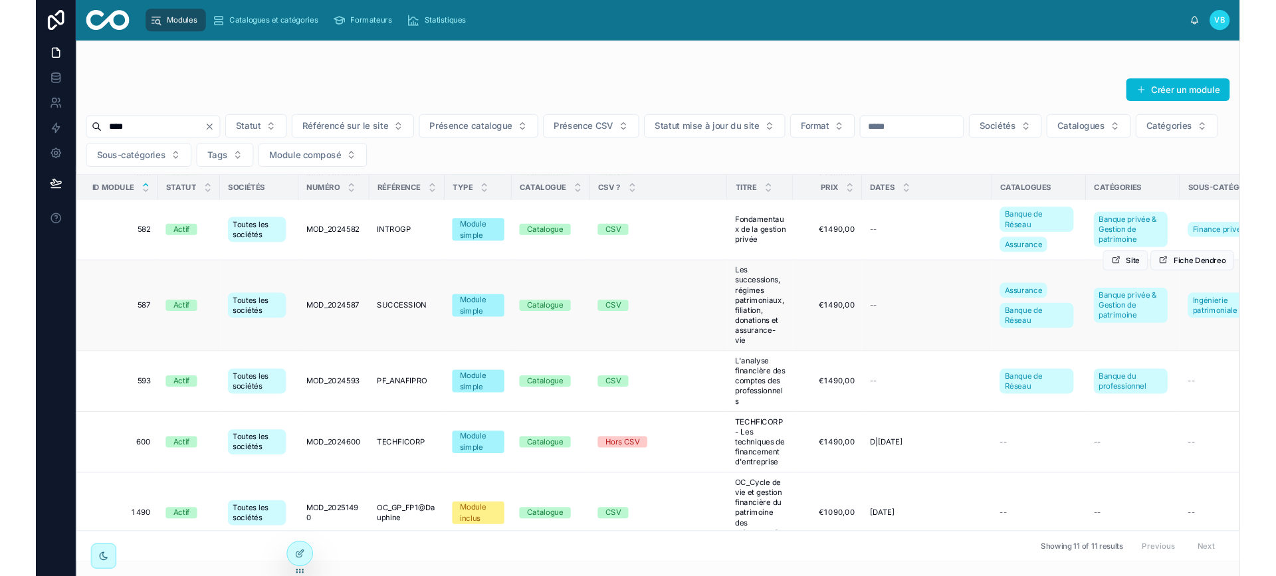
scroll to position [465, 0]
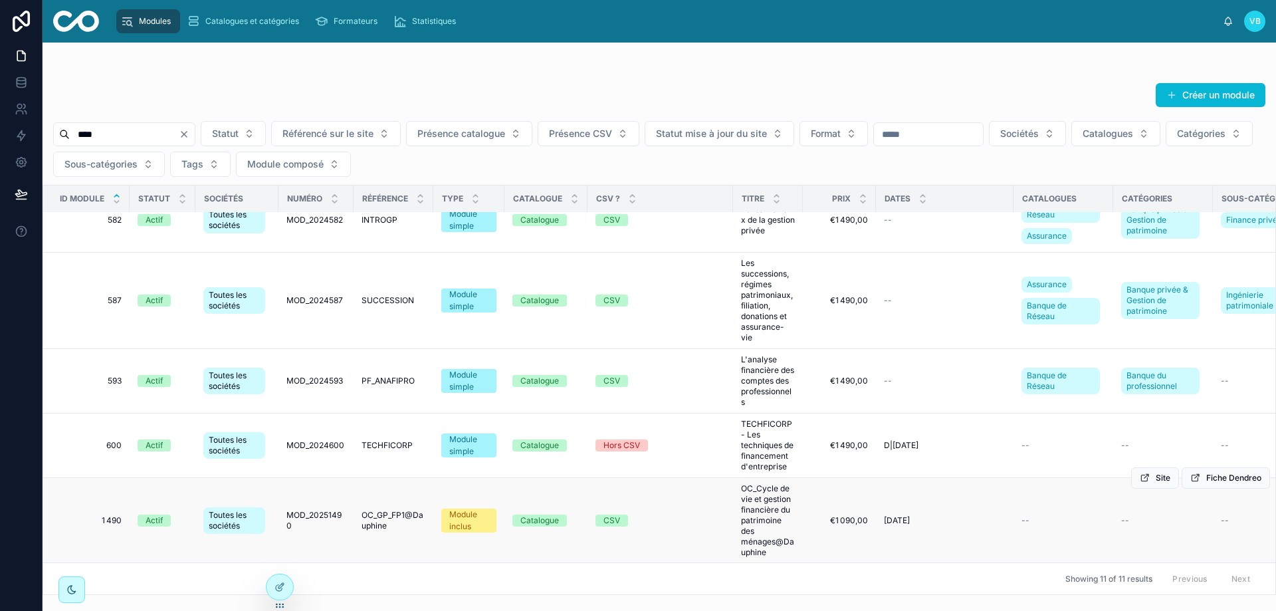
type input "****"
click at [112, 515] on span "1 490" at bounding box center [90, 520] width 62 height 11
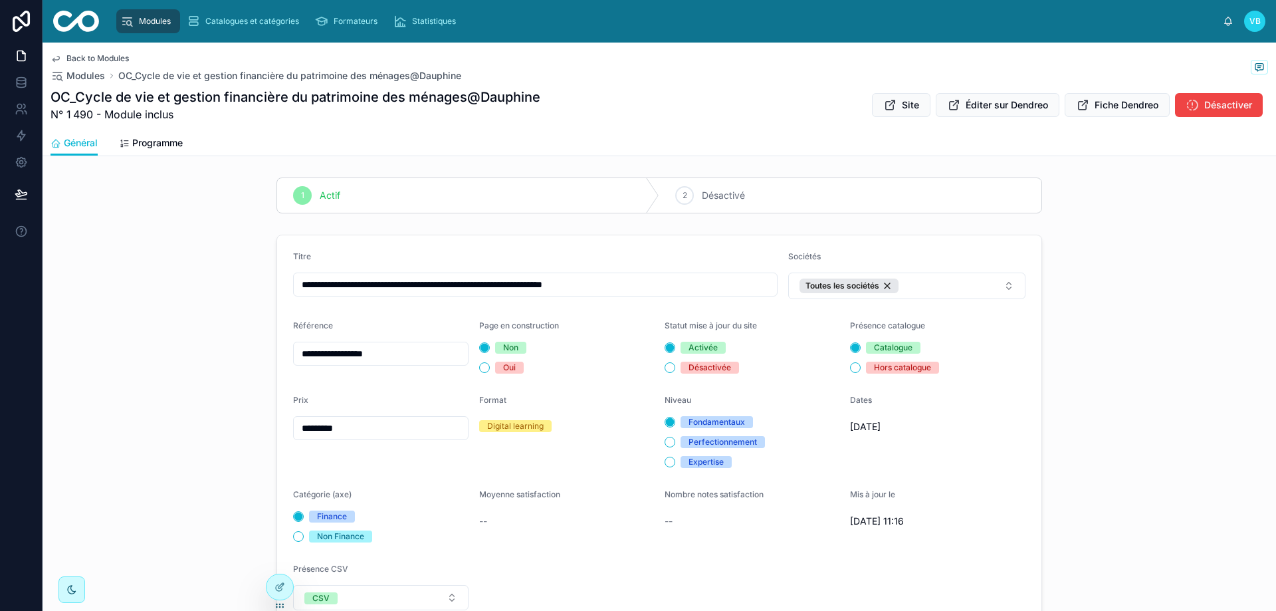
click at [610, 247] on form "**********" at bounding box center [659, 430] width 764 height 391
click at [663, 280] on input "**********" at bounding box center [535, 284] width 483 height 19
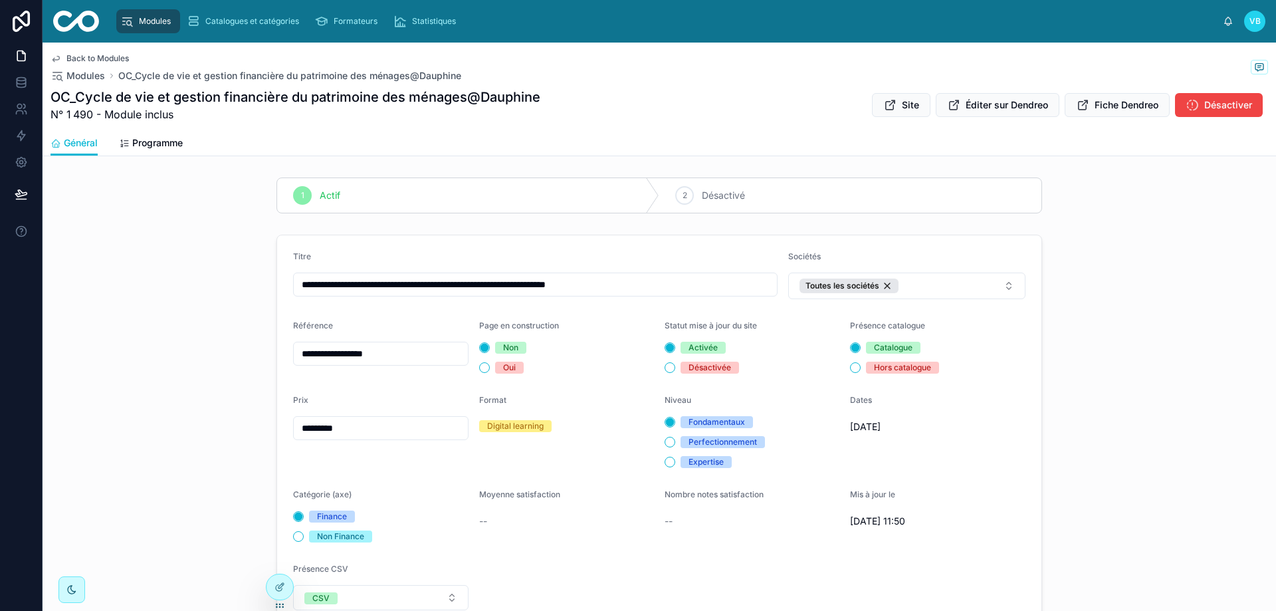
click at [659, 286] on input "**********" at bounding box center [535, 284] width 483 height 19
type input "**********"
click at [550, 215] on div "1 Actif 2 Désactivé" at bounding box center [660, 195] width 1234 height 47
click at [659, 279] on input "**********" at bounding box center [535, 284] width 483 height 19
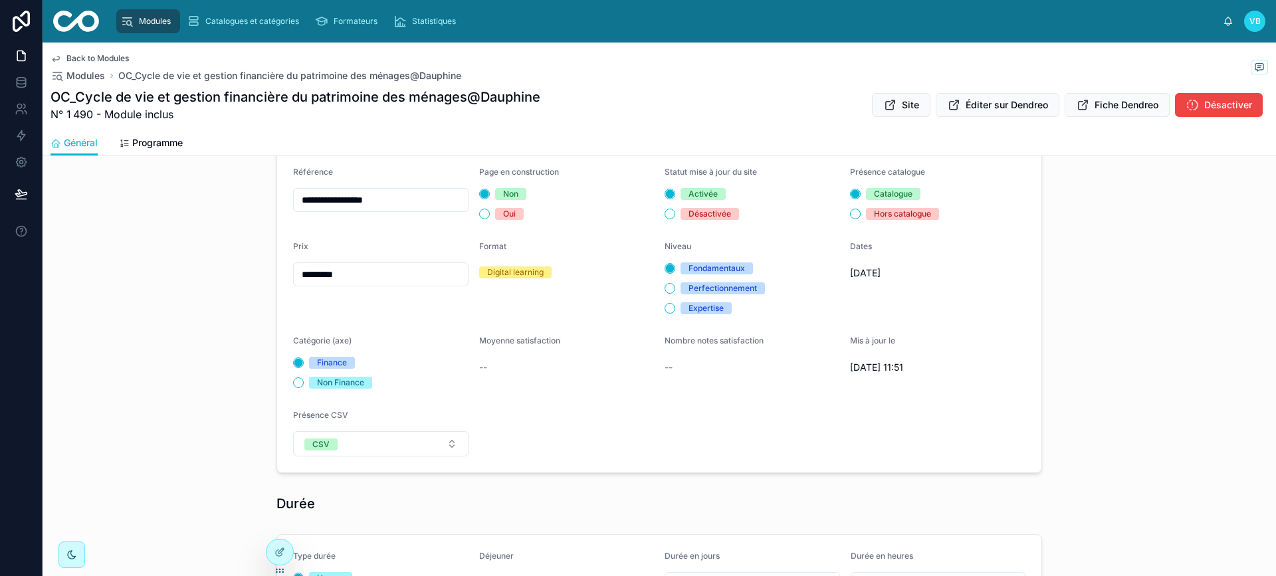
scroll to position [133, 0]
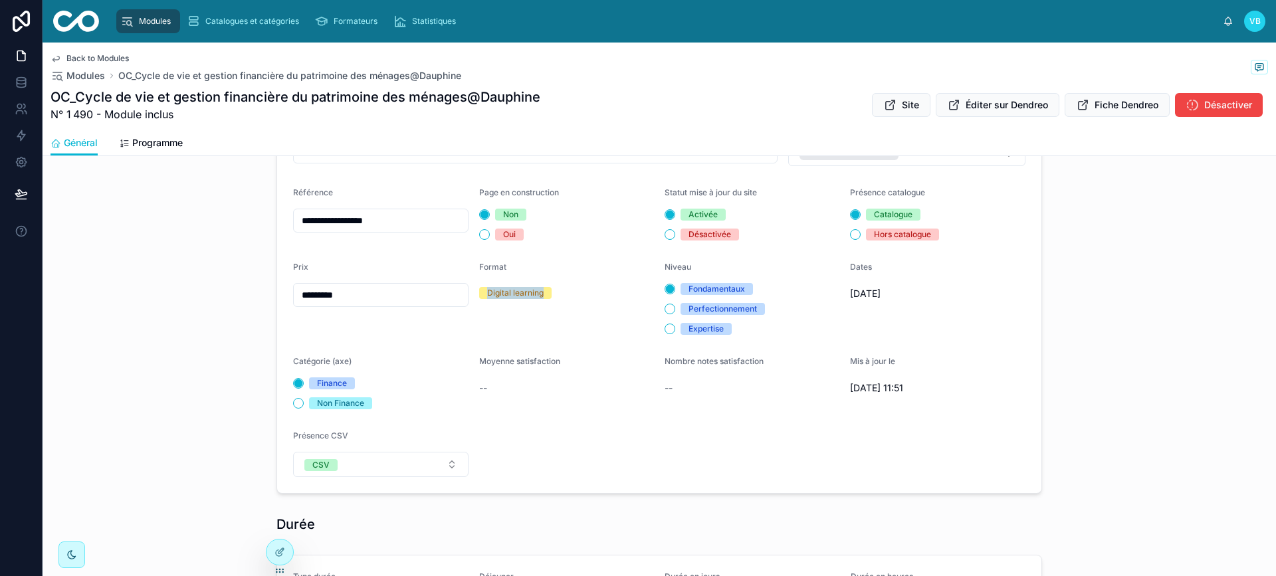
drag, startPoint x: 538, startPoint y: 292, endPoint x: 483, endPoint y: 295, distance: 55.3
click at [483, 295] on span "Digital learning" at bounding box center [515, 293] width 72 height 12
click at [487, 295] on div "Digital learning" at bounding box center [515, 293] width 56 height 12
drag, startPoint x: 483, startPoint y: 294, endPoint x: 541, endPoint y: 291, distance: 57.9
click at [541, 291] on span "Digital learning" at bounding box center [515, 293] width 72 height 12
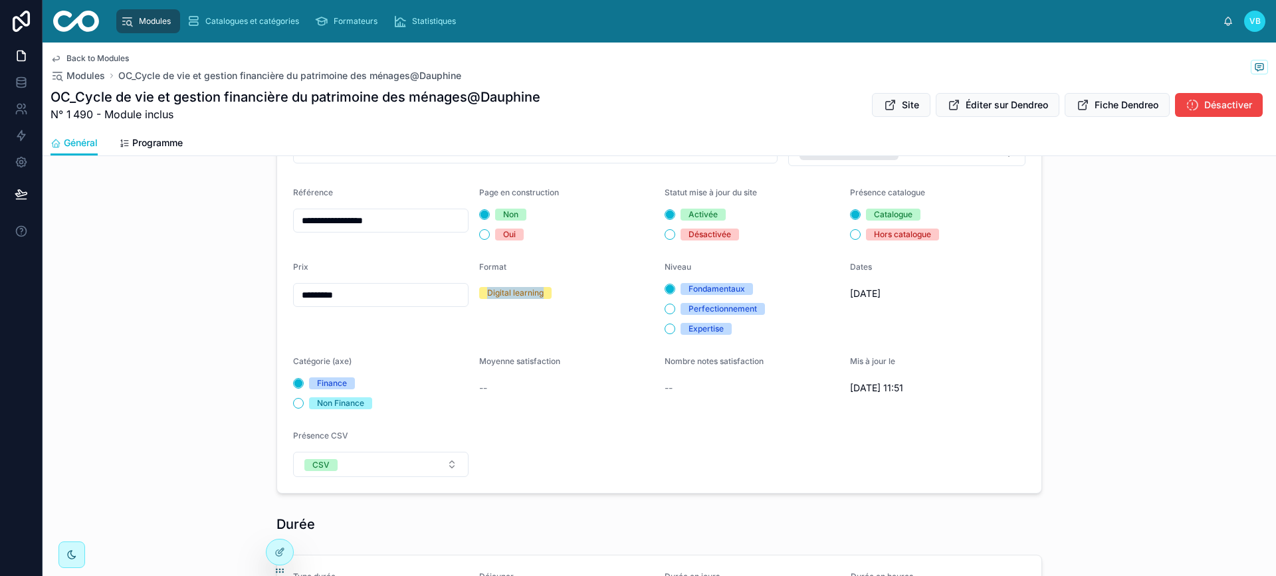
click at [541, 291] on span "Digital learning" at bounding box center [515, 293] width 72 height 12
drag, startPoint x: 538, startPoint y: 291, endPoint x: 483, endPoint y: 291, distance: 55.2
click at [487, 291] on div "Digital learning" at bounding box center [515, 293] width 56 height 12
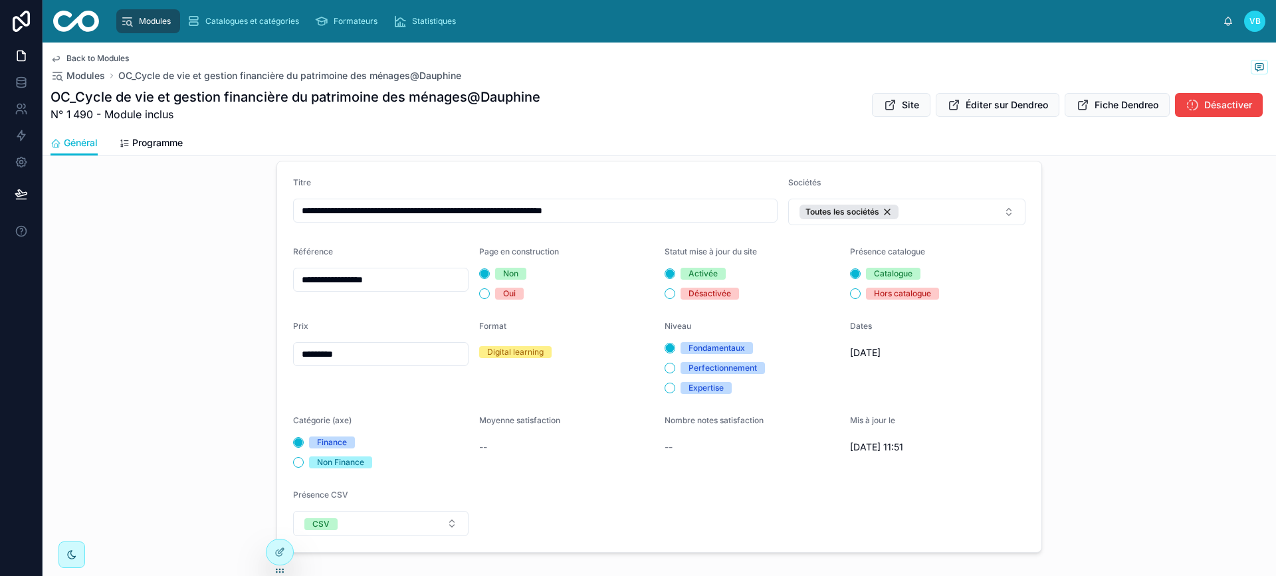
scroll to position [66, 0]
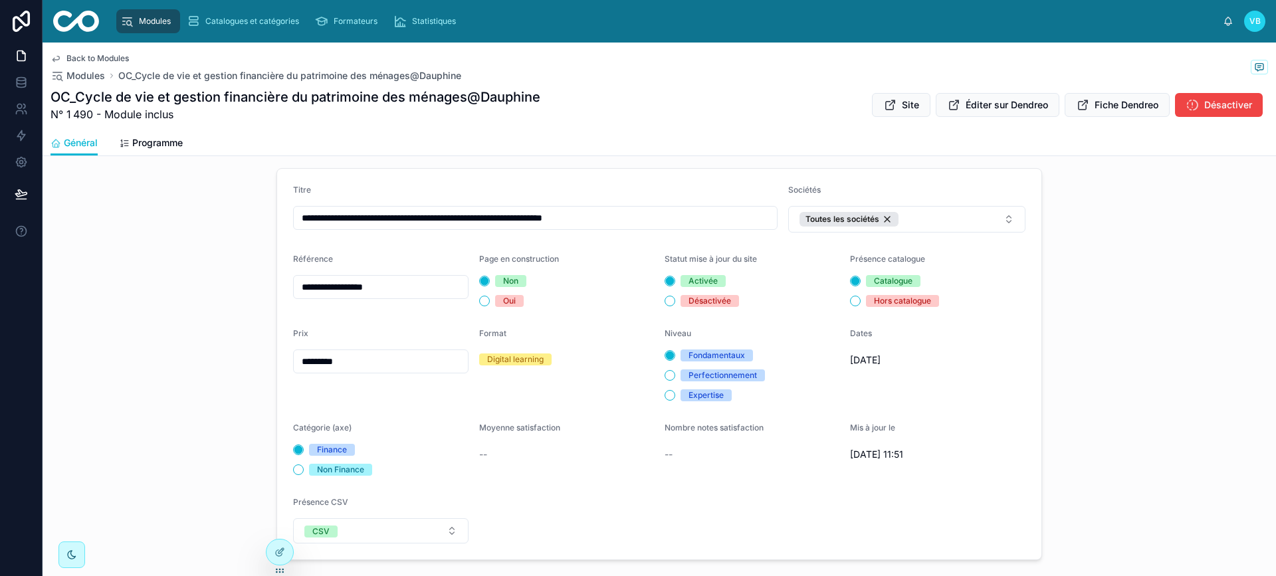
click at [152, 15] on div "Modules" at bounding box center [148, 21] width 56 height 21
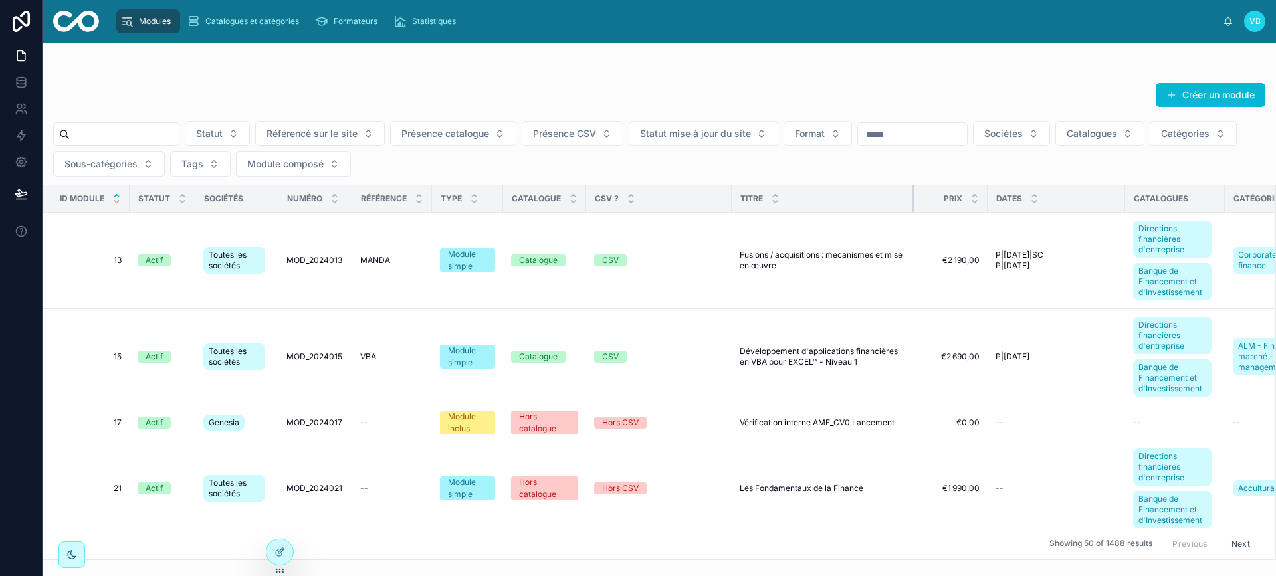
drag, startPoint x: 798, startPoint y: 197, endPoint x: 911, endPoint y: 193, distance: 113.0
click at [912, 193] on div at bounding box center [914, 198] width 5 height 27
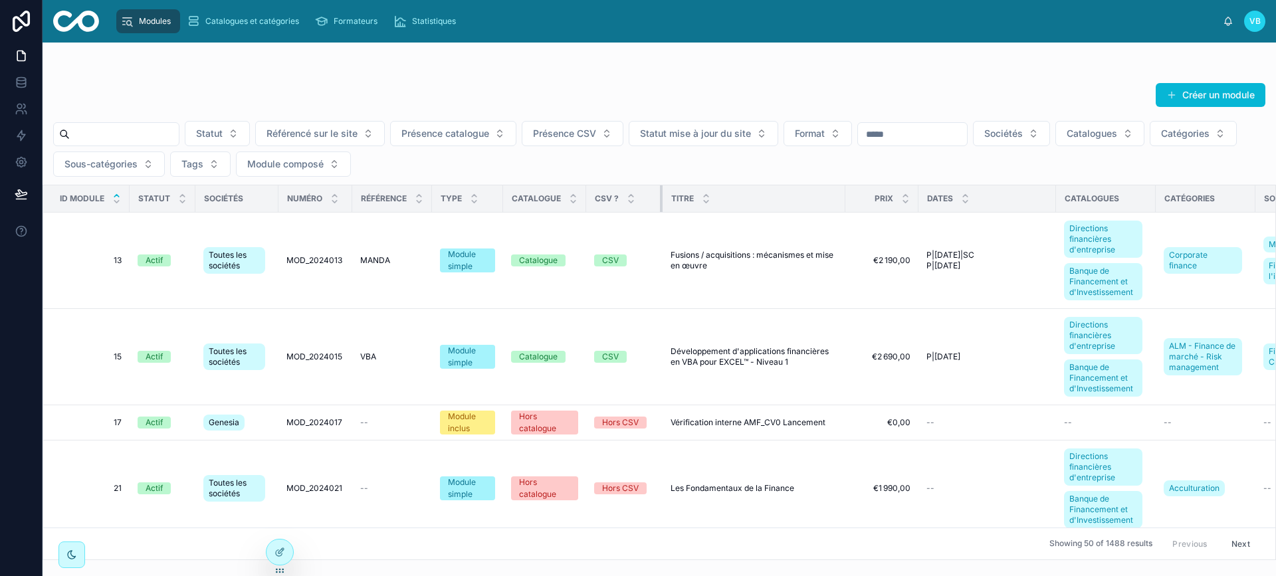
drag, startPoint x: 730, startPoint y: 198, endPoint x: 661, endPoint y: 196, distance: 69.2
click at [661, 196] on div at bounding box center [662, 198] width 5 height 27
